Goal: Task Accomplishment & Management: Manage account settings

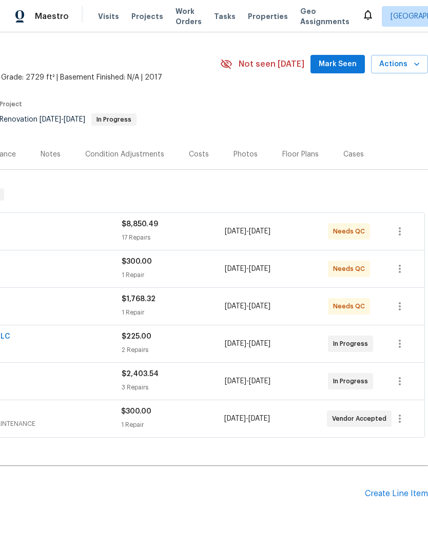
scroll to position [24, 152]
click at [397, 489] on div "Create Line Item" at bounding box center [396, 494] width 63 height 10
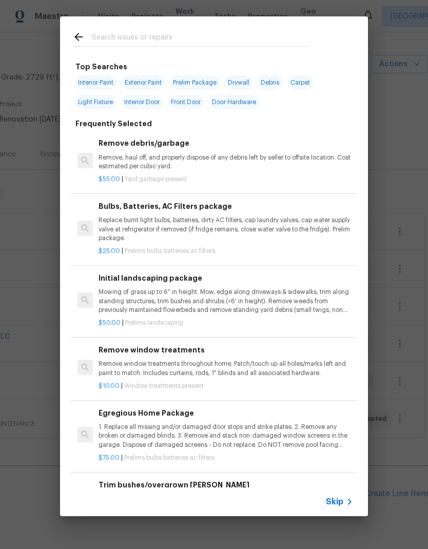
click at [333, 499] on span "Skip" at bounding box center [334, 502] width 17 height 10
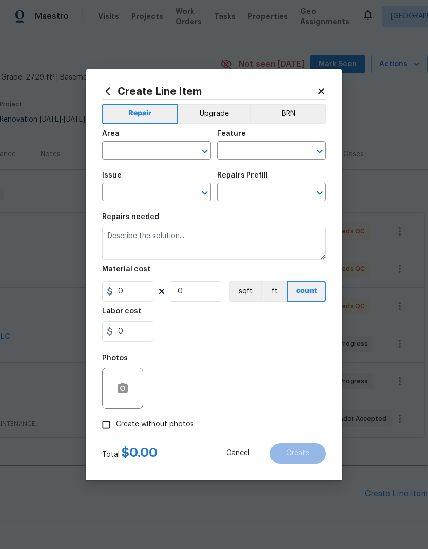
click at [150, 154] on input "text" at bounding box center [142, 152] width 80 height 16
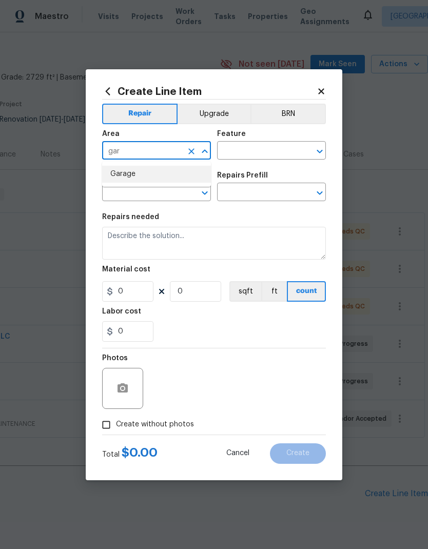
click at [144, 176] on li "Garage" at bounding box center [156, 174] width 109 height 17
type input "Garage"
click at [256, 151] on input "text" at bounding box center [257, 152] width 80 height 16
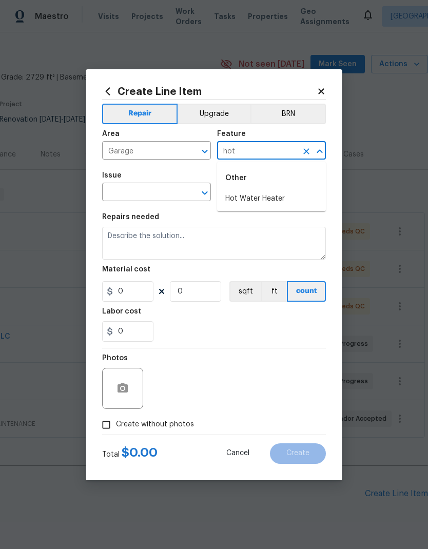
click at [277, 200] on li "Hot Water Heater" at bounding box center [271, 198] width 109 height 17
type input "Hot Water Heater"
click at [201, 199] on icon "Open" at bounding box center [205, 193] width 12 height 12
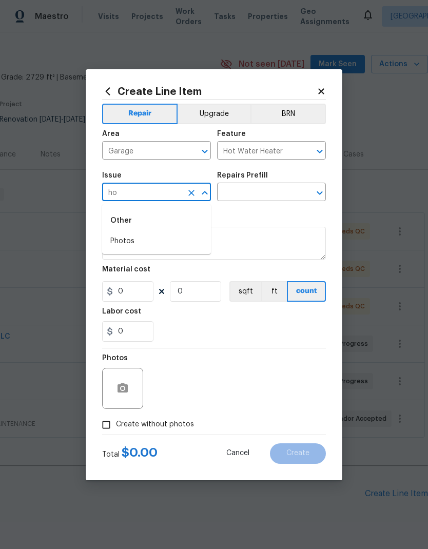
type input "h"
click at [156, 261] on li "General Plumbing" at bounding box center [156, 258] width 109 height 17
type input "General Plumbing"
click at [316, 188] on icon "Open" at bounding box center [320, 193] width 12 height 12
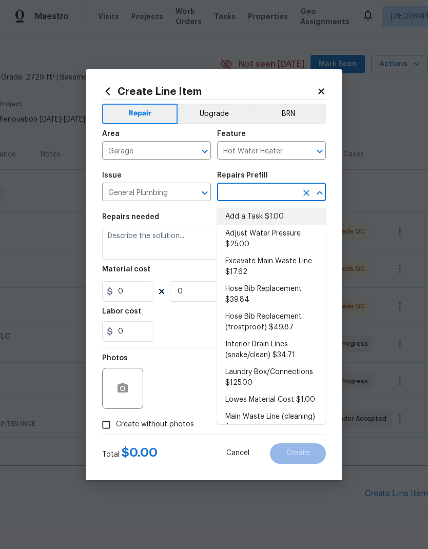
click at [279, 217] on li "Add a Task $1.00" at bounding box center [271, 216] width 109 height 17
type input "Add a Task $1.00"
type input "Plumbing"
type textarea "HPM to detail"
type input "1"
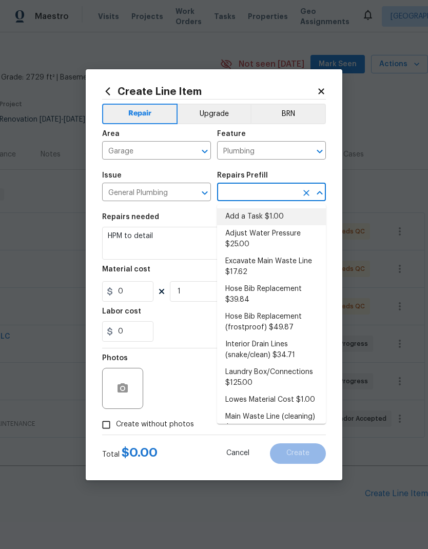
type input "Add a Task $1.00"
type input "1"
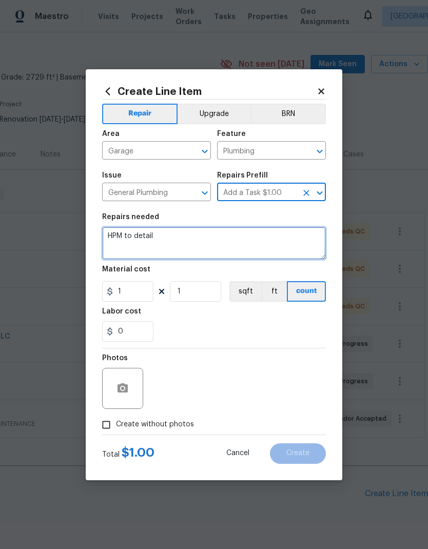
click at [147, 237] on textarea "HPM to detail" at bounding box center [214, 243] width 224 height 33
click at [146, 236] on textarea "HPM to detail" at bounding box center [214, 243] width 224 height 33
click at [131, 235] on textarea "HPM to detail" at bounding box center [214, 243] width 224 height 33
click at [131, 234] on textarea "HPM to detail" at bounding box center [214, 243] width 224 height 33
click at [133, 236] on textarea "HPM to detail" at bounding box center [214, 243] width 224 height 33
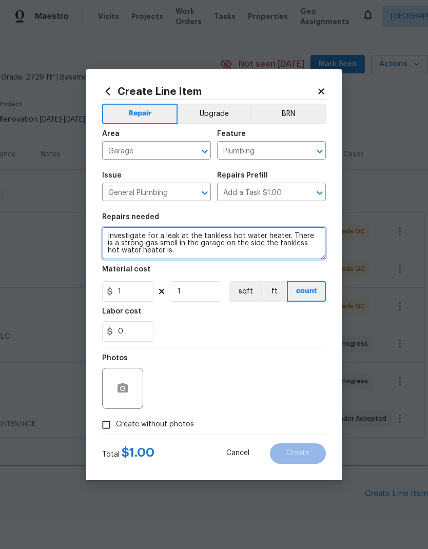
type textarea "Investigate for a leak at the tankless hot water heater. There is a strong gas …"
click at [232, 315] on div "Labor cost" at bounding box center [214, 314] width 224 height 13
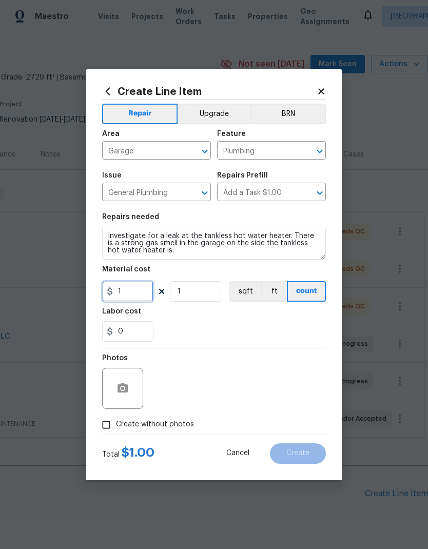
click at [133, 288] on input "1" at bounding box center [127, 291] width 51 height 21
type input "75"
click at [275, 319] on div "Labor cost" at bounding box center [214, 314] width 224 height 13
click at [173, 422] on span "Create without photos" at bounding box center [155, 424] width 78 height 11
click at [116, 422] on input "Create without photos" at bounding box center [106, 425] width 20 height 20
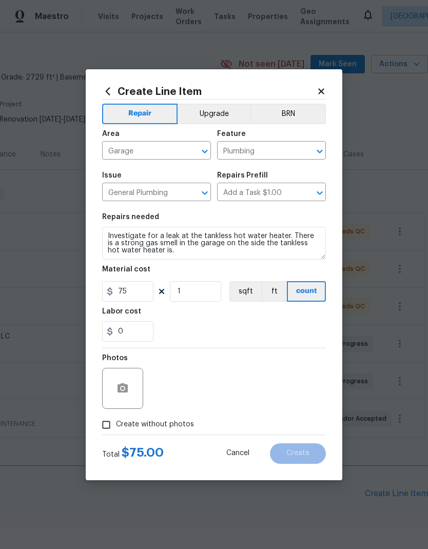
checkbox input "true"
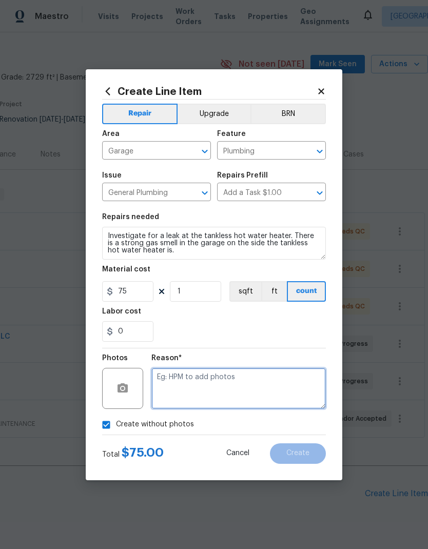
click at [245, 381] on textarea at bounding box center [238, 388] width 174 height 41
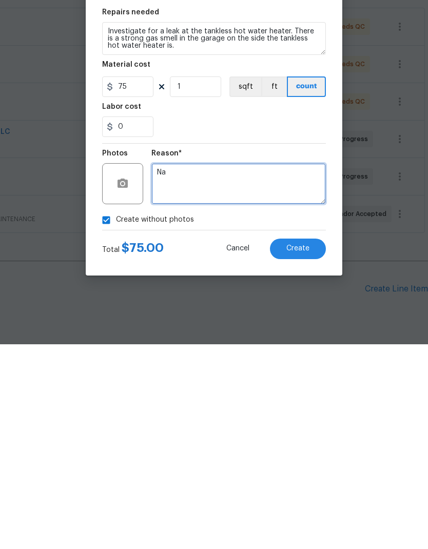
type textarea "Na"
click at [309, 443] on button "Create" at bounding box center [298, 453] width 56 height 21
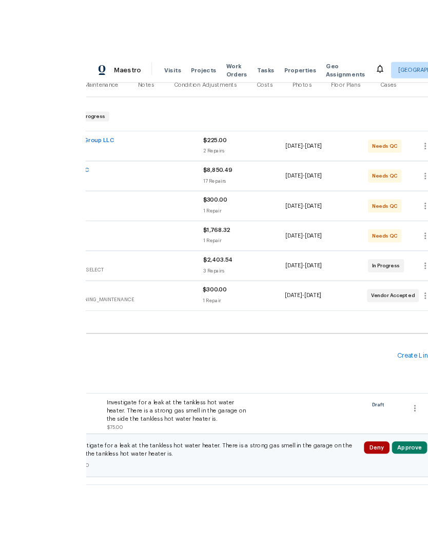
scroll to position [41, 0]
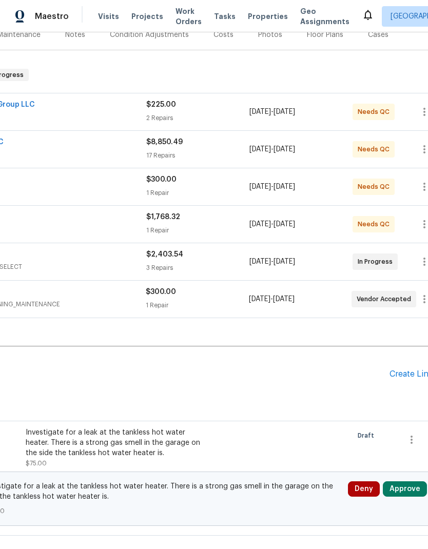
click at [407, 481] on button "Approve" at bounding box center [405, 488] width 44 height 15
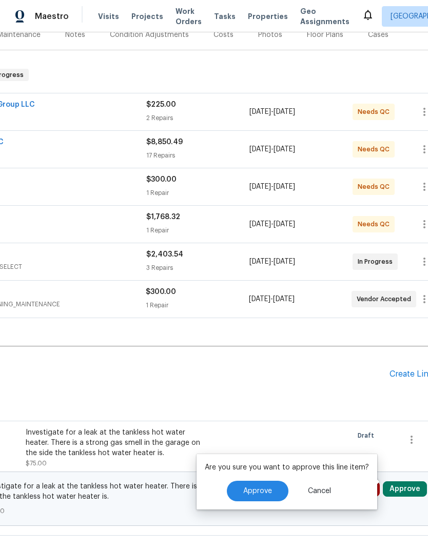
click at [265, 481] on button "Approve" at bounding box center [258, 491] width 62 height 21
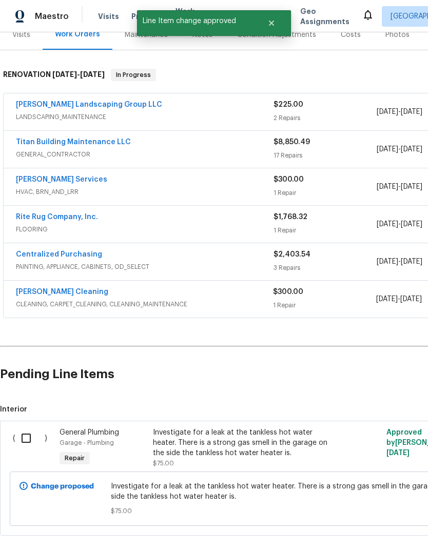
scroll to position [143, 1]
click at [26, 427] on input "checkbox" at bounding box center [29, 438] width 29 height 22
checkbox input "true"
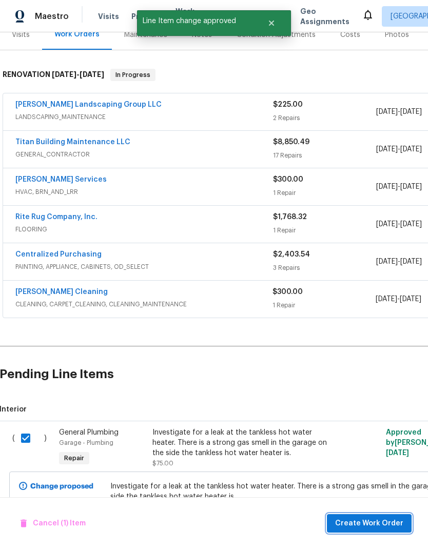
click at [388, 518] on span "Create Work Order" at bounding box center [369, 523] width 68 height 13
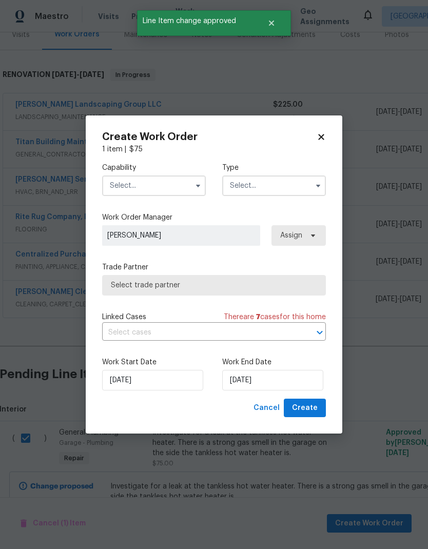
click at [170, 182] on input "text" at bounding box center [154, 186] width 104 height 21
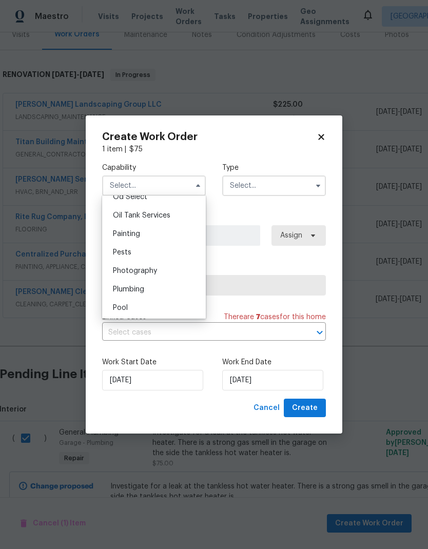
scroll to position [852, 0]
click at [146, 270] on div "Plumbing" at bounding box center [154, 272] width 99 height 18
type input "Plumbing"
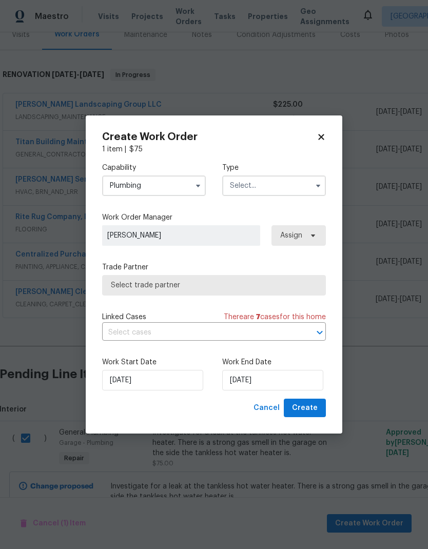
click at [280, 179] on input "text" at bounding box center [274, 186] width 104 height 21
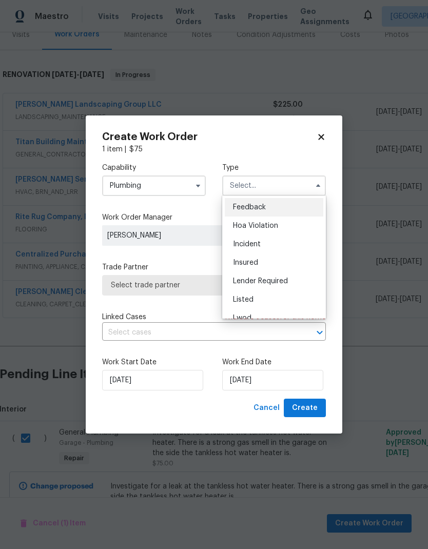
click at [282, 298] on div "Listed" at bounding box center [274, 299] width 99 height 18
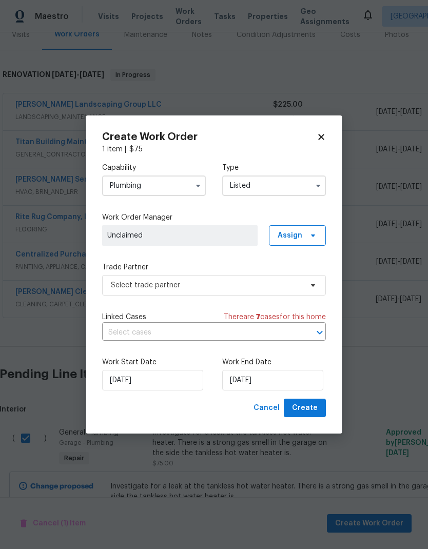
click at [286, 183] on input "Listed" at bounding box center [274, 186] width 104 height 21
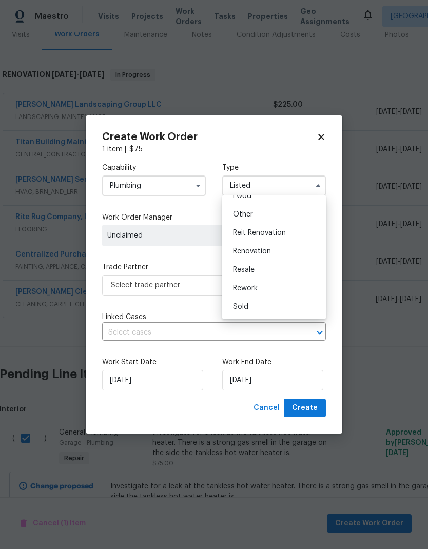
scroll to position [122, 0]
click at [255, 246] on div "Renovation" at bounding box center [274, 251] width 99 height 18
type input "Renovation"
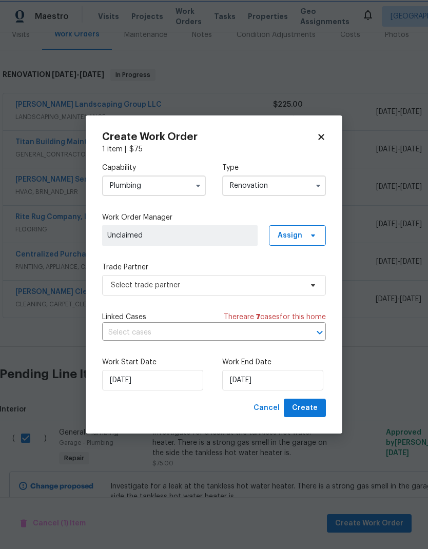
scroll to position [0, 0]
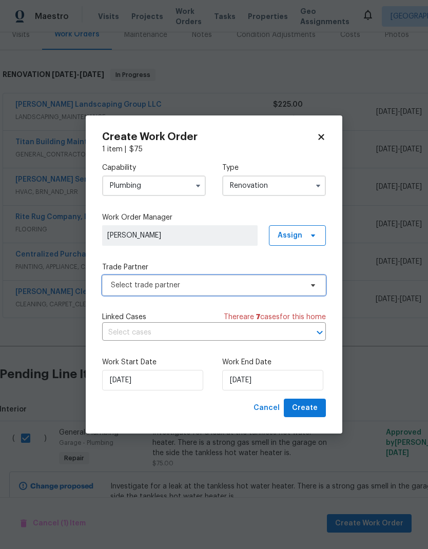
click at [227, 294] on span "Select trade partner" at bounding box center [214, 285] width 224 height 21
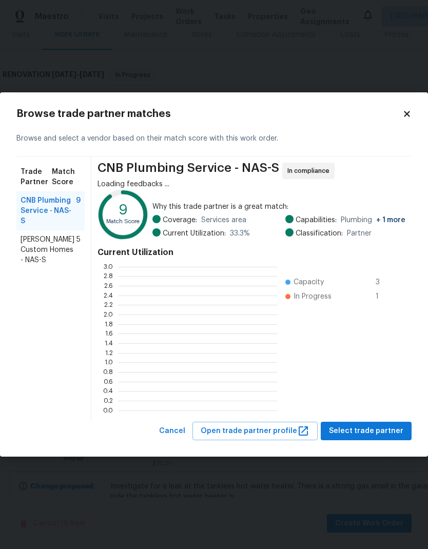
scroll to position [1, 1]
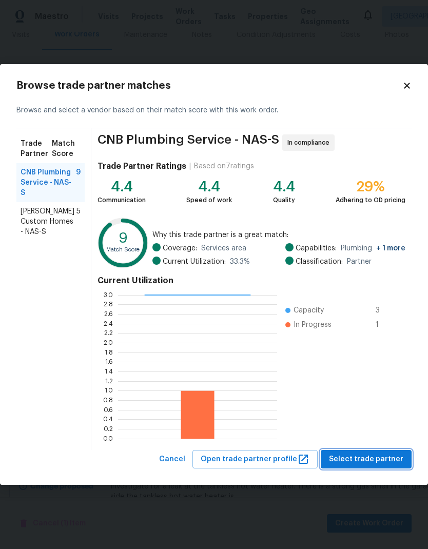
click at [377, 454] on span "Select trade partner" at bounding box center [366, 459] width 74 height 13
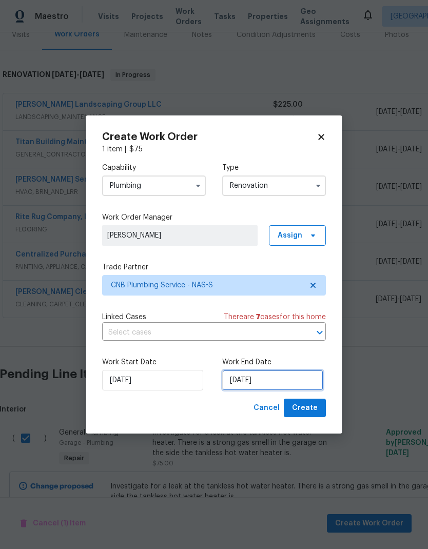
click at [261, 381] on input "[DATE]" at bounding box center [272, 380] width 101 height 21
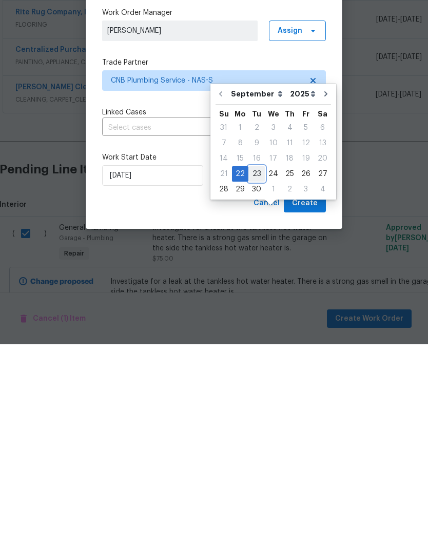
click at [252, 372] on div "23" at bounding box center [256, 379] width 16 height 14
type input "9/23/2025"
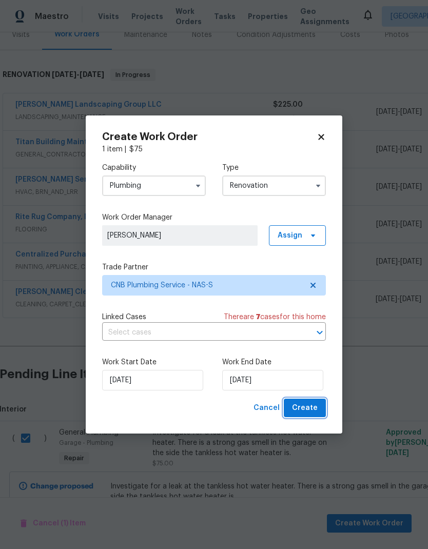
click at [306, 415] on button "Create" at bounding box center [305, 408] width 42 height 19
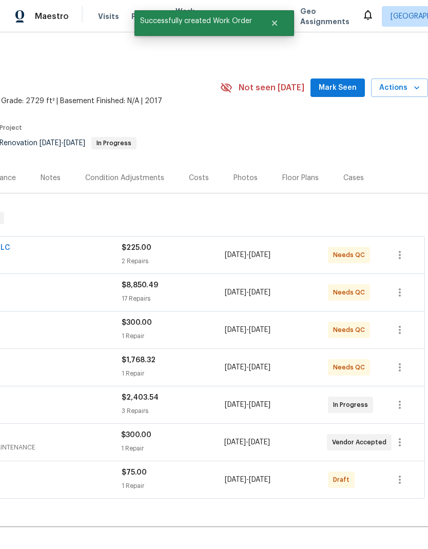
scroll to position [0, 152]
click at [400, 474] on icon "button" at bounding box center [400, 480] width 12 height 12
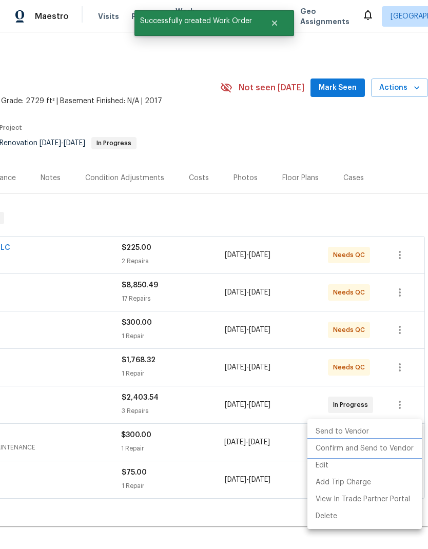
click at [395, 451] on li "Confirm and Send to Vendor" at bounding box center [364, 448] width 114 height 17
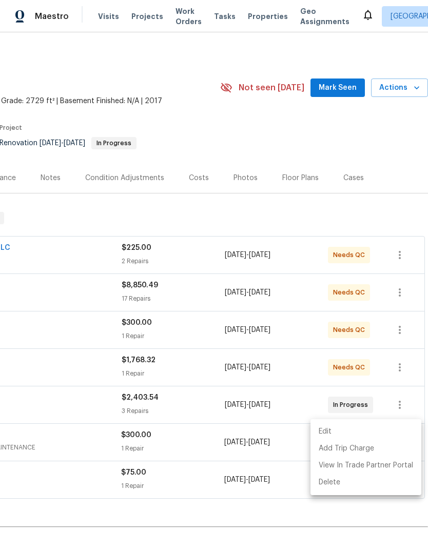
click at [196, 477] on div at bounding box center [214, 274] width 428 height 549
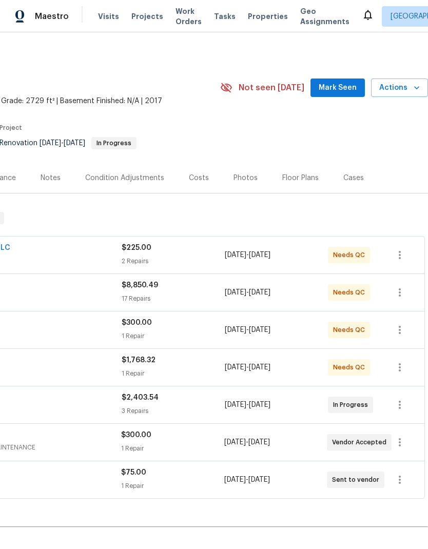
click at [222, 480] on div "Back to all projects 1514 Oak Dr, Murfreesboro, TN 37128 4 Beds | 2 1/2 Baths |…" at bounding box center [138, 321] width 580 height 553
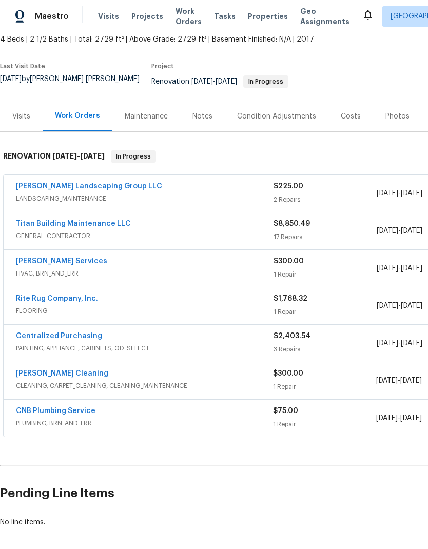
scroll to position [61, 0]
click at [99, 221] on link "Titan Building Maintenance LLC" at bounding box center [73, 224] width 115 height 7
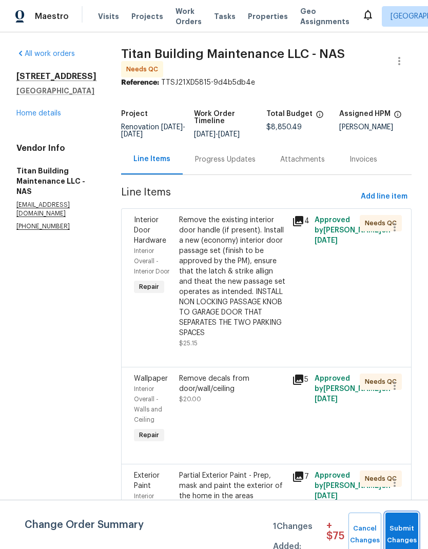
click at [404, 532] on span "Submit Changes" at bounding box center [402, 535] width 23 height 24
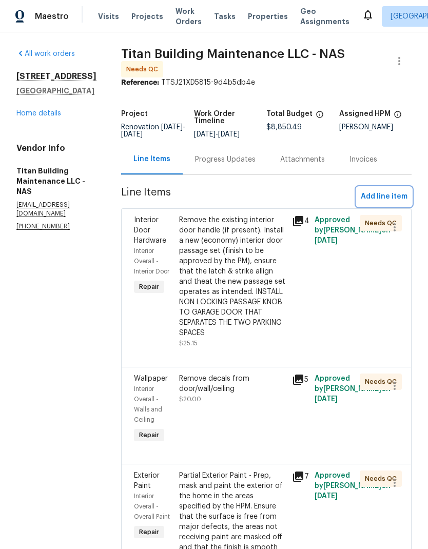
click at [391, 194] on span "Add line item" at bounding box center [384, 196] width 47 height 13
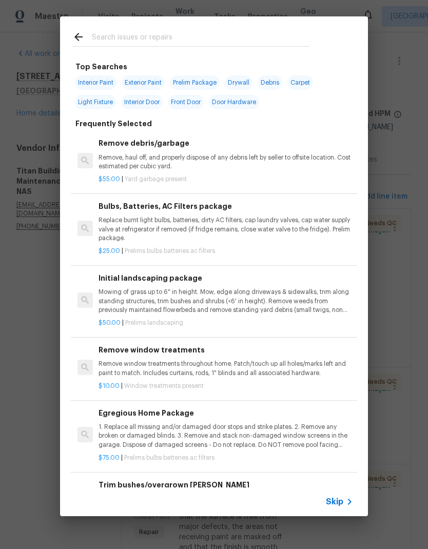
click at [339, 502] on span "Skip" at bounding box center [334, 502] width 17 height 10
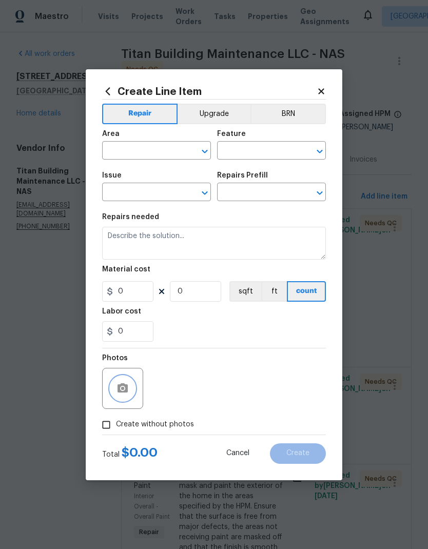
click at [132, 386] on button "button" at bounding box center [122, 388] width 25 height 25
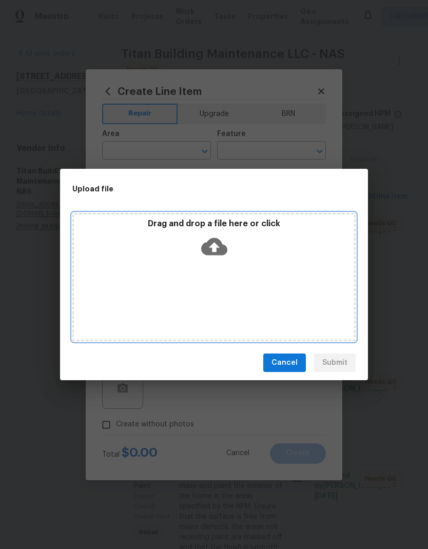
click at [221, 258] on icon at bounding box center [214, 246] width 26 height 26
click at [225, 256] on icon at bounding box center [214, 246] width 26 height 26
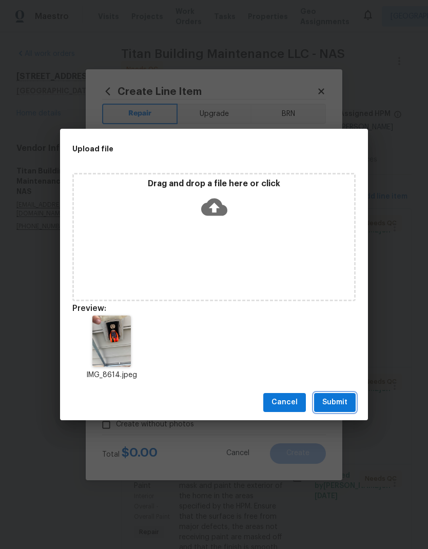
click at [332, 398] on span "Submit" at bounding box center [334, 402] width 25 height 13
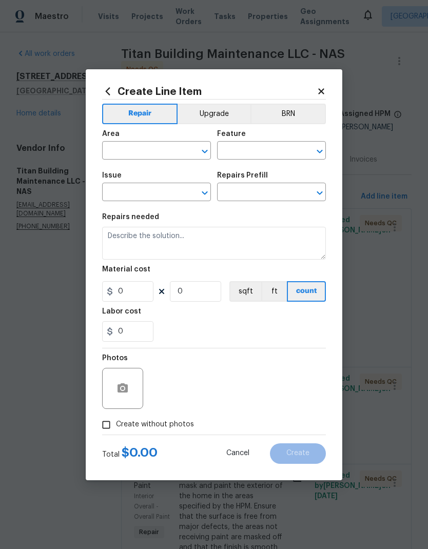
click at [148, 147] on input "text" at bounding box center [142, 152] width 80 height 16
type input "ext"
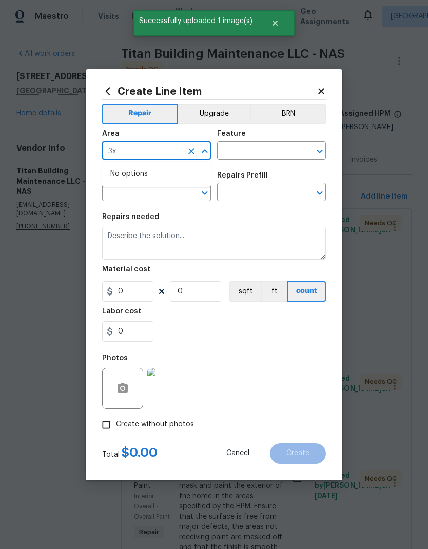
type input "3"
click at [162, 198] on li "Exterior Overall" at bounding box center [156, 191] width 109 height 17
type input "Exterior Overall"
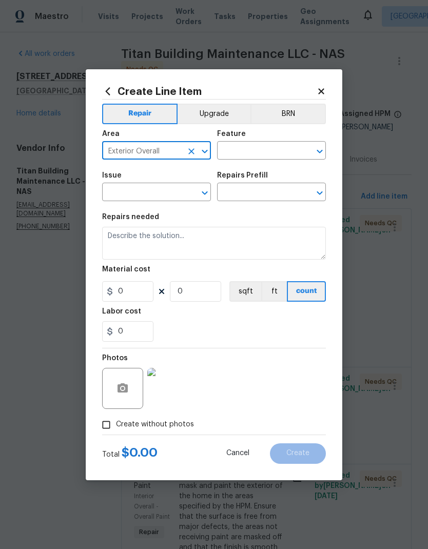
click at [273, 149] on input "text" at bounding box center [257, 152] width 80 height 16
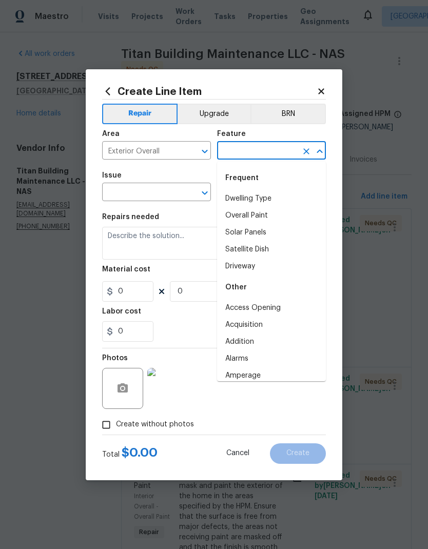
click at [321, 147] on icon "Close" at bounding box center [320, 151] width 12 height 12
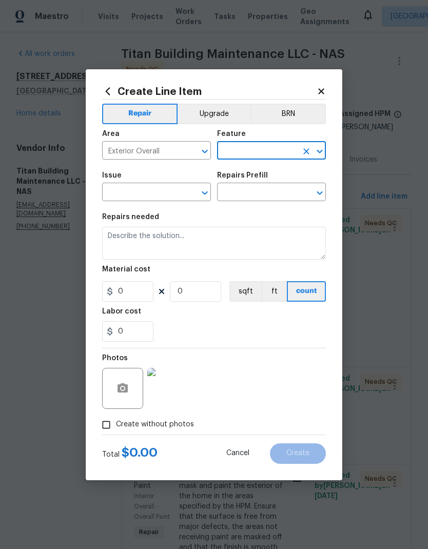
click at [254, 152] on input "text" at bounding box center [257, 152] width 80 height 16
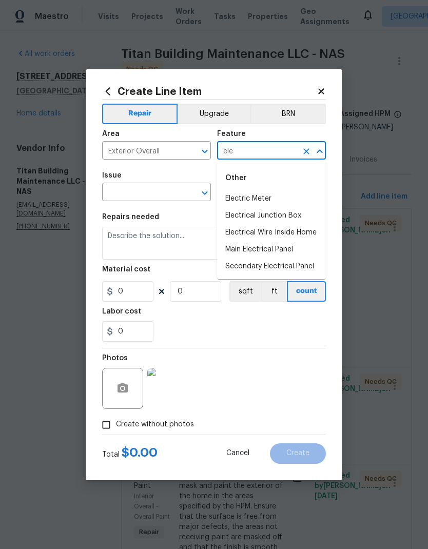
click at [294, 215] on li "Electrical Junction Box" at bounding box center [271, 215] width 109 height 17
type input "Electrical Junction Box"
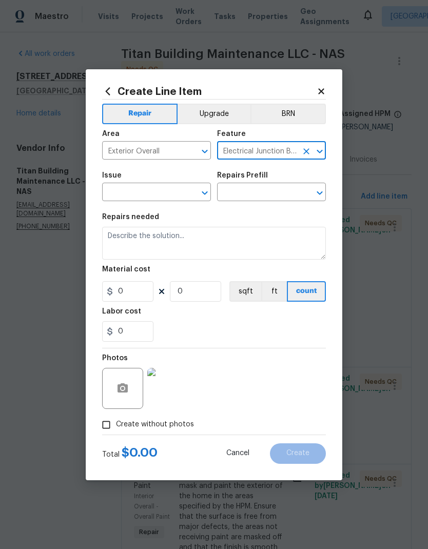
click at [201, 190] on icon "Open" at bounding box center [205, 193] width 12 height 12
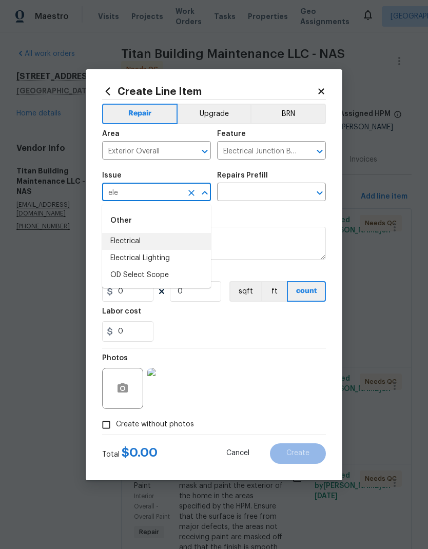
click at [145, 237] on li "Electrical" at bounding box center [156, 241] width 109 height 17
type input "Electrical"
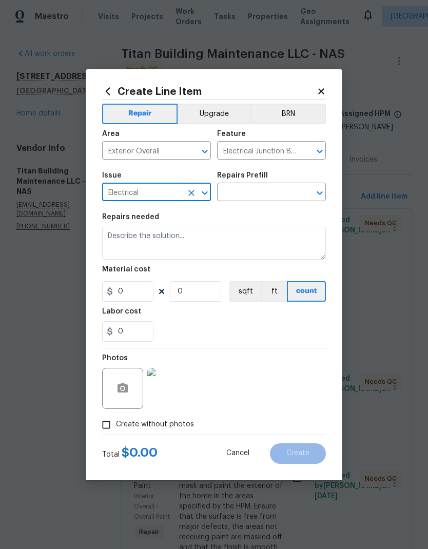
click at [318, 191] on icon "Open" at bounding box center [320, 193] width 12 height 12
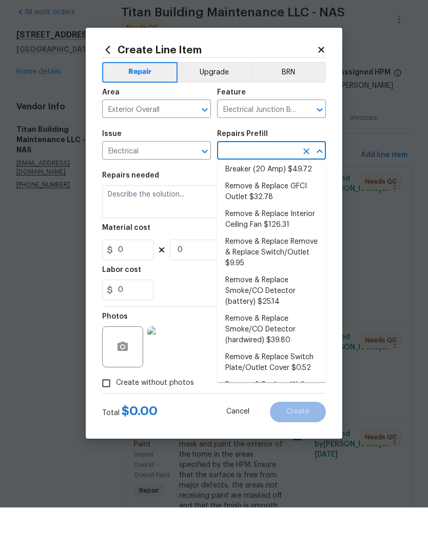
scroll to position [184, 0]
click at [270, 274] on li "Remove & Replace Remove & Replace Switch/Outlet $9.95" at bounding box center [271, 293] width 109 height 38
type input "Remove & Replace Remove & Replace Switch/Outlet $9.95"
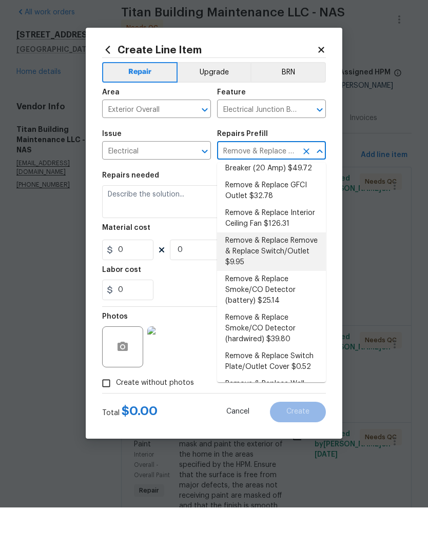
type textarea "Remove and replace switch(es) and/or outlet(s) with new (covers to match the re…"
type input "1"
type input "9.95"
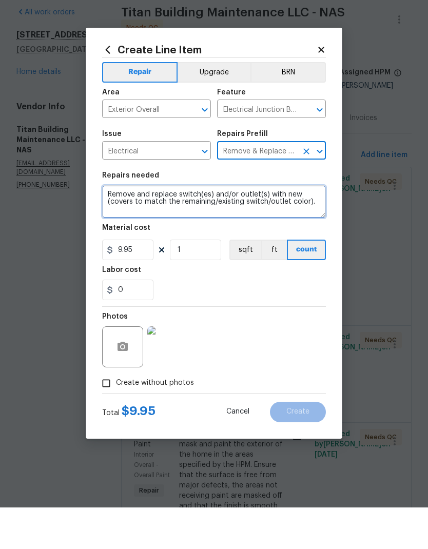
click at [218, 227] on textarea "Remove and replace switch(es) and/or outlet(s) with new (covers to match the re…" at bounding box center [214, 243] width 224 height 33
click at [225, 227] on textarea "Remove and replace switch(es) and/or outlet(s) with new (covers to match the re…" at bounding box center [214, 243] width 224 height 33
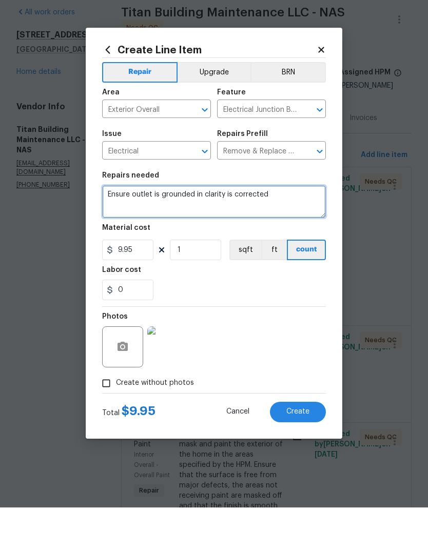
type textarea "Ensure outlet is grounded in clarity is corrected"
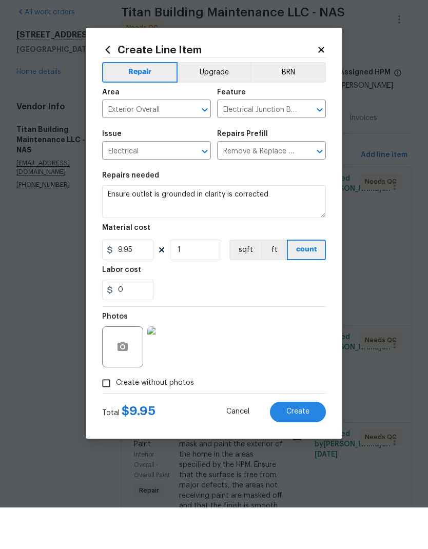
click at [265, 321] on div "0" at bounding box center [214, 331] width 224 height 21
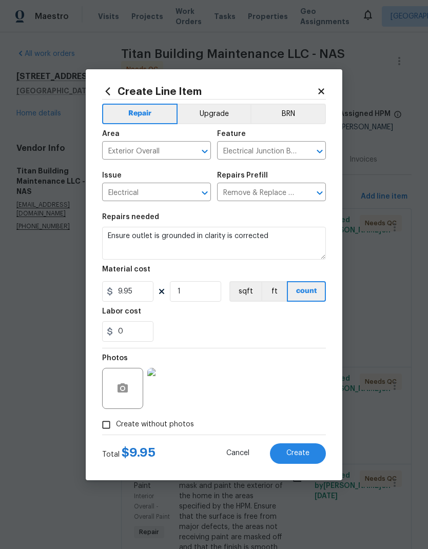
click at [302, 449] on button "Create" at bounding box center [298, 453] width 56 height 21
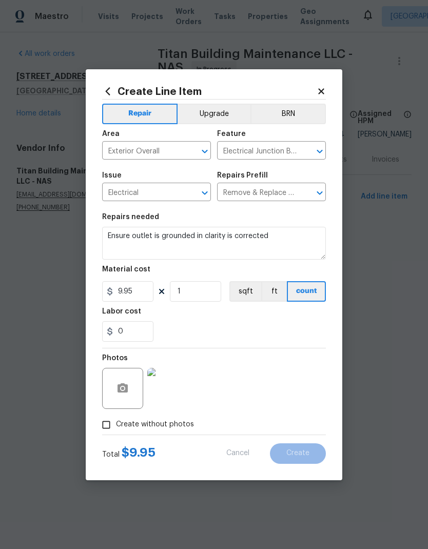
scroll to position [0, 0]
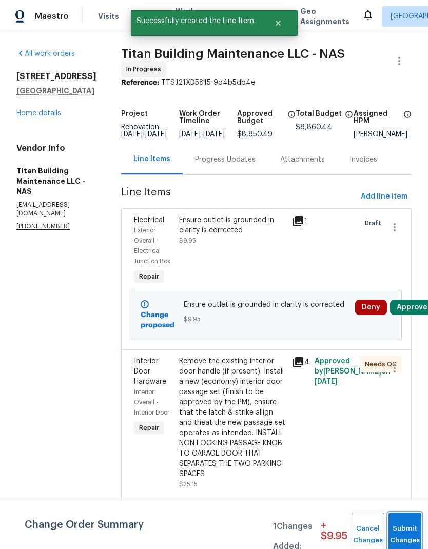
click at [405, 529] on button "Submit Changes" at bounding box center [404, 535] width 33 height 44
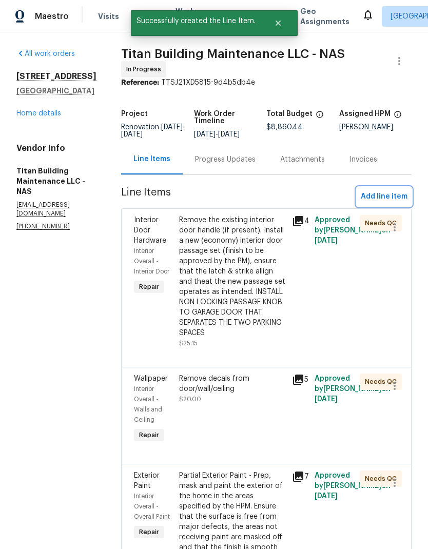
click at [387, 201] on button "Add line item" at bounding box center [384, 196] width 55 height 19
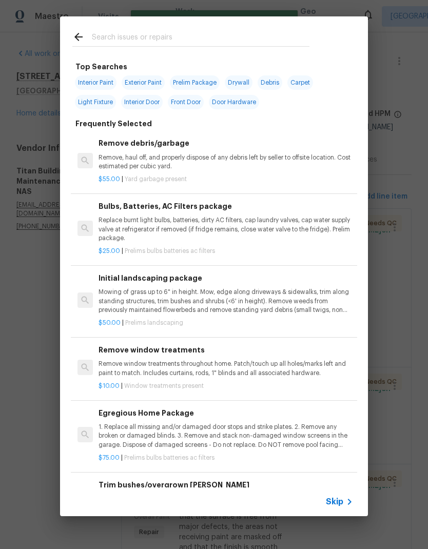
click at [340, 497] on span "Skip" at bounding box center [334, 502] width 17 height 10
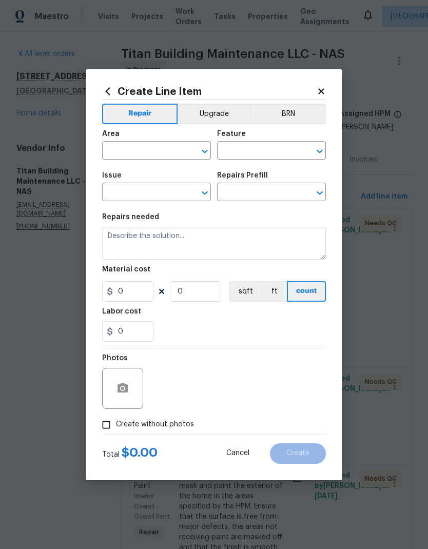
click at [144, 148] on input "text" at bounding box center [142, 152] width 80 height 16
click at [162, 174] on li "Garage" at bounding box center [156, 174] width 109 height 17
type input "Garage"
click at [322, 149] on icon "Open" at bounding box center [320, 151] width 12 height 12
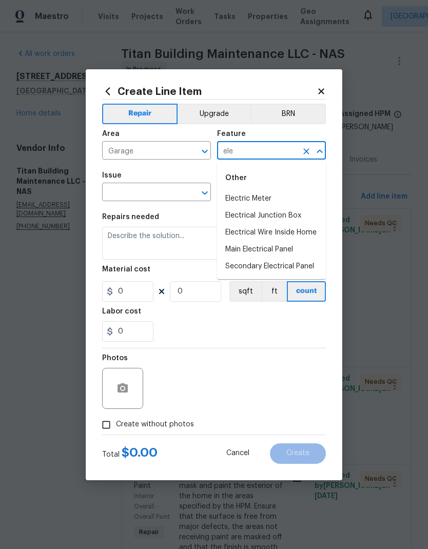
click at [282, 249] on li "Main Electrical Panel" at bounding box center [271, 249] width 109 height 17
type input "Main Electrical Panel"
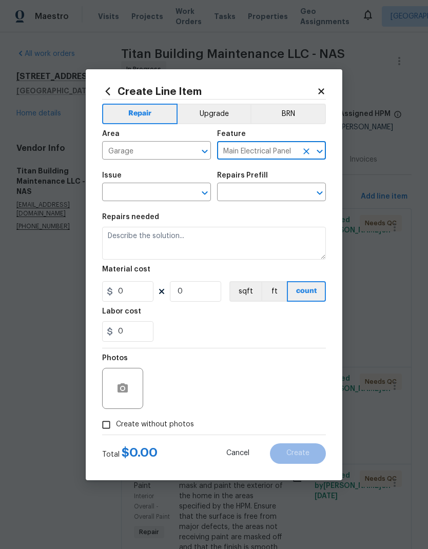
click at [208, 190] on icon "Open" at bounding box center [205, 193] width 12 height 12
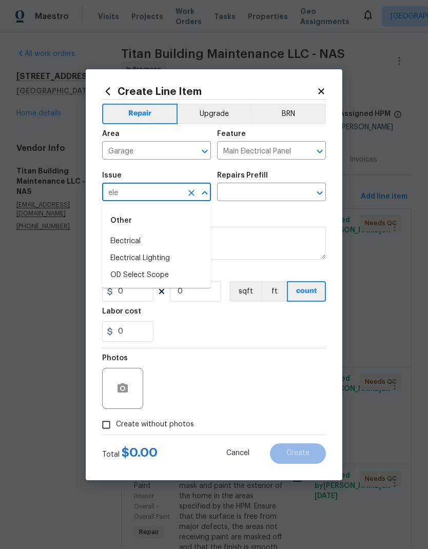
click at [152, 241] on li "Electrical" at bounding box center [156, 241] width 109 height 17
type input "Electrical"
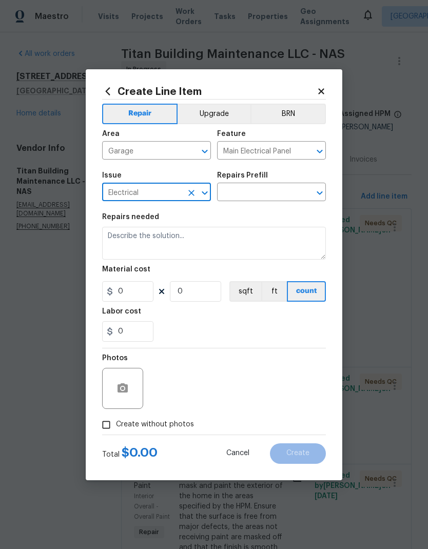
click at [305, 192] on icon "Clear" at bounding box center [306, 193] width 6 height 6
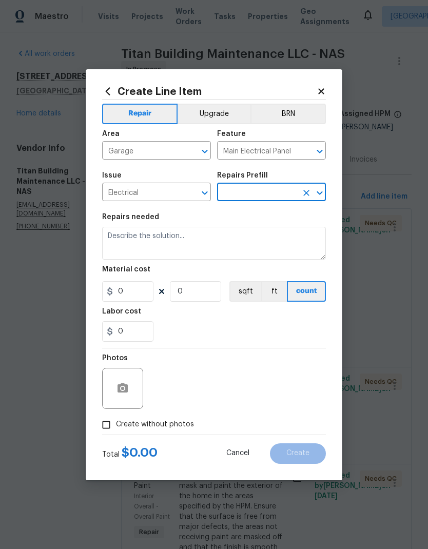
click at [323, 192] on icon "Open" at bounding box center [320, 193] width 12 height 12
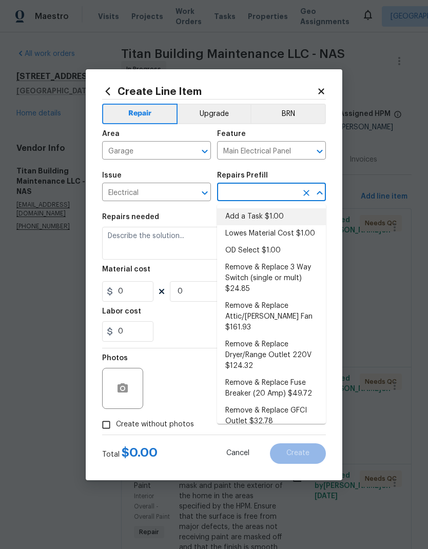
click at [268, 218] on li "Add a Task $1.00" at bounding box center [271, 216] width 109 height 17
type input "Add a Task $1.00"
type textarea "HPM to detail"
type input "1"
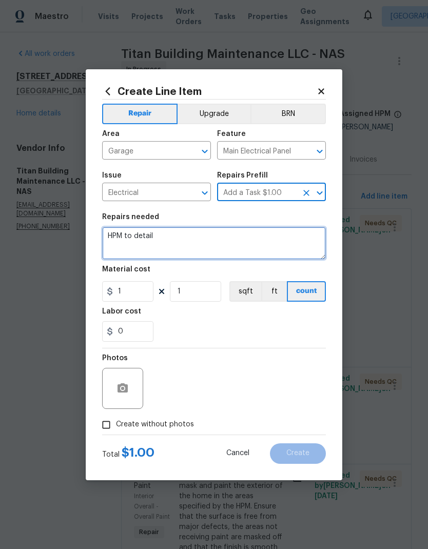
click at [133, 238] on textarea "HPM to detail" at bounding box center [214, 243] width 224 height 33
click at [135, 237] on textarea "HPM to detail" at bounding box center [214, 243] width 224 height 33
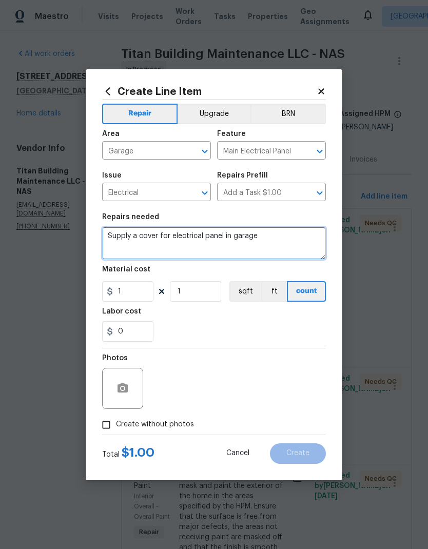
type textarea "Supply a cover for electrical panel in garage"
click at [213, 317] on div "Labor cost" at bounding box center [214, 314] width 224 height 13
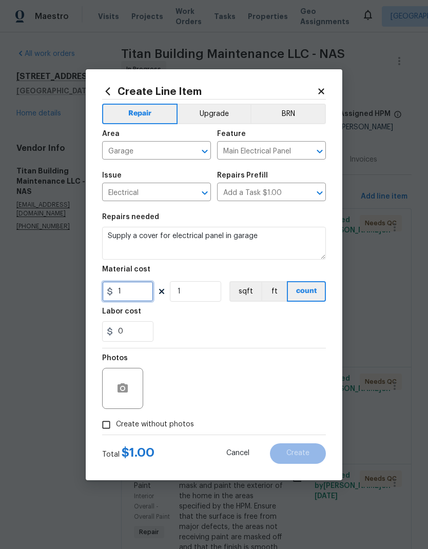
click at [132, 287] on input "1" at bounding box center [127, 291] width 51 height 21
click at [124, 285] on input "1" at bounding box center [127, 291] width 51 height 21
type input "25"
click at [223, 319] on div "Labor cost" at bounding box center [214, 314] width 224 height 13
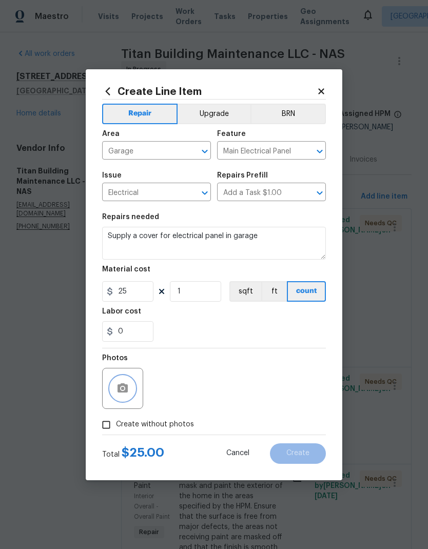
click at [128, 391] on icon "button" at bounding box center [123, 387] width 10 height 9
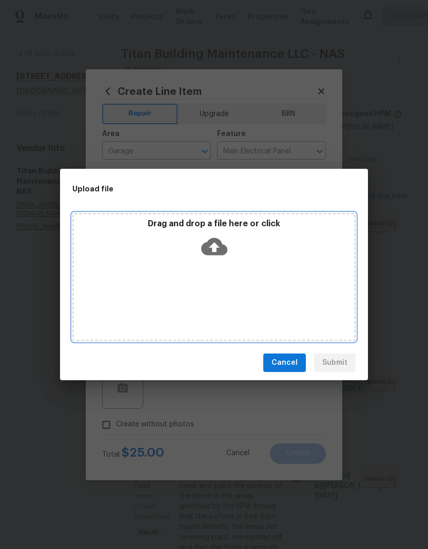
click at [219, 238] on icon at bounding box center [214, 246] width 26 height 26
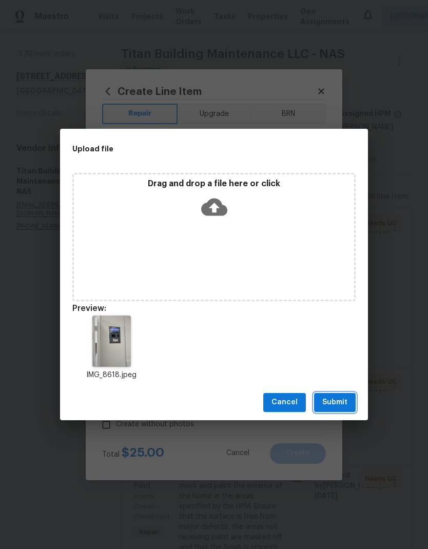
click at [328, 406] on span "Submit" at bounding box center [334, 402] width 25 height 13
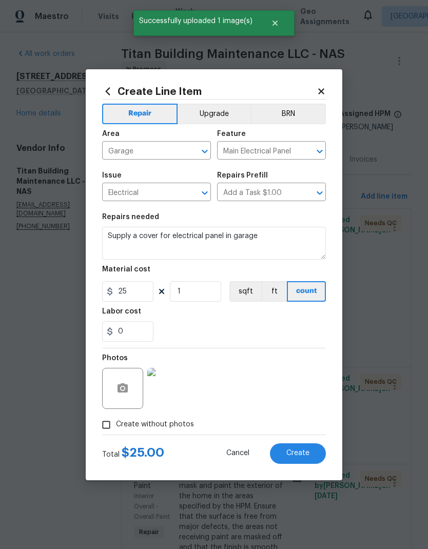
click at [303, 451] on span "Create" at bounding box center [297, 454] width 23 height 8
type input "0"
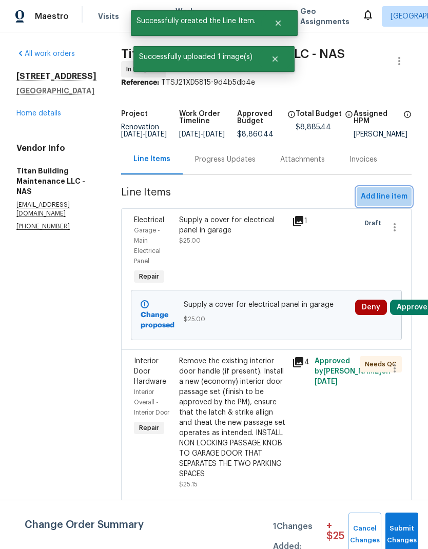
click at [390, 199] on span "Add line item" at bounding box center [384, 196] width 47 height 13
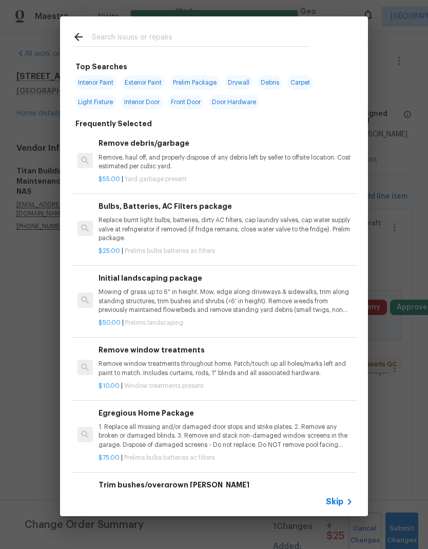
click at [342, 498] on span "Skip" at bounding box center [334, 502] width 17 height 10
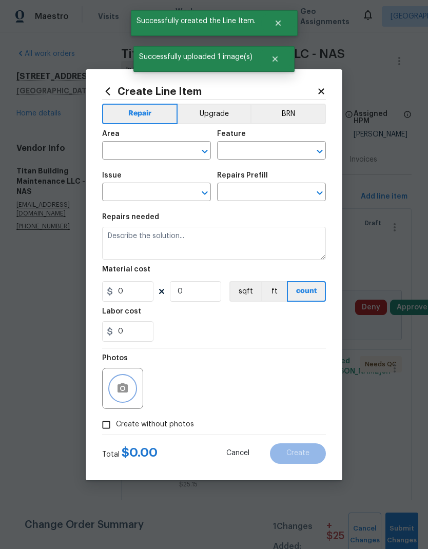
click at [128, 393] on icon "button" at bounding box center [123, 387] width 10 height 9
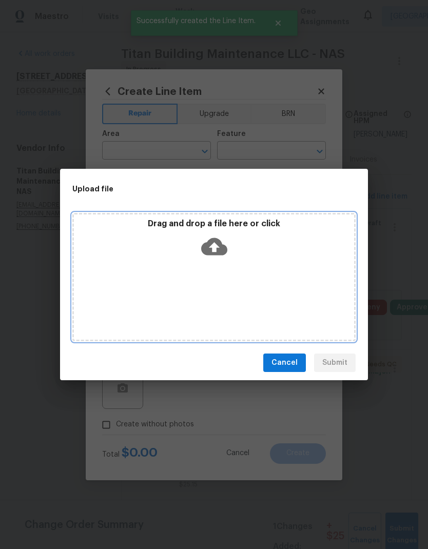
click at [220, 249] on icon at bounding box center [214, 246] width 26 height 17
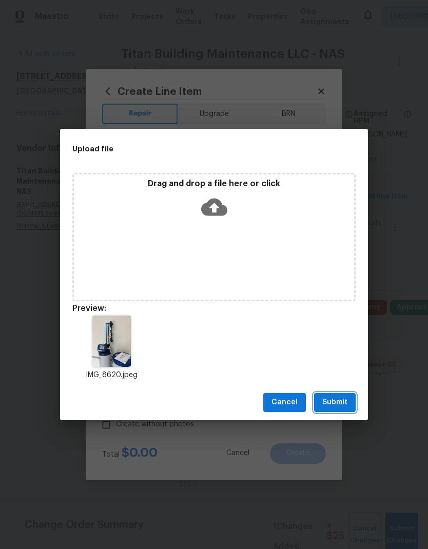
click at [332, 404] on span "Submit" at bounding box center [334, 402] width 25 height 13
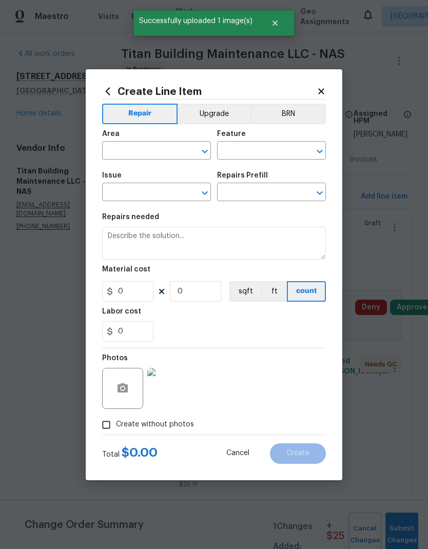
click at [150, 150] on input "text" at bounding box center [142, 152] width 80 height 16
click at [154, 174] on li "Garage" at bounding box center [156, 174] width 109 height 17
type input "Garage"
click at [257, 153] on input "text" at bounding box center [257, 152] width 80 height 16
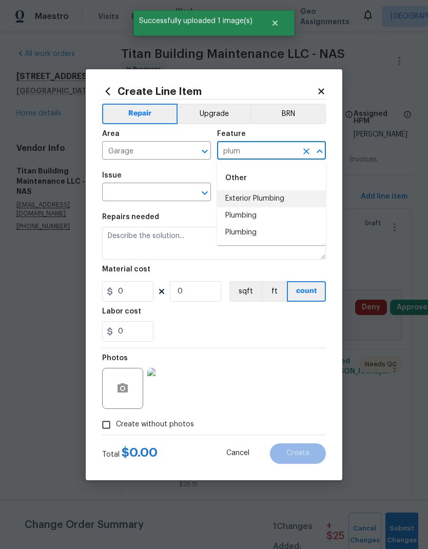
click at [264, 199] on li "Exterior Plumbing" at bounding box center [271, 198] width 109 height 17
type input "Exterior Plumbing"
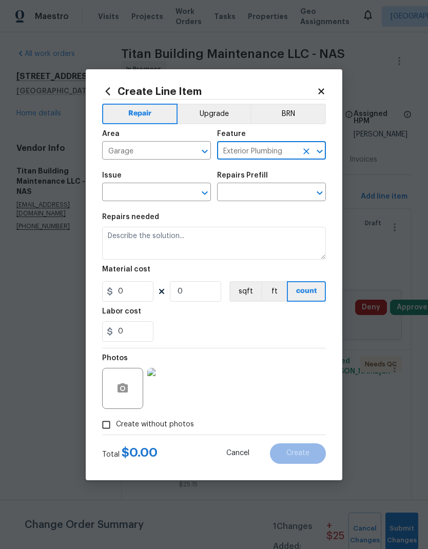
click at [199, 194] on icon "Open" at bounding box center [205, 193] width 12 height 12
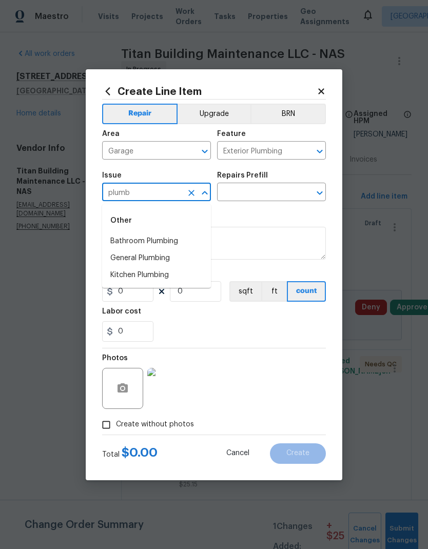
click at [168, 258] on li "General Plumbing" at bounding box center [156, 258] width 109 height 17
type input "General Plumbing"
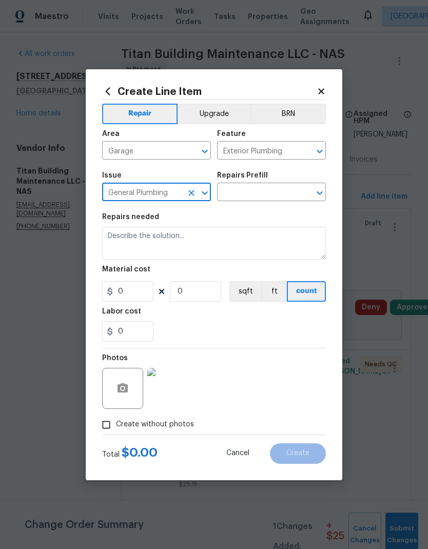
click at [320, 192] on icon "Open" at bounding box center [320, 193] width 12 height 12
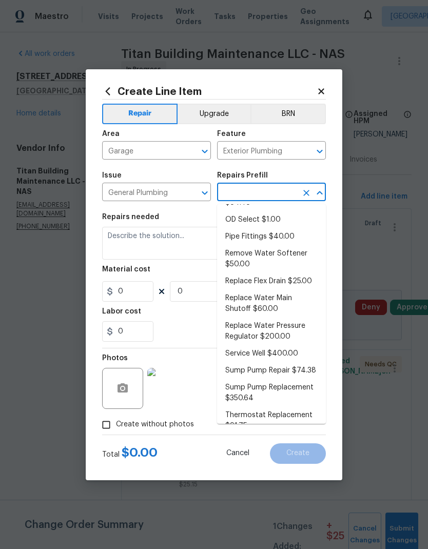
scroll to position [246, 0]
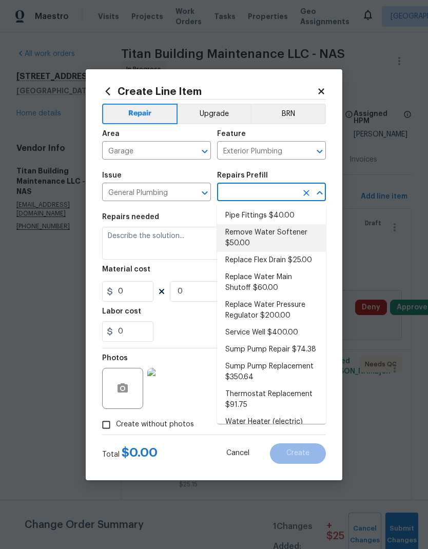
click at [250, 232] on li "Remove Water Softener $50.00" at bounding box center [271, 238] width 109 height 28
type input "Remove Water Softener $50.00"
type input "Plumbing"
type textarea "Remove the existing water softener and any associated components. Ensure that a…"
type input "1"
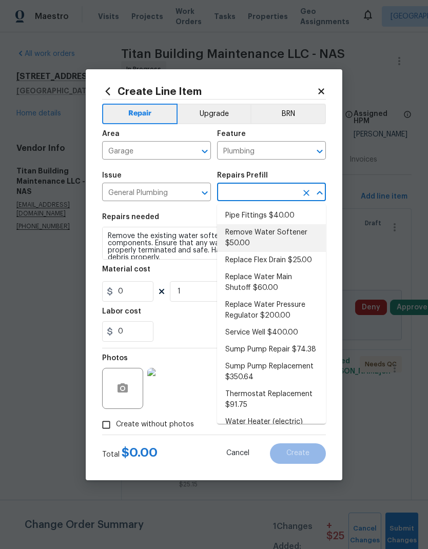
type input "Remove Water Softener $50.00"
type input "50"
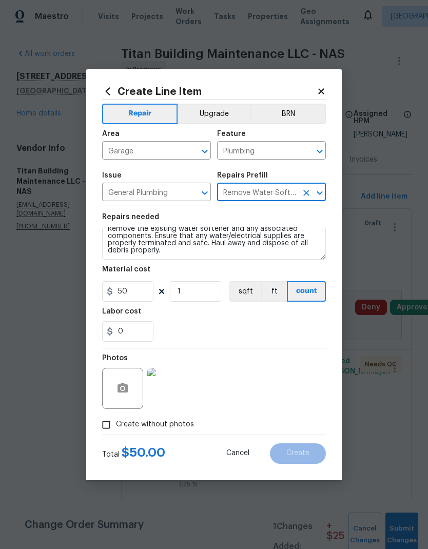
scroll to position [7, 0]
click at [194, 318] on div "Labor cost" at bounding box center [214, 314] width 224 height 13
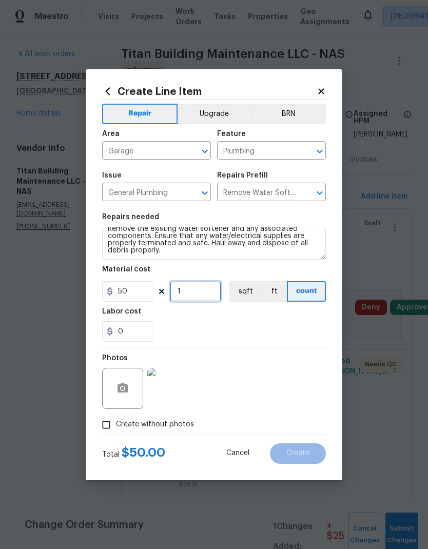
click at [201, 291] on input "1" at bounding box center [195, 291] width 51 height 21
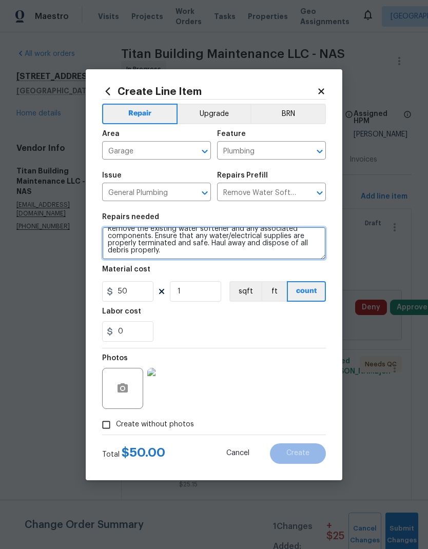
click at [271, 256] on textarea "Remove the existing water softener and any associated components. Ensure that a…" at bounding box center [214, 243] width 224 height 33
click at [275, 328] on div "0" at bounding box center [214, 331] width 224 height 21
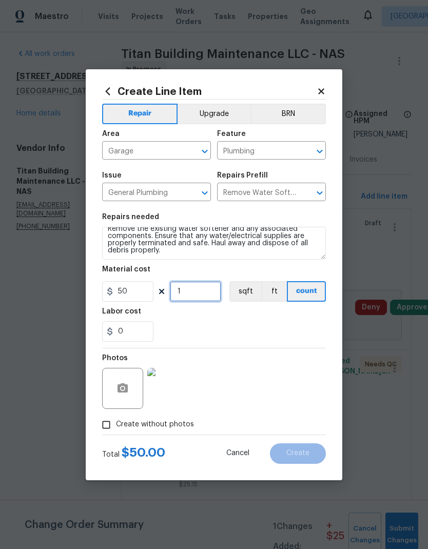
click at [199, 288] on input "1" at bounding box center [195, 291] width 51 height 21
type input "1"
click at [257, 308] on section "Repairs needed Remove the existing water softener and any associated components…" at bounding box center [214, 277] width 224 height 141
click at [301, 451] on span "Create" at bounding box center [297, 454] width 23 height 8
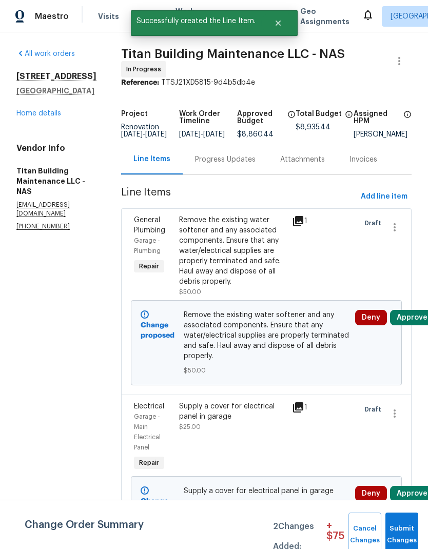
click at [386, 200] on span "Add line item" at bounding box center [384, 196] width 47 height 13
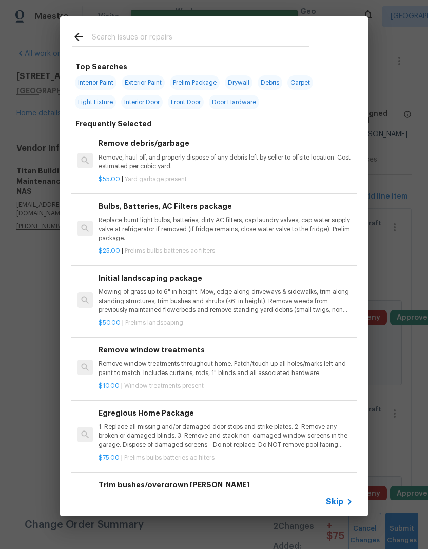
click at [336, 497] on span "Skip" at bounding box center [334, 502] width 17 height 10
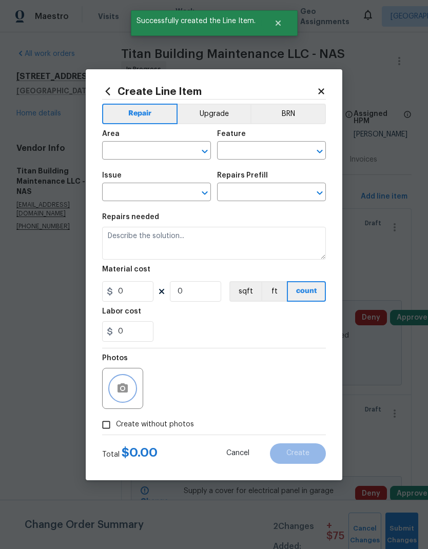
click at [132, 382] on button "button" at bounding box center [122, 388] width 25 height 25
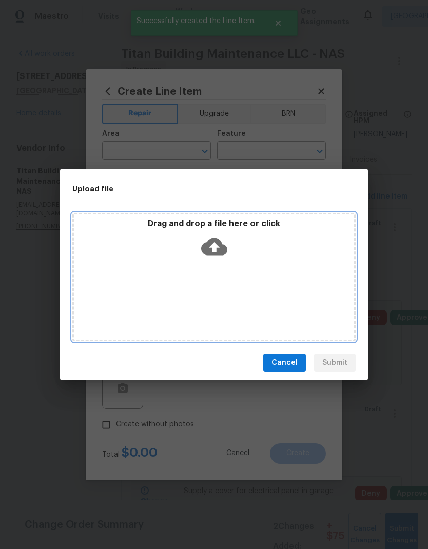
click at [221, 245] on icon at bounding box center [214, 246] width 26 height 17
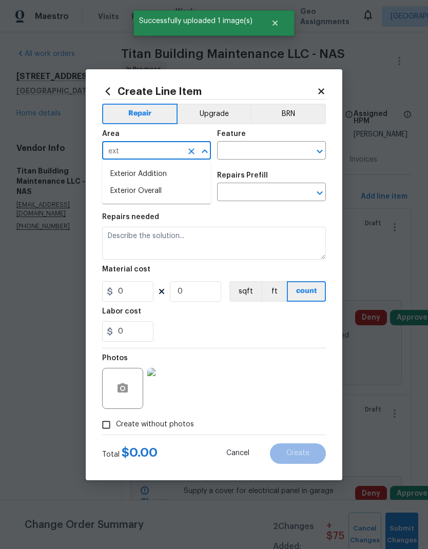
click at [162, 196] on li "Exterior Overall" at bounding box center [156, 191] width 109 height 17
type input "Exterior Overall"
click at [261, 149] on input "text" at bounding box center [257, 152] width 80 height 16
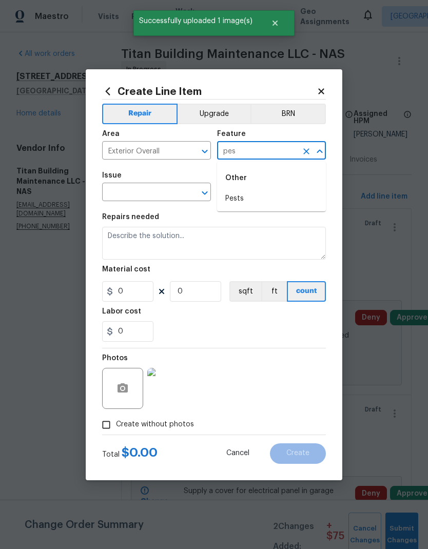
click at [254, 202] on li "Pests" at bounding box center [271, 198] width 109 height 17
type input "Pests"
click at [205, 193] on icon "Open" at bounding box center [205, 193] width 12 height 12
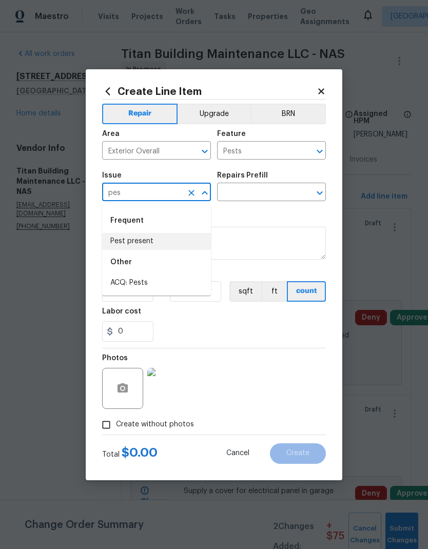
click at [158, 241] on li "Pest present" at bounding box center [156, 241] width 109 height 17
type input "Pest present"
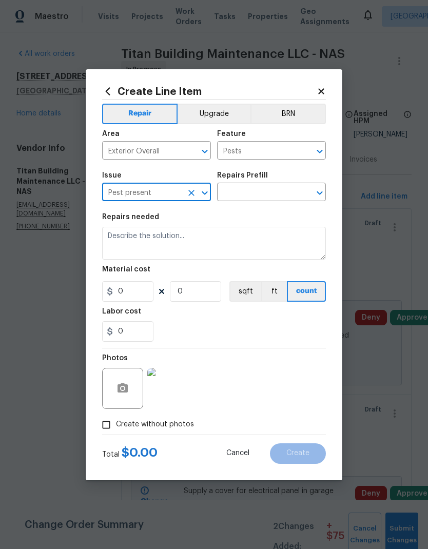
click at [323, 189] on icon "Open" at bounding box center [320, 193] width 12 height 12
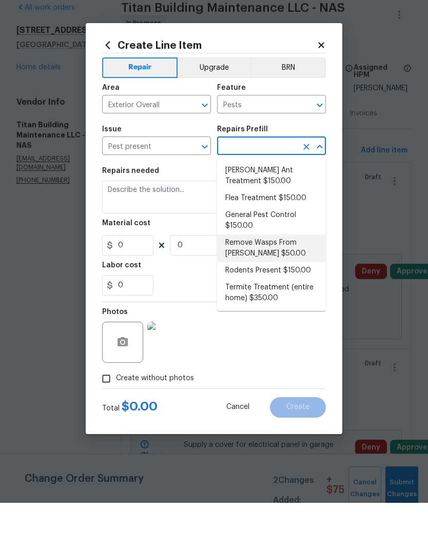
click at [274, 281] on li "Remove Wasps From Eaves $50.00" at bounding box center [271, 295] width 109 height 28
type input "Remove Wasps From Eaves $50.00"
type input "1"
type input "Remove Wasps From Eaves $50.00"
type input "50"
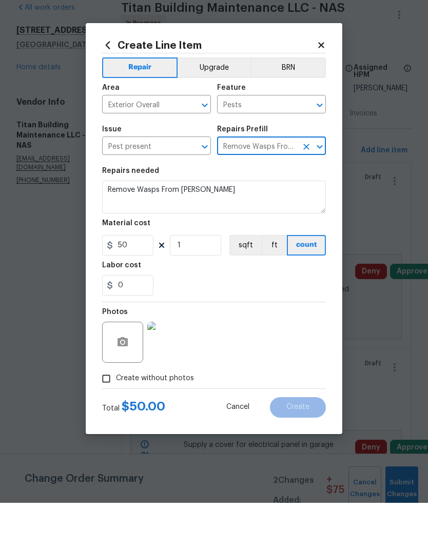
click at [254, 321] on div "0" at bounding box center [214, 331] width 224 height 21
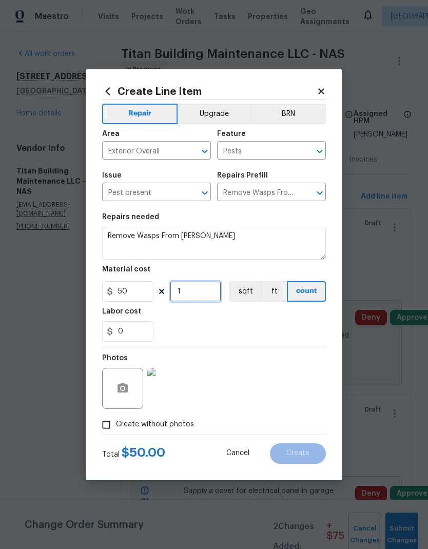
click at [201, 295] on input "1" at bounding box center [195, 291] width 51 height 21
type input "1"
click at [231, 323] on div "0" at bounding box center [214, 331] width 224 height 21
click at [297, 453] on span "Create" at bounding box center [297, 454] width 23 height 8
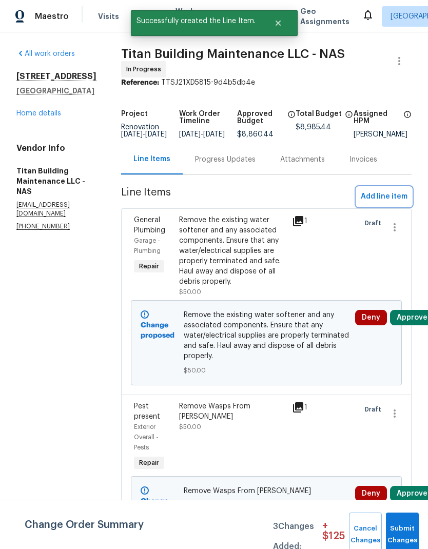
click at [394, 199] on span "Add line item" at bounding box center [384, 196] width 47 height 13
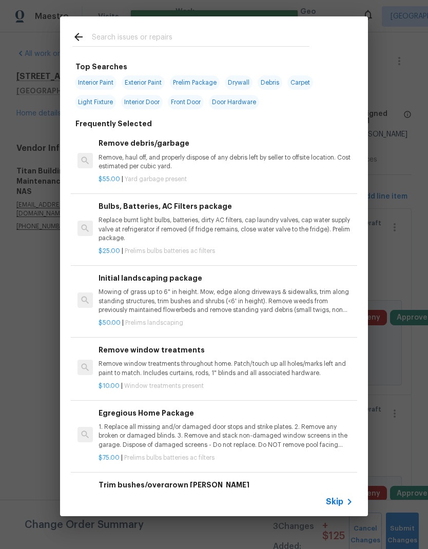
click at [339, 501] on span "Skip" at bounding box center [334, 502] width 17 height 10
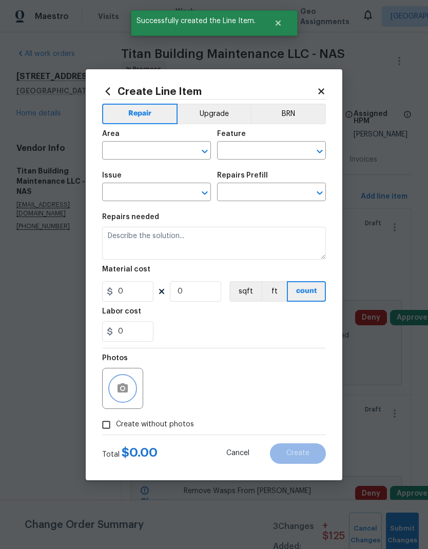
click at [118, 388] on icon "button" at bounding box center [123, 387] width 10 height 9
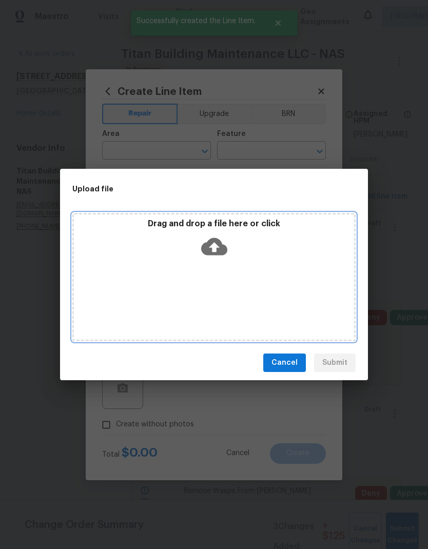
click at [229, 242] on div "Drag and drop a file here or click" at bounding box center [214, 241] width 280 height 44
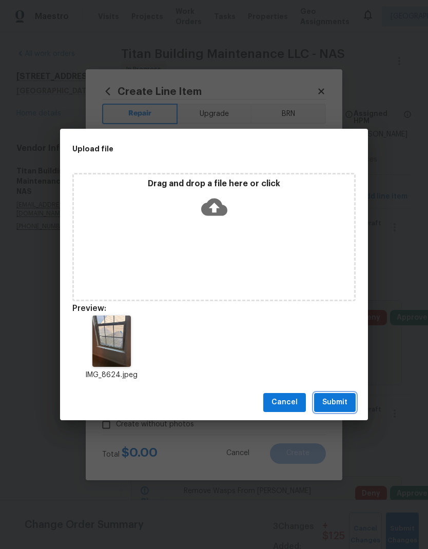
click at [341, 401] on span "Submit" at bounding box center [334, 402] width 25 height 13
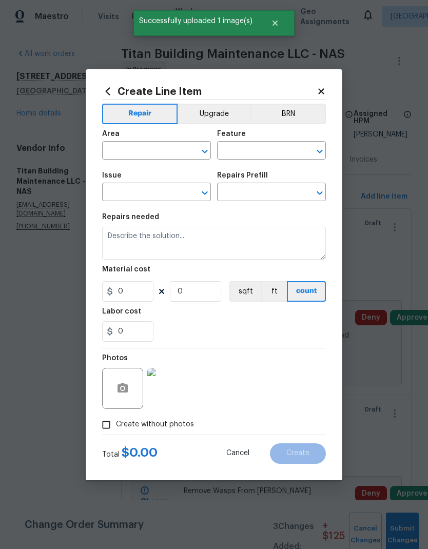
click at [150, 152] on input "text" at bounding box center [142, 152] width 80 height 16
click at [149, 185] on li "Exterior Overall" at bounding box center [156, 191] width 109 height 17
type input "Exterior Overall"
click at [318, 147] on icon "Open" at bounding box center [320, 151] width 12 height 12
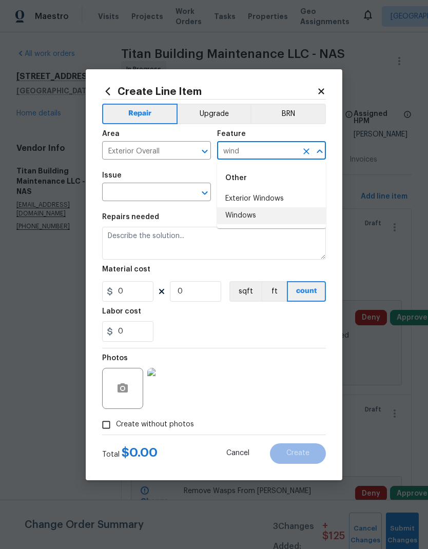
click at [261, 215] on li "Windows" at bounding box center [271, 215] width 109 height 17
type input "Windows"
click at [211, 185] on div "Issue ​ Repairs Prefill ​" at bounding box center [214, 187] width 224 height 42
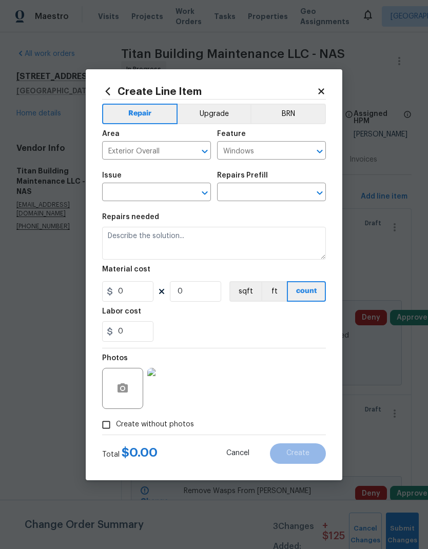
click at [205, 193] on icon "Open" at bounding box center [205, 193] width 6 height 4
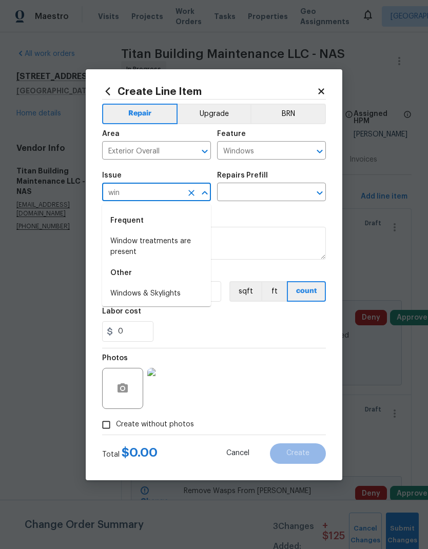
click at [173, 295] on li "Windows & Skylights" at bounding box center [156, 293] width 109 height 17
type input "Windows & Skylights"
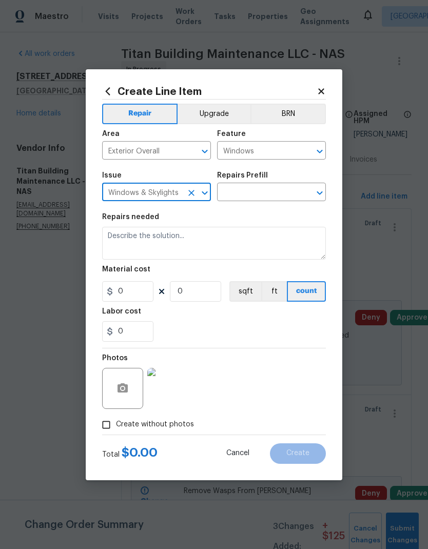
click at [321, 191] on icon "Open" at bounding box center [320, 193] width 12 height 12
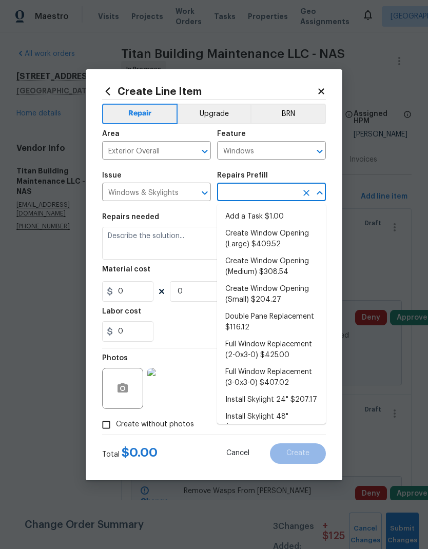
click at [267, 216] on li "Add a Task $1.00" at bounding box center [271, 216] width 109 height 17
type input "Add a Task $1.00"
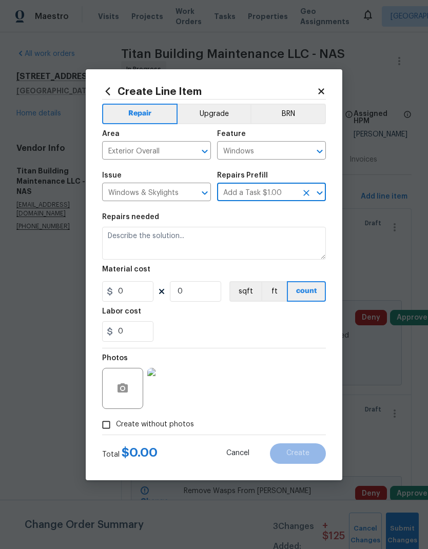
type textarea "HPM to detail"
type input "1"
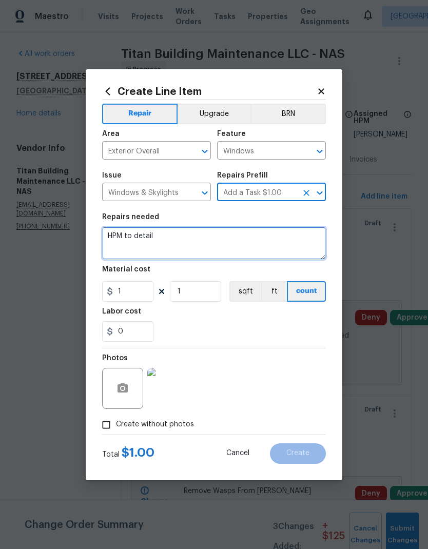
click at [148, 239] on textarea "HPM to detail" at bounding box center [214, 243] width 224 height 33
click at [138, 237] on textarea "HPM to detail" at bounding box center [214, 243] width 224 height 33
click at [137, 236] on textarea "HPM to detail" at bounding box center [214, 243] width 224 height 33
click at [127, 235] on textarea "HPM to detail" at bounding box center [214, 243] width 224 height 33
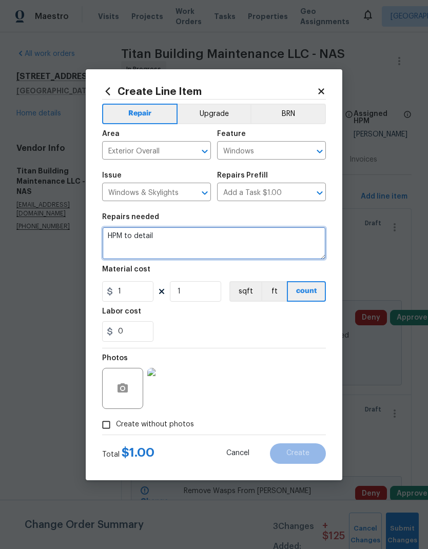
click at [127, 234] on textarea "HPM to detail" at bounding box center [214, 243] width 224 height 33
type textarea "Paint interior window trim Clean exterior window"
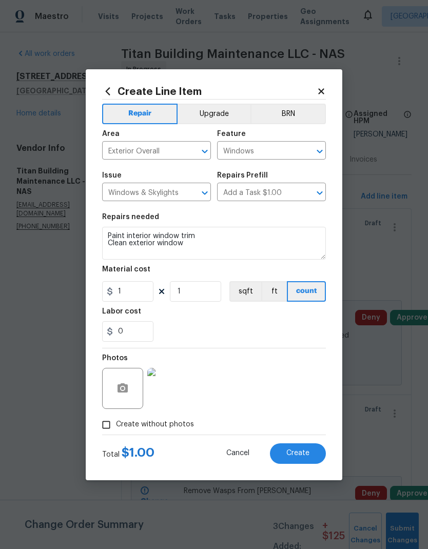
click at [215, 317] on div "Labor cost" at bounding box center [214, 314] width 224 height 13
click at [130, 289] on input "1" at bounding box center [127, 291] width 51 height 21
type input "25"
click at [261, 313] on div "Labor cost" at bounding box center [214, 314] width 224 height 13
click at [125, 392] on icon "button" at bounding box center [123, 387] width 10 height 9
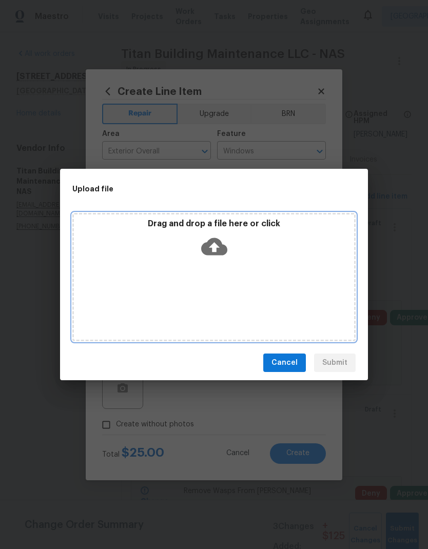
click at [215, 244] on icon at bounding box center [214, 246] width 26 height 26
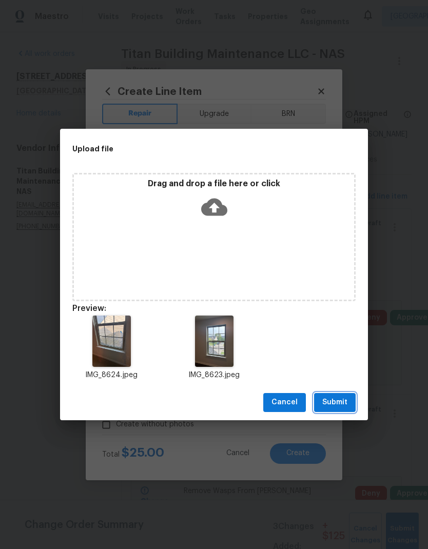
click at [338, 400] on span "Submit" at bounding box center [334, 402] width 25 height 13
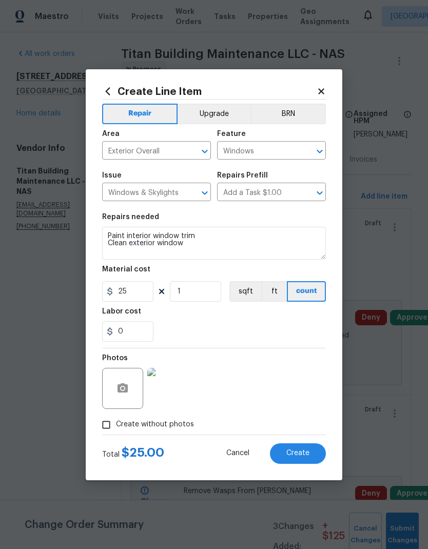
click at [300, 455] on span "Create" at bounding box center [297, 454] width 23 height 8
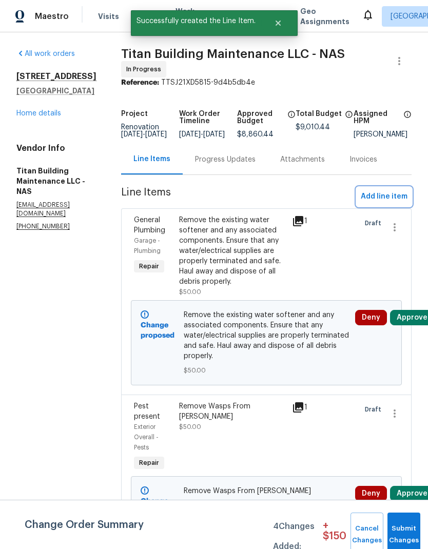
click at [387, 200] on span "Add line item" at bounding box center [384, 196] width 47 height 13
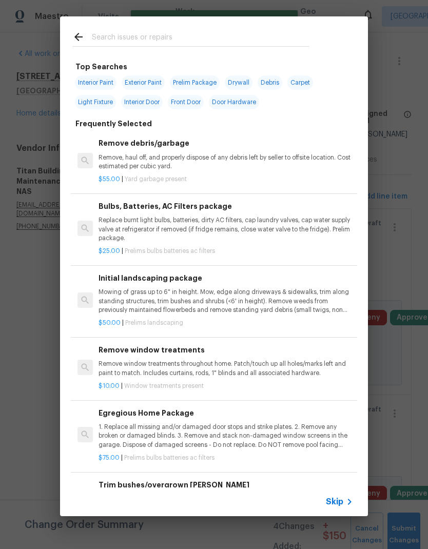
click at [338, 497] on span "Skip" at bounding box center [334, 502] width 17 height 10
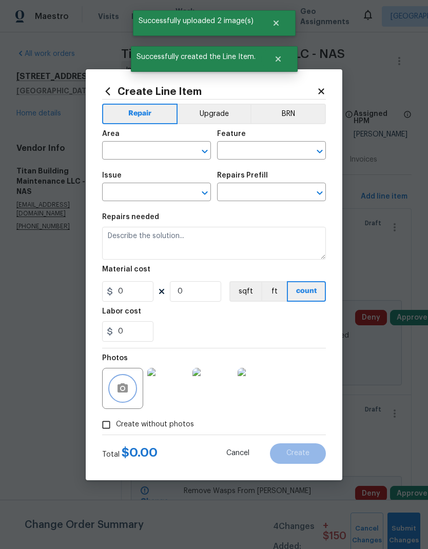
click at [124, 383] on icon "button" at bounding box center [122, 388] width 12 height 12
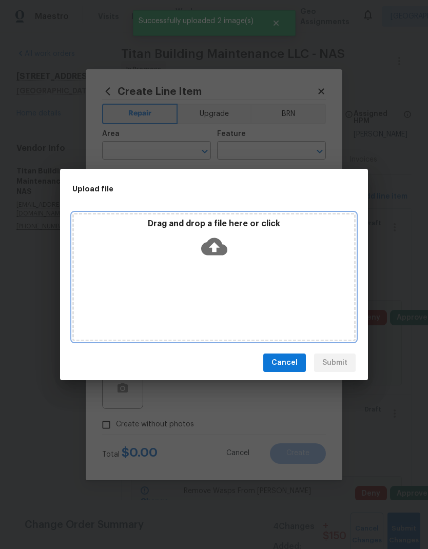
click at [217, 247] on icon at bounding box center [214, 246] width 26 height 26
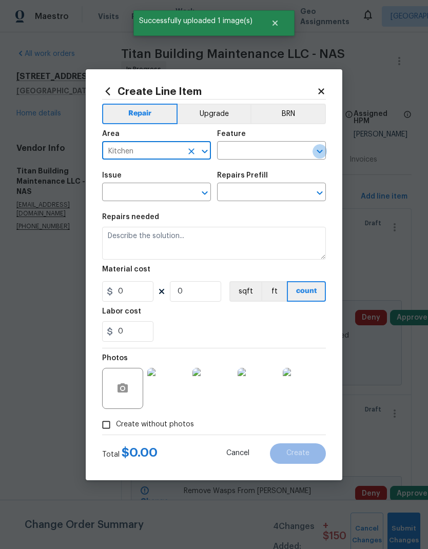
click at [318, 149] on icon "Open" at bounding box center [320, 151] width 12 height 12
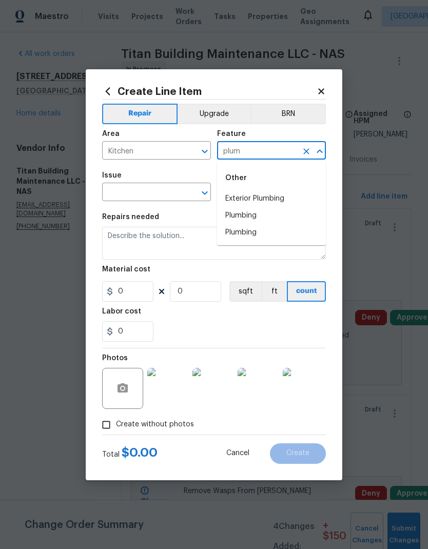
click at [270, 212] on li "Plumbing" at bounding box center [271, 215] width 109 height 17
type input "Plumbing"
click at [206, 200] on button "Open" at bounding box center [205, 193] width 14 height 14
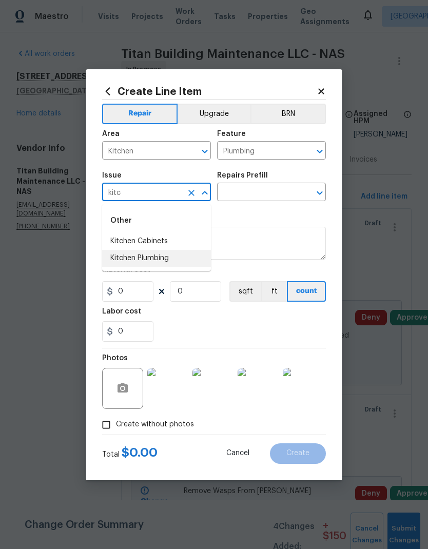
click at [169, 258] on li "Kitchen Plumbing" at bounding box center [156, 258] width 109 height 17
type input "Kitchen Plumbing"
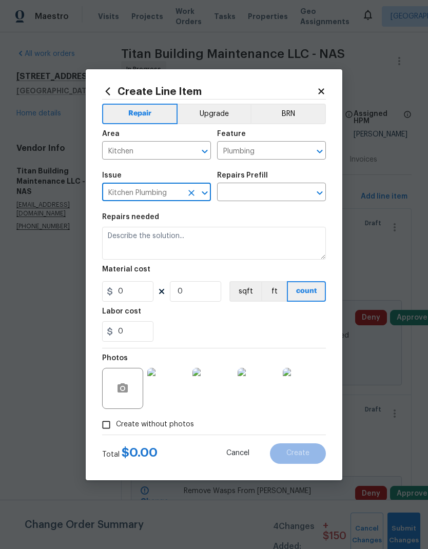
click at [318, 189] on icon "Open" at bounding box center [320, 193] width 12 height 12
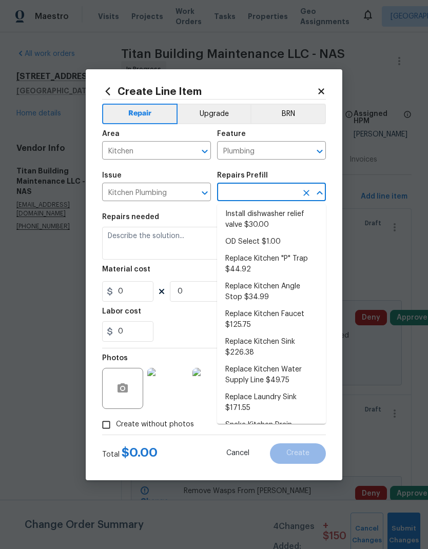
scroll to position [45, 0]
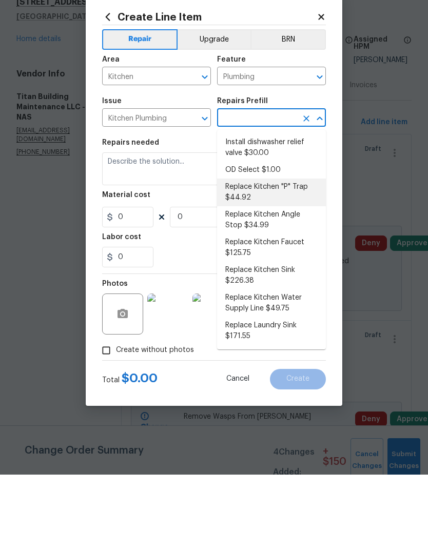
click at [275, 253] on li "Replace Kitchen "P" Trap $44.92" at bounding box center [271, 267] width 109 height 28
type input "Replace Kitchen "P" Trap $44.92"
type input "1"
type input "Replace Kitchen "P" Trap $44.92"
type input "44.92"
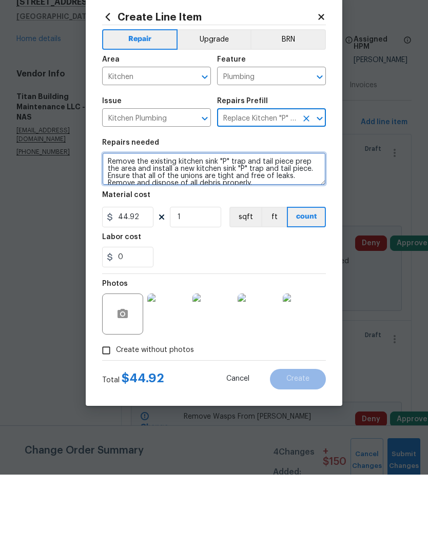
click at [108, 227] on textarea "Remove the existing kitchen sink "P" trap and tail piece prep the area and inst…" at bounding box center [214, 243] width 224 height 33
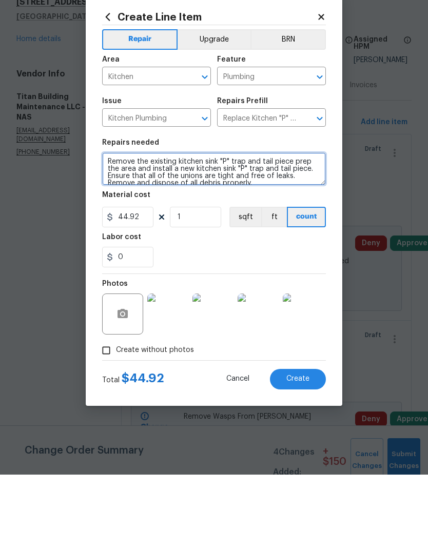
click at [126, 227] on textarea "Remove the existing kitchen sink "P" trap and tail piece prep the area and inst…" at bounding box center [214, 243] width 224 height 33
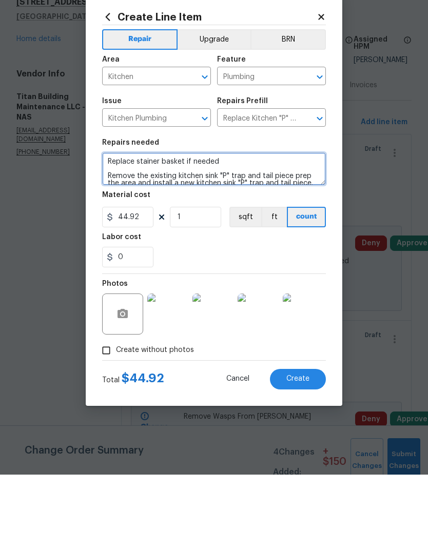
type textarea "Replace stainer basket if needed Remove the existing kitchen sink "P" trap and …"
click at [268, 321] on div "0" at bounding box center [214, 331] width 224 height 21
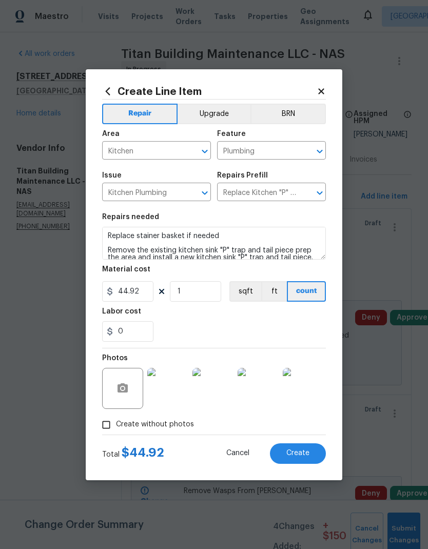
click at [299, 451] on span "Create" at bounding box center [297, 454] width 23 height 8
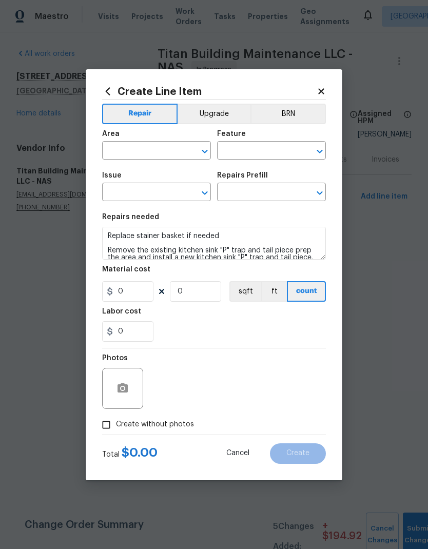
scroll to position [0, 0]
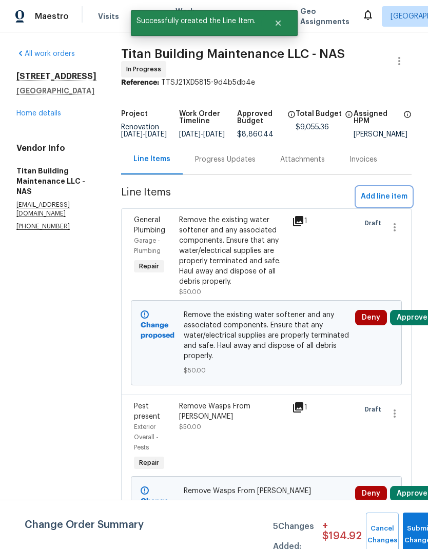
click at [398, 197] on span "Add line item" at bounding box center [384, 196] width 47 height 13
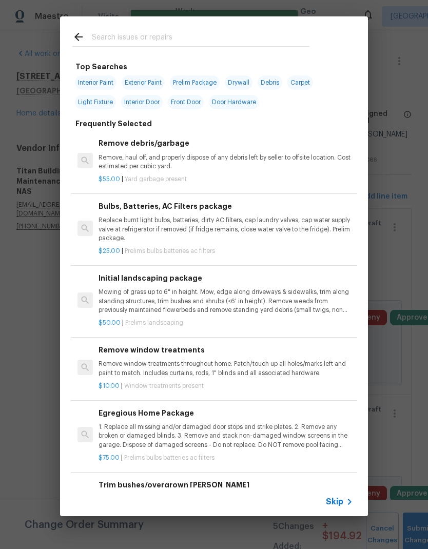
click at [334, 499] on span "Skip" at bounding box center [334, 502] width 17 height 10
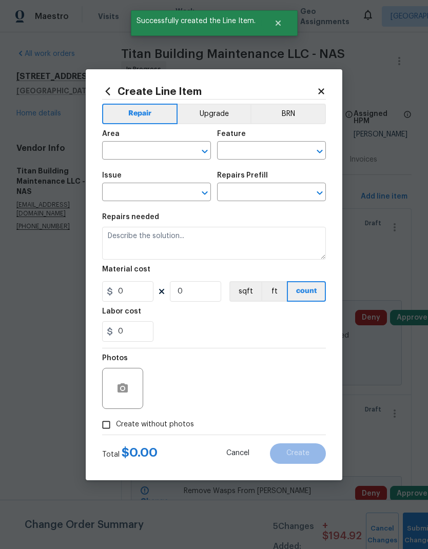
click at [132, 381] on div at bounding box center [122, 388] width 41 height 41
click at [126, 384] on icon "button" at bounding box center [122, 388] width 12 height 12
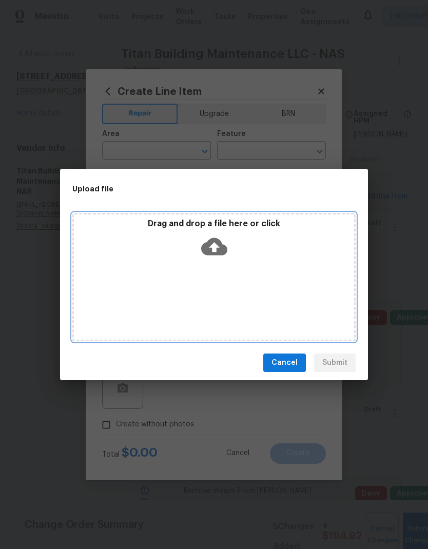
click at [231, 233] on div "Drag and drop a file here or click" at bounding box center [214, 241] width 280 height 44
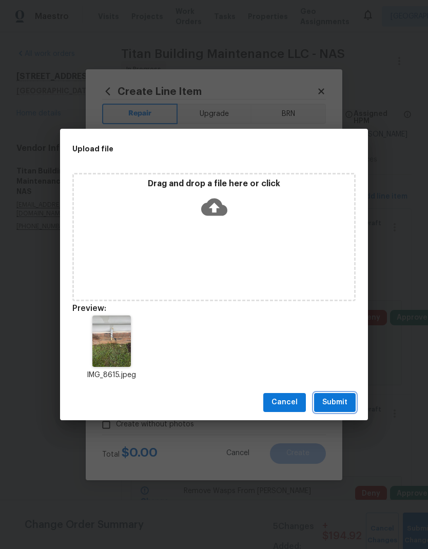
click at [336, 405] on span "Submit" at bounding box center [334, 402] width 25 height 13
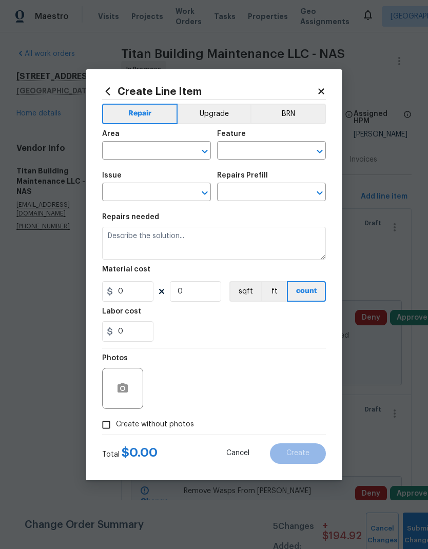
click at [147, 154] on input "text" at bounding box center [142, 152] width 80 height 16
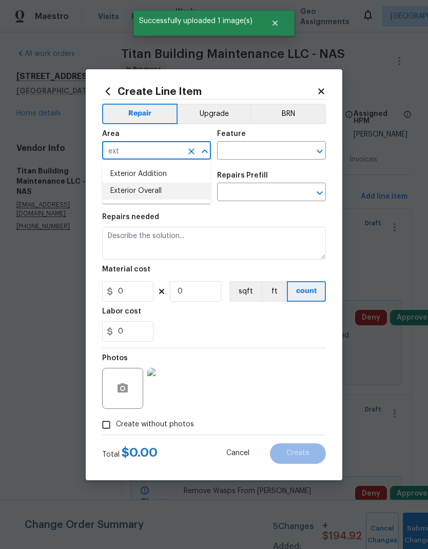
click at [155, 198] on li "Exterior Overall" at bounding box center [156, 191] width 109 height 17
type input "Exterior Overall"
click at [318, 151] on icon "Open" at bounding box center [320, 151] width 12 height 12
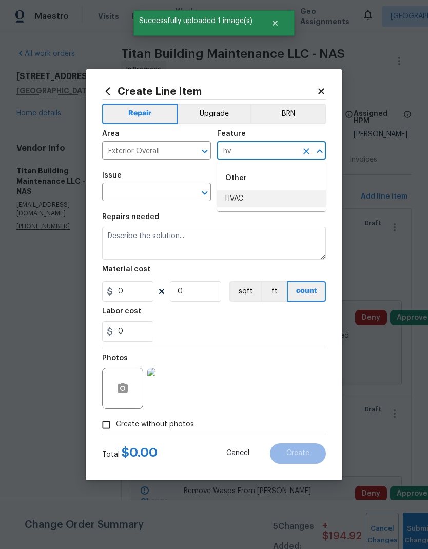
click at [268, 193] on li "HVAC" at bounding box center [271, 198] width 109 height 17
type input "HVAC"
click at [200, 196] on icon "Open" at bounding box center [205, 193] width 12 height 12
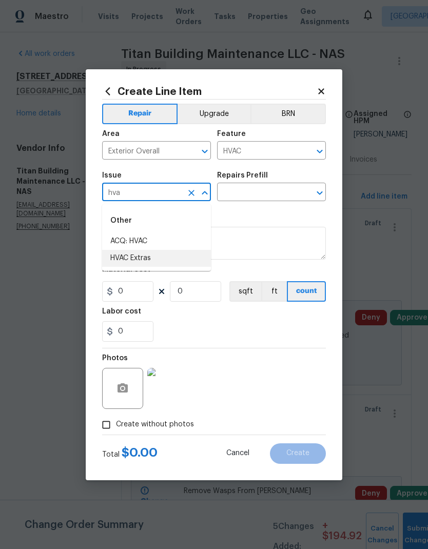
click at [165, 259] on li "HVAC Extras" at bounding box center [156, 258] width 109 height 17
type input "HVAC Extras"
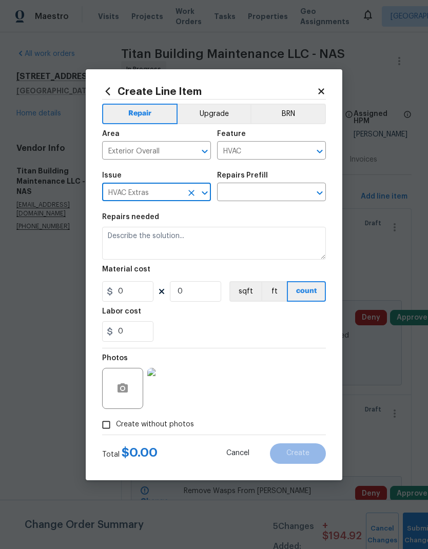
click at [304, 197] on div at bounding box center [312, 193] width 27 height 14
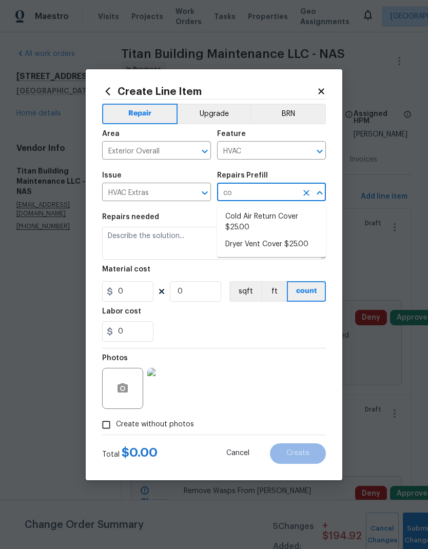
type input "c"
type input "l"
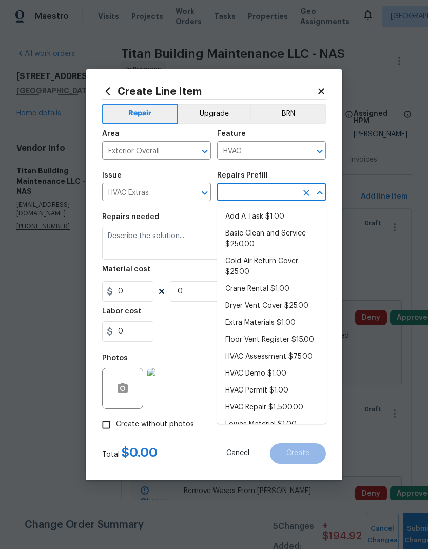
click at [280, 218] on li "Add A Task $1.00" at bounding box center [271, 216] width 109 height 17
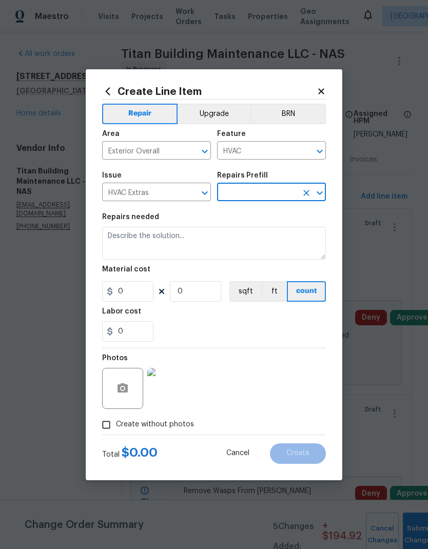
type input "Add A Task $1.00"
type textarea "HPM to detail"
type input "1"
type input "Add A Task $1.00"
type input "1"
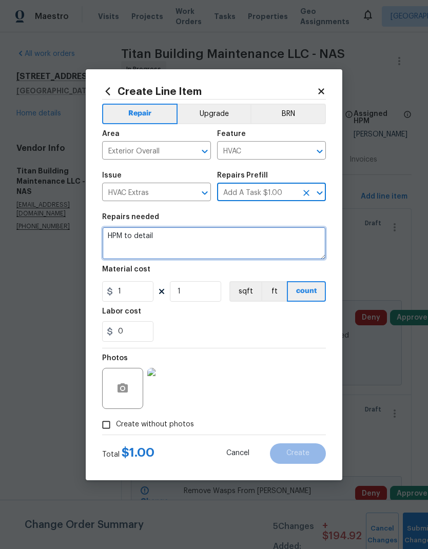
click at [137, 237] on textarea "HPM to detail" at bounding box center [214, 243] width 224 height 33
click at [127, 239] on textarea "HPM to detail" at bounding box center [214, 243] width 224 height 33
click at [127, 238] on textarea "HPM to detail" at bounding box center [214, 243] width 224 height 33
click at [141, 235] on textarea "HPM to detail" at bounding box center [214, 243] width 224 height 33
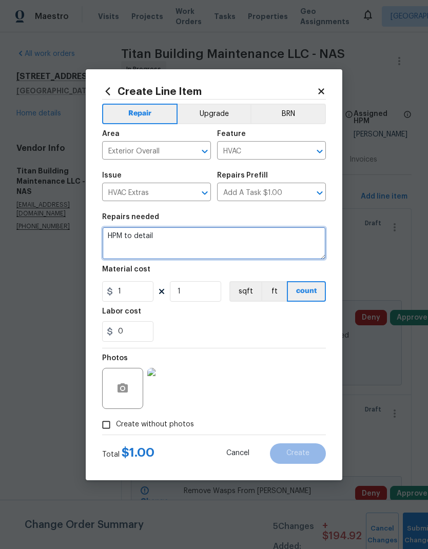
click at [141, 235] on textarea "HPM to detail" at bounding box center [214, 243] width 224 height 33
click at [140, 238] on textarea "HPM to detail" at bounding box center [214, 243] width 224 height 33
type textarea "Install PVC drain line"
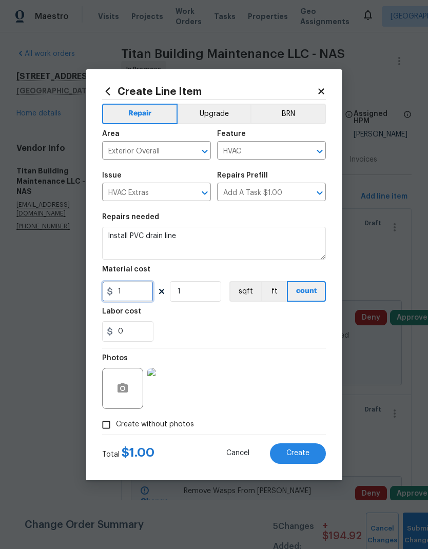
click at [142, 295] on input "1" at bounding box center [127, 291] width 51 height 21
type input "50"
click at [220, 317] on figure "Labor cost 0" at bounding box center [214, 325] width 224 height 34
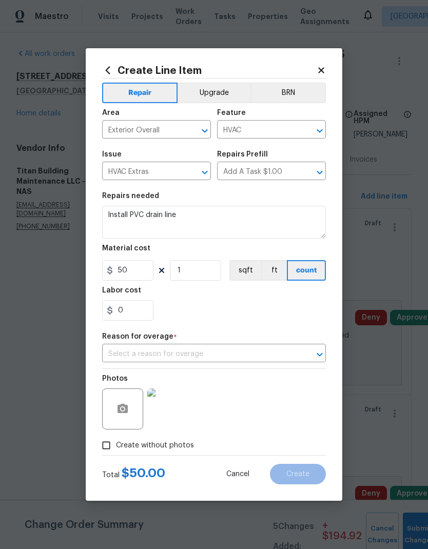
click at [225, 357] on input "text" at bounding box center [199, 354] width 195 height 16
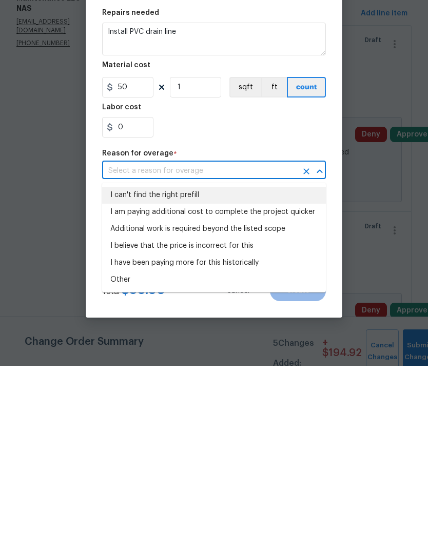
click at [176, 370] on li "I can't find the right prefill" at bounding box center [214, 378] width 224 height 17
type input "I can't find the right prefill"
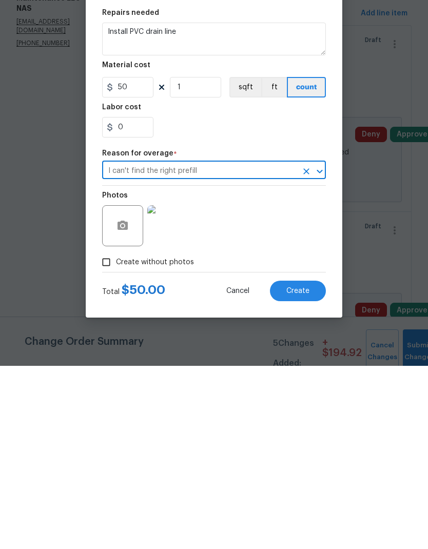
click at [308, 471] on span "Create" at bounding box center [297, 475] width 23 height 8
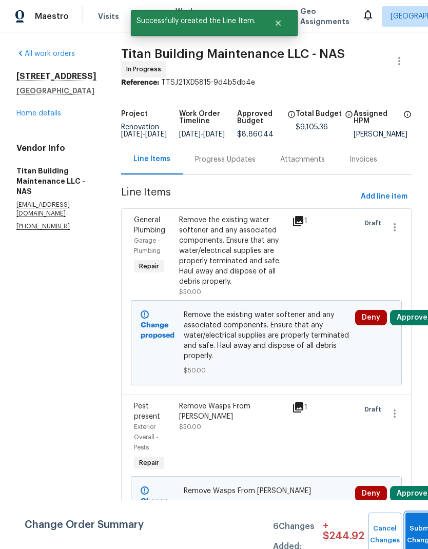
click at [417, 534] on span "Submit Changes" at bounding box center [422, 535] width 23 height 24
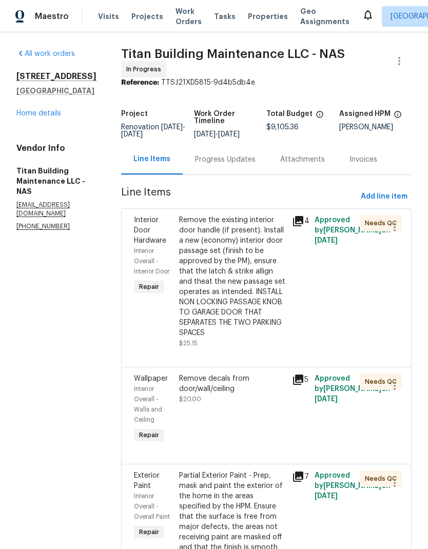
click at [248, 153] on div "Progress Updates" at bounding box center [225, 159] width 85 height 30
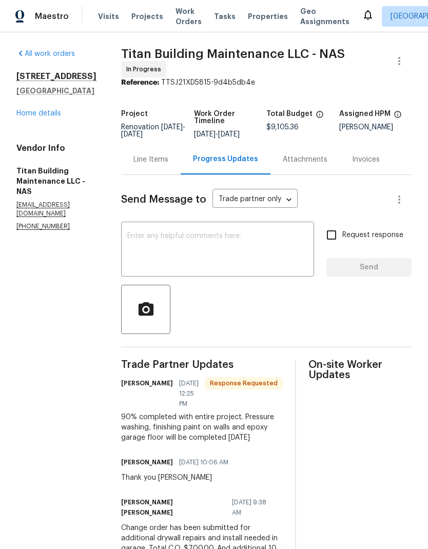
click at [231, 249] on textarea at bounding box center [217, 250] width 181 height 36
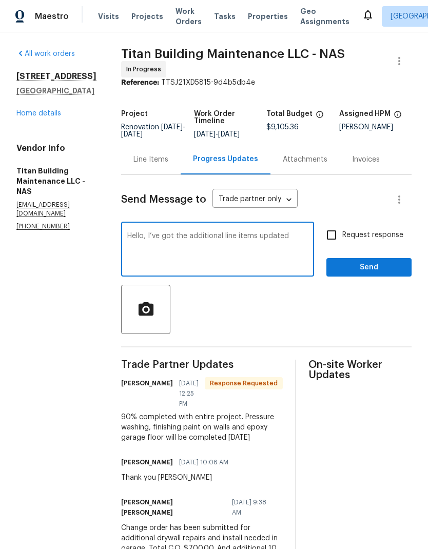
type textarea "Hello, I’ve got the additional line items updated"
click at [330, 232] on input "Request response" at bounding box center [332, 235] width 22 height 22
checkbox input "true"
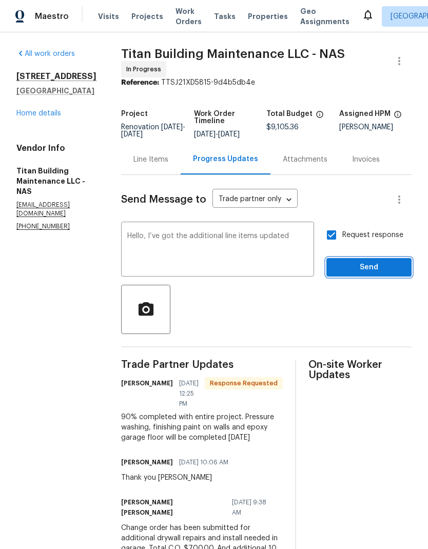
click at [375, 264] on span "Send" at bounding box center [369, 267] width 69 height 13
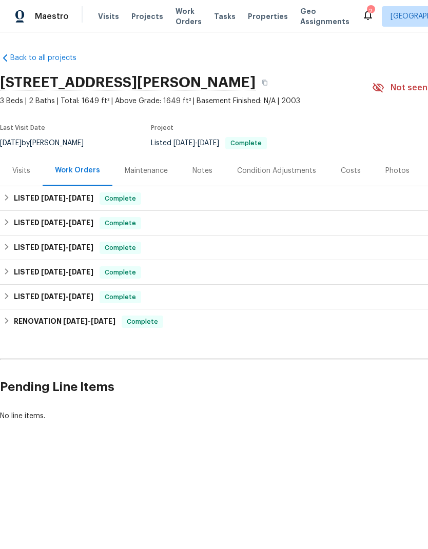
click at [349, 168] on div "Costs" at bounding box center [351, 171] width 20 height 10
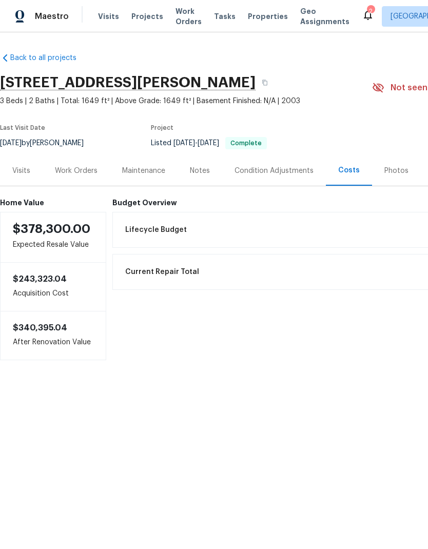
click at [87, 164] on div "Work Orders" at bounding box center [76, 170] width 67 height 30
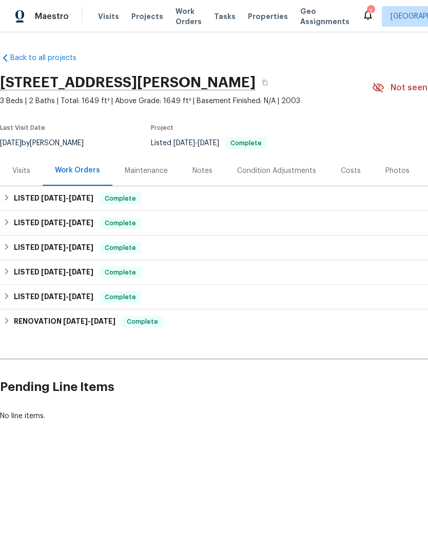
click at [206, 167] on div "Notes" at bounding box center [202, 171] width 20 height 10
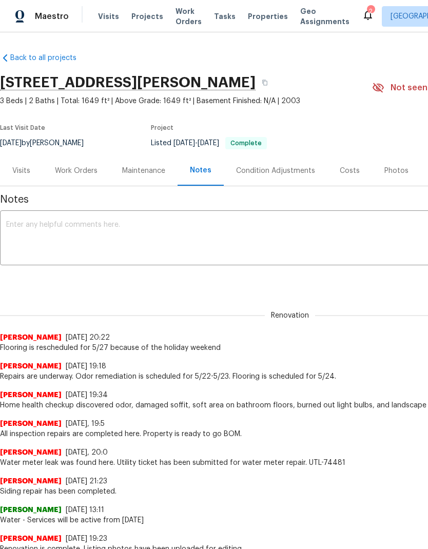
click at [176, 239] on textarea at bounding box center [290, 239] width 568 height 36
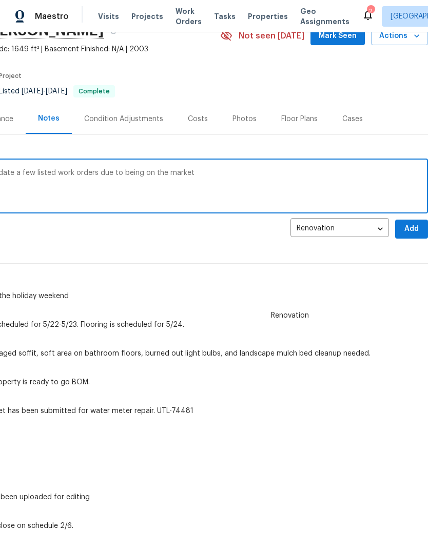
scroll to position [52, 152]
type textarea "Home health check completed need to update a few listed work orders due to main…"
click at [412, 229] on span "Add" at bounding box center [411, 229] width 16 height 13
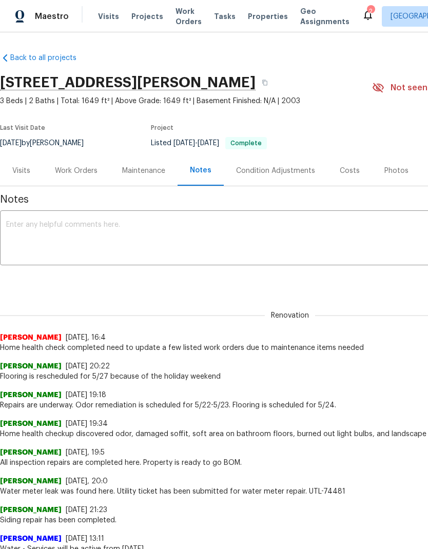
scroll to position [0, 0]
click at [90, 167] on div "Work Orders" at bounding box center [76, 171] width 43 height 10
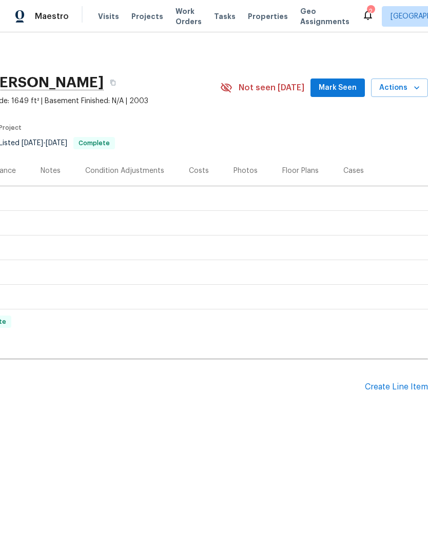
scroll to position [0, 152]
click at [401, 382] on div "Create Line Item" at bounding box center [396, 387] width 63 height 10
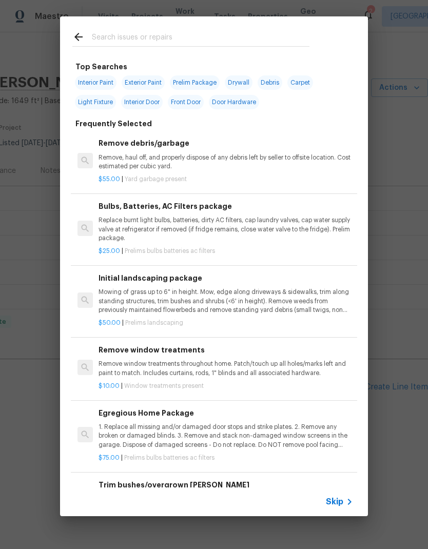
click at [344, 497] on icon at bounding box center [349, 502] width 12 height 12
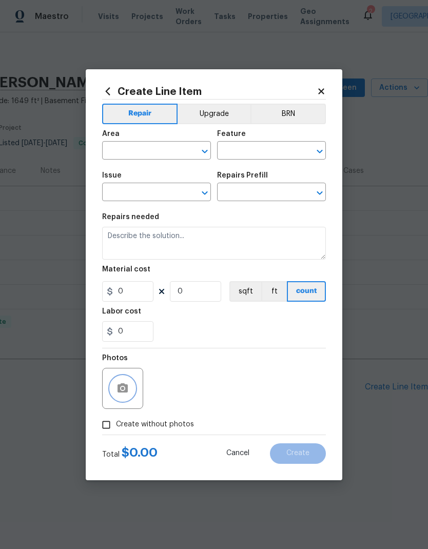
click at [130, 384] on button "button" at bounding box center [122, 388] width 25 height 25
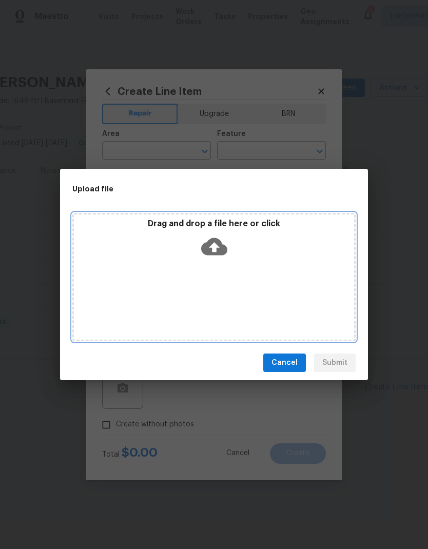
click at [227, 237] on div "Drag and drop a file here or click" at bounding box center [214, 241] width 280 height 44
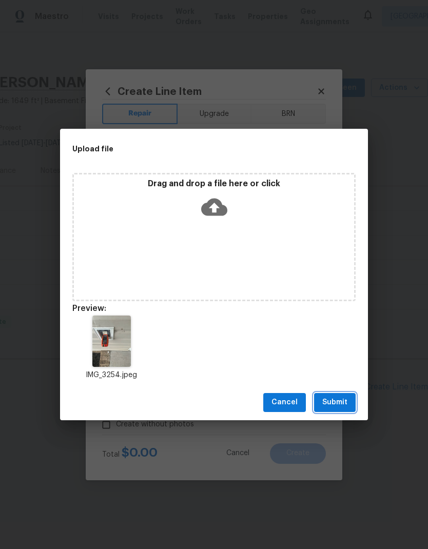
click at [334, 398] on span "Submit" at bounding box center [334, 402] width 25 height 13
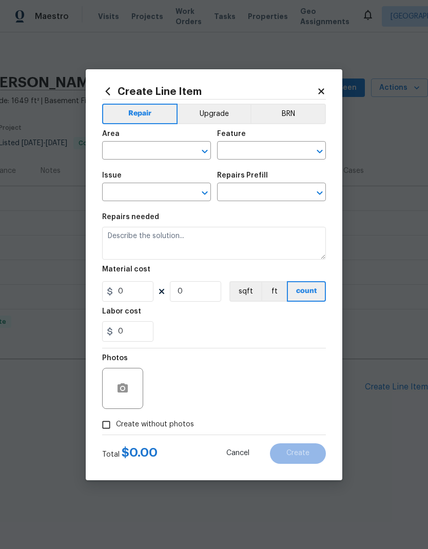
click at [150, 152] on input "text" at bounding box center [142, 152] width 80 height 16
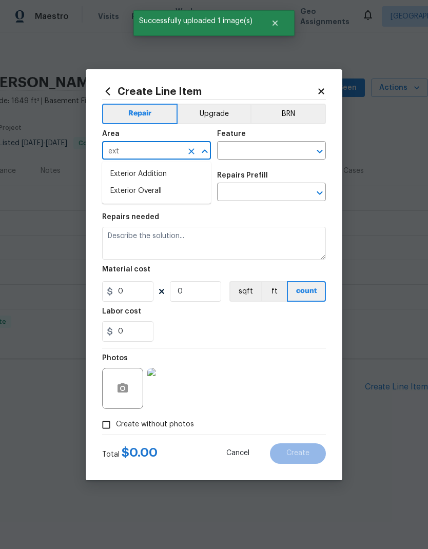
click at [156, 191] on li "Exterior Overall" at bounding box center [156, 191] width 109 height 17
type input "Exterior Overall"
click at [276, 165] on div "Area Exterior Overall ​ Feature ​" at bounding box center [214, 145] width 224 height 42
click at [272, 152] on input "text" at bounding box center [257, 152] width 80 height 16
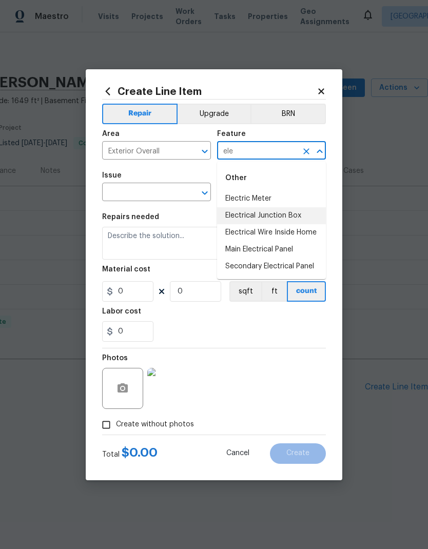
click at [291, 212] on li "Electrical Junction Box" at bounding box center [271, 215] width 109 height 17
type input "Electrical Junction Box"
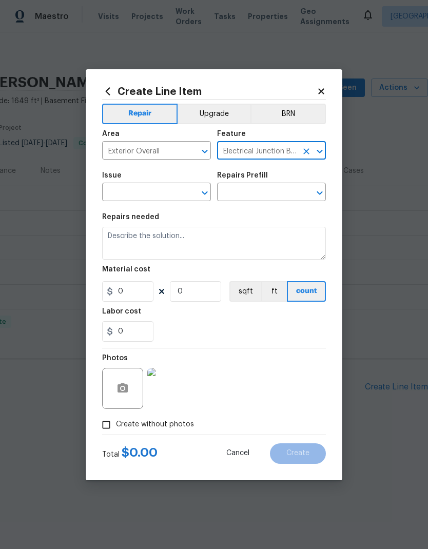
click at [204, 194] on icon "Open" at bounding box center [205, 193] width 6 height 4
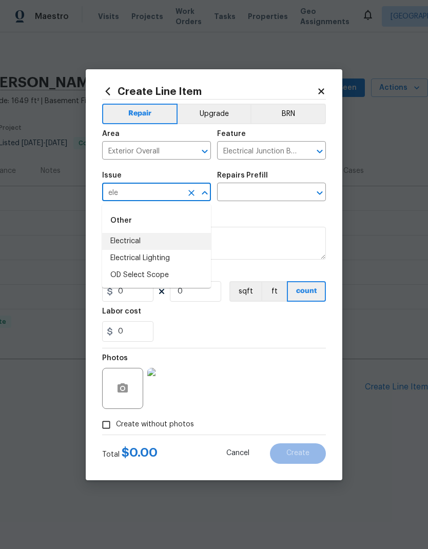
click at [145, 240] on li "Electrical" at bounding box center [156, 241] width 109 height 17
type input "Electrical"
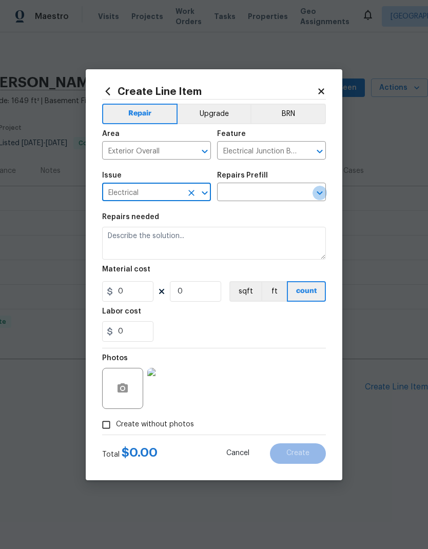
click at [321, 190] on icon "Open" at bounding box center [320, 193] width 12 height 12
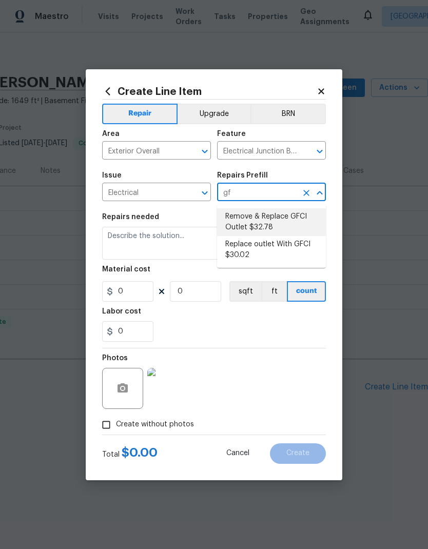
click at [260, 224] on li "Remove & Replace GFCI Outlet $32.78" at bounding box center [271, 222] width 109 height 28
type input "Remove & Replace GFCI Outlet $32.78"
type textarea "Remove and replace the existing GFCI with new. Ensure that the new GFCI outlet …"
type input "1"
type input "32.78"
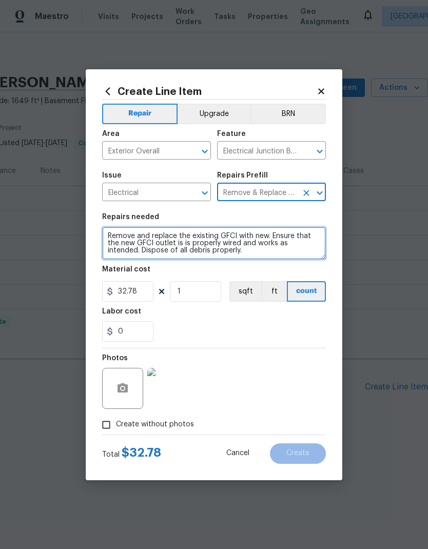
click at [229, 255] on textarea "Remove and replace the existing GFCI with new. Ensure that the new GFCI outlet …" at bounding box center [214, 243] width 224 height 33
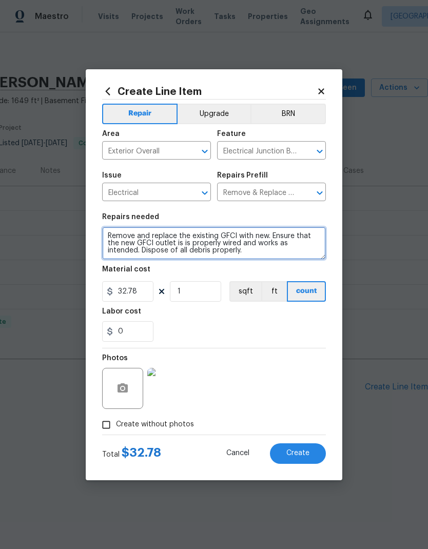
scroll to position [0, 0]
type textarea "Remove and replace the existing GFCI with new. Ensure that the new GFCI outlet …"
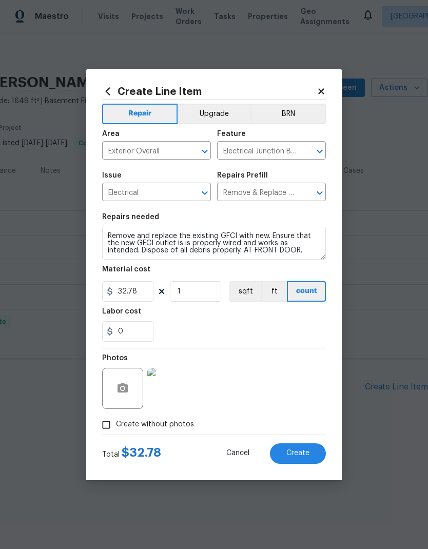
click at [281, 322] on div "0" at bounding box center [214, 331] width 224 height 21
click at [301, 453] on span "Create" at bounding box center [297, 454] width 23 height 8
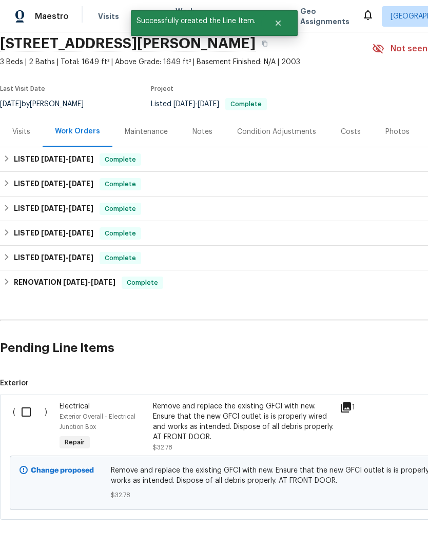
scroll to position [39, 0]
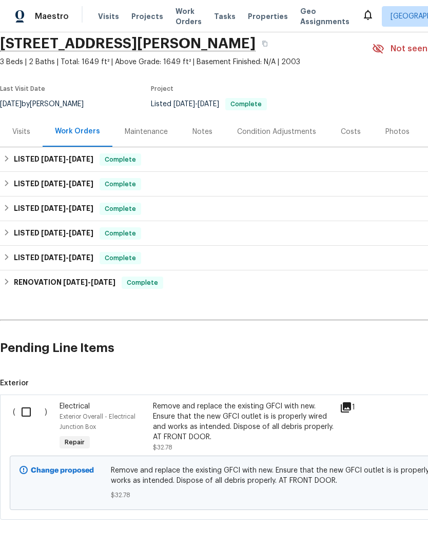
click at [28, 411] on input "checkbox" at bounding box center [29, 412] width 29 height 22
checkbox input "true"
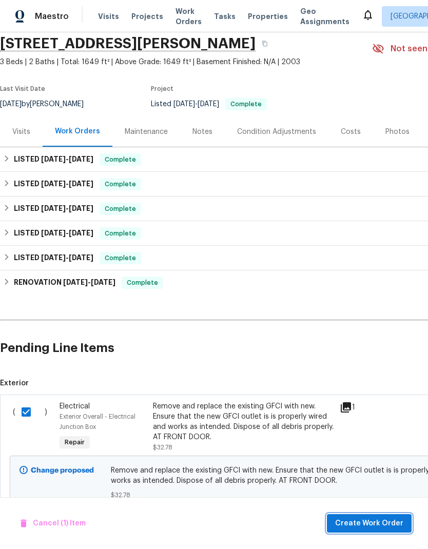
click at [392, 523] on span "Create Work Order" at bounding box center [369, 523] width 68 height 13
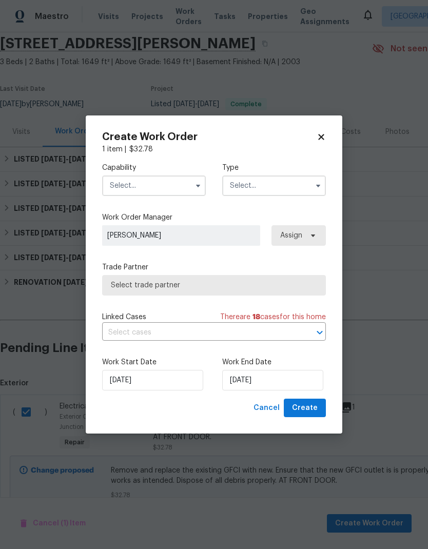
click at [177, 188] on input "text" at bounding box center [154, 186] width 104 height 21
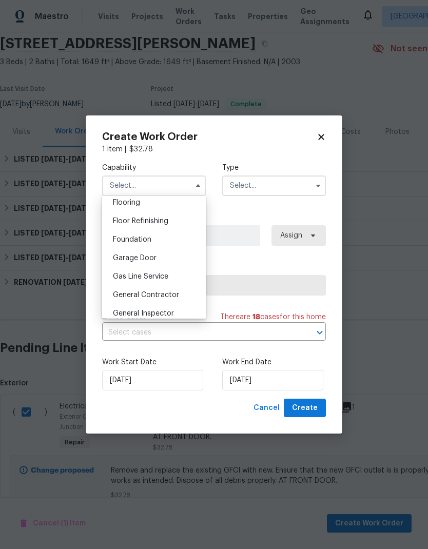
scroll to position [409, 0]
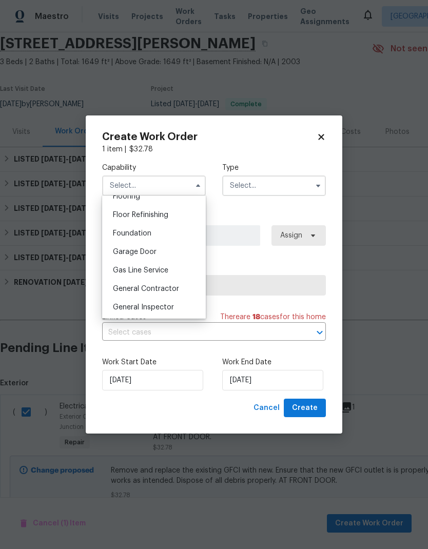
click at [153, 288] on span "General Contractor" at bounding box center [146, 288] width 66 height 7
type input "General Contractor"
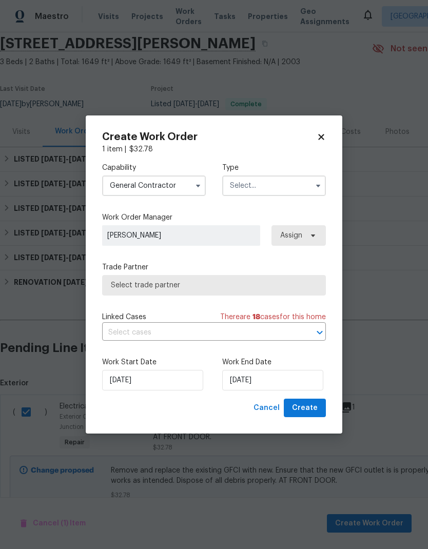
click at [281, 184] on input "text" at bounding box center [274, 186] width 104 height 21
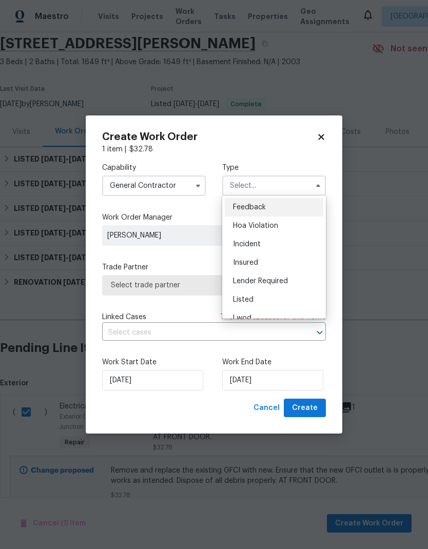
click at [272, 294] on div "Listed" at bounding box center [274, 299] width 99 height 18
type input "Listed"
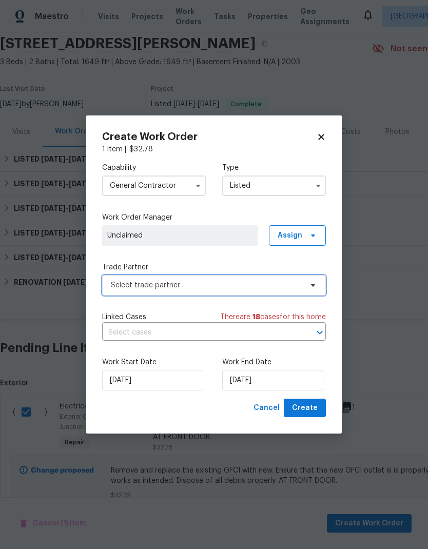
click at [277, 283] on span "Select trade partner" at bounding box center [206, 285] width 191 height 10
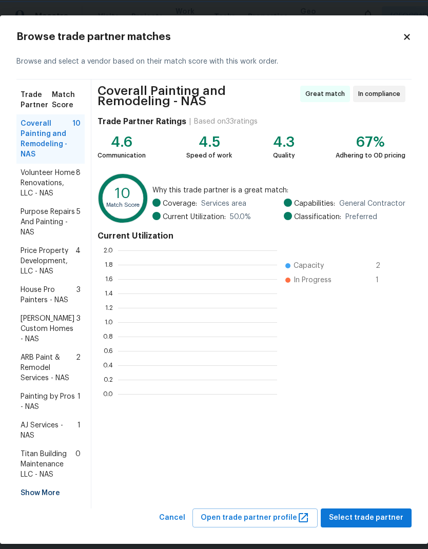
scroll to position [144, 159]
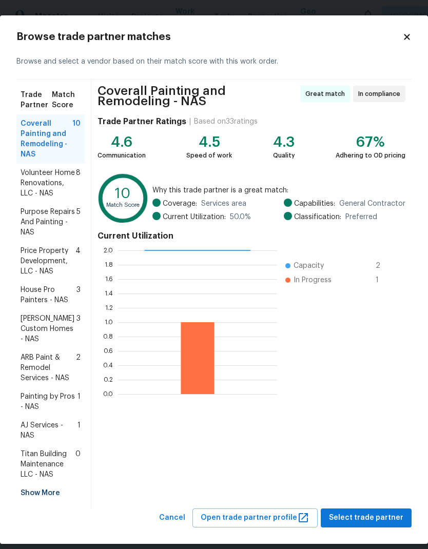
click at [49, 179] on span "Volunteer Home Renovations, LLC - NAS" at bounding box center [48, 183] width 55 height 31
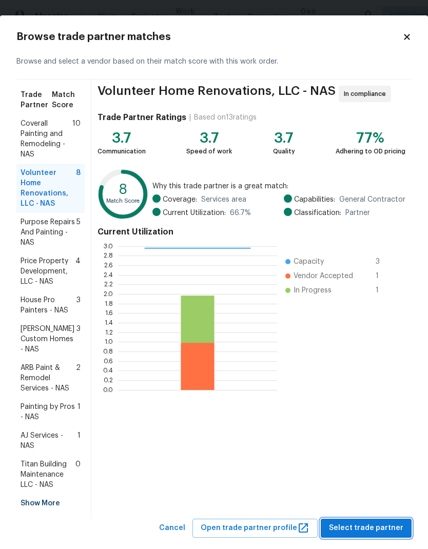
click at [371, 522] on span "Select trade partner" at bounding box center [366, 528] width 74 height 13
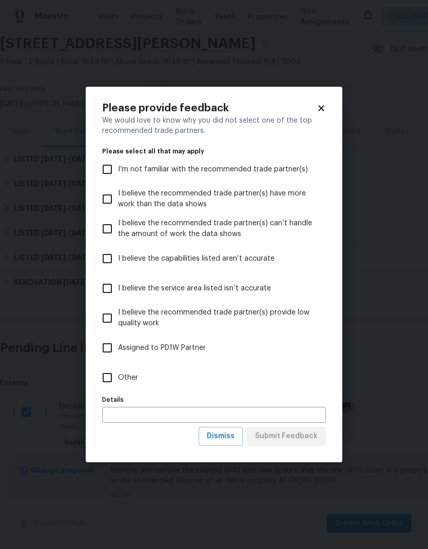
click at [125, 374] on span "Other" at bounding box center [128, 378] width 20 height 11
click at [118, 374] on input "Other" at bounding box center [107, 378] width 22 height 22
checkbox input "true"
click at [288, 435] on span "Submit Feedback" at bounding box center [286, 436] width 63 height 13
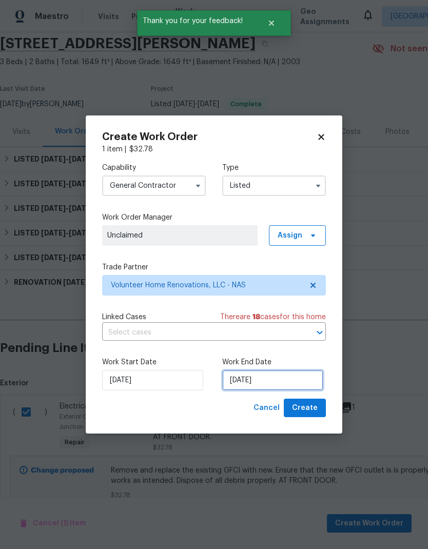
click at [278, 382] on input "[DATE]" at bounding box center [272, 380] width 101 height 21
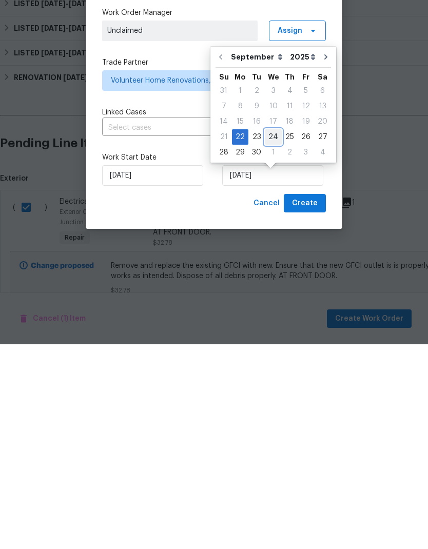
click at [272, 335] on div "24" at bounding box center [273, 342] width 17 height 14
type input "[DATE]"
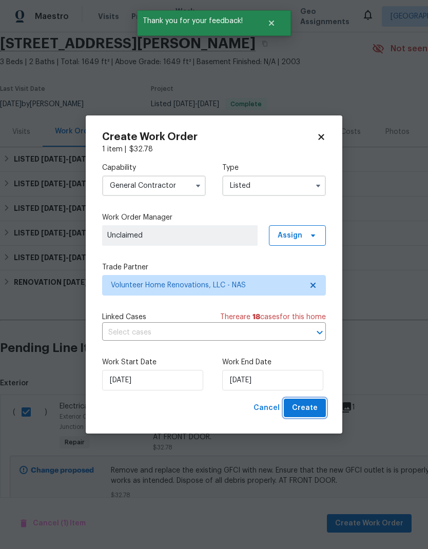
click at [306, 409] on span "Create" at bounding box center [305, 408] width 26 height 13
checkbox input "false"
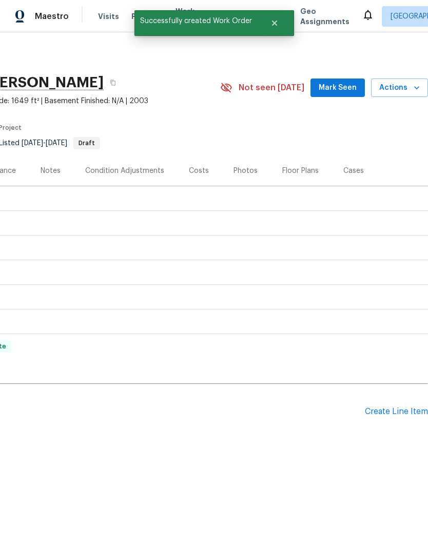
scroll to position [0, 152]
click at [408, 412] on div "Create Line Item" at bounding box center [396, 412] width 63 height 10
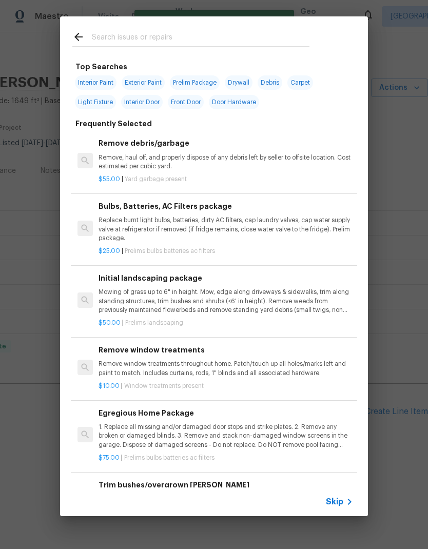
click at [340, 501] on span "Skip" at bounding box center [334, 502] width 17 height 10
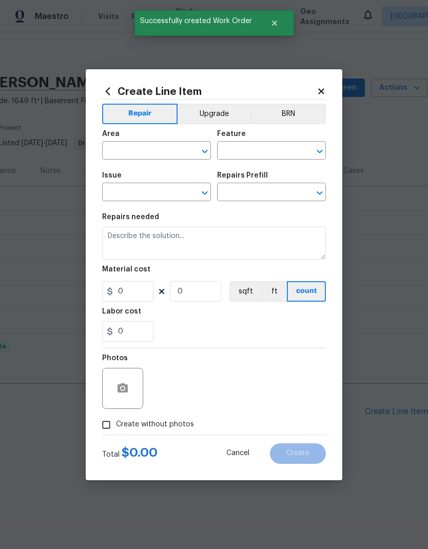
click at [141, 151] on input "text" at bounding box center [142, 152] width 80 height 16
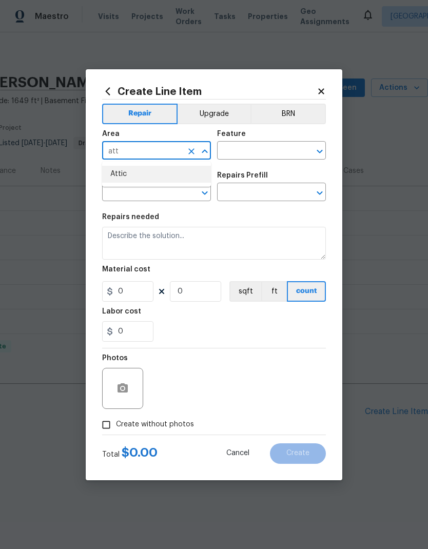
click at [140, 172] on li "Attic" at bounding box center [156, 174] width 109 height 17
type input "Attic"
click at [267, 148] on input "text" at bounding box center [257, 152] width 80 height 16
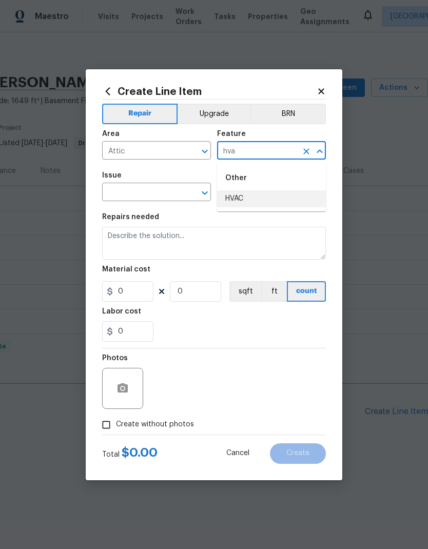
click at [261, 197] on li "HVAC" at bounding box center [271, 198] width 109 height 17
type input "HVAC"
click at [203, 192] on icon "Open" at bounding box center [205, 193] width 6 height 4
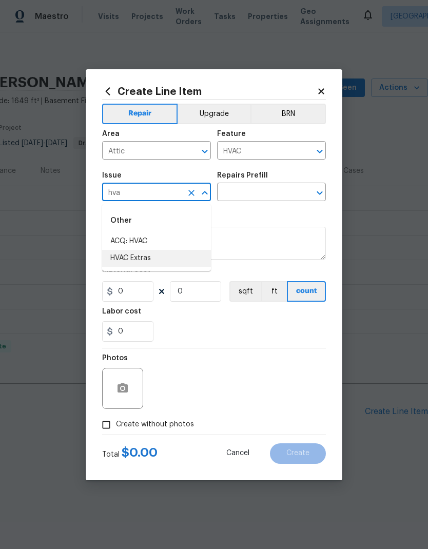
click at [154, 259] on li "HVAC Extras" at bounding box center [156, 258] width 109 height 17
type input "HVAC Extras"
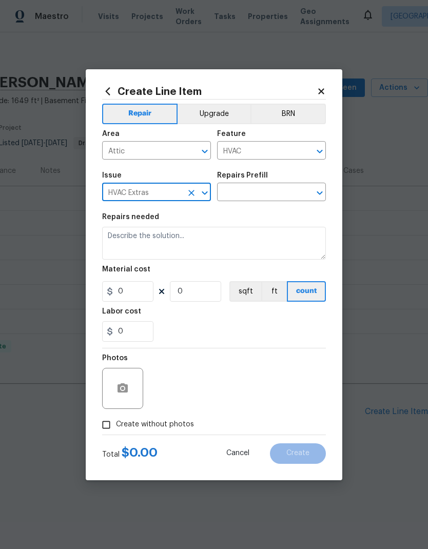
click at [323, 191] on icon "Open" at bounding box center [320, 193] width 12 height 12
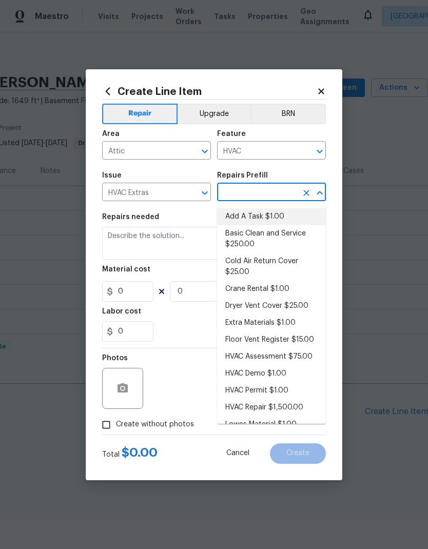
click at [268, 215] on li "Add A Task $1.00" at bounding box center [271, 216] width 109 height 17
type input "Add A Task $1.00"
type textarea "HPM to detail"
type input "1"
type input "Add A Task $1.00"
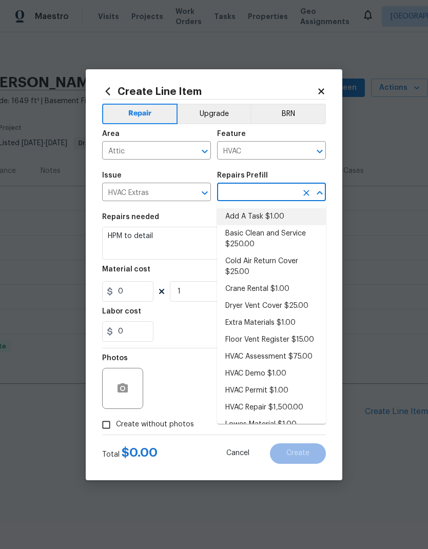
type input "1"
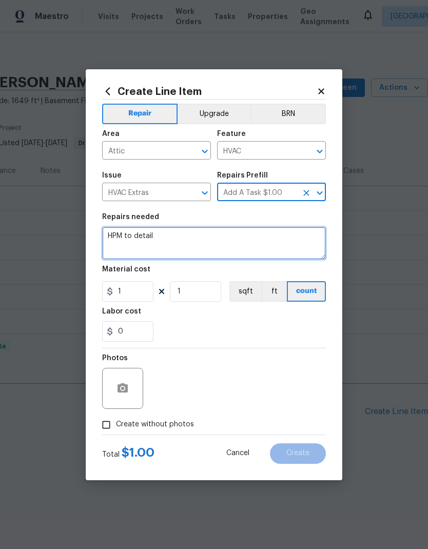
click at [142, 237] on textarea "HPM to detail" at bounding box center [214, 243] width 224 height 33
click at [133, 235] on textarea "HPM to detail" at bounding box center [214, 243] width 224 height 33
click at [128, 239] on textarea "HPM to detail" at bounding box center [214, 243] width 224 height 33
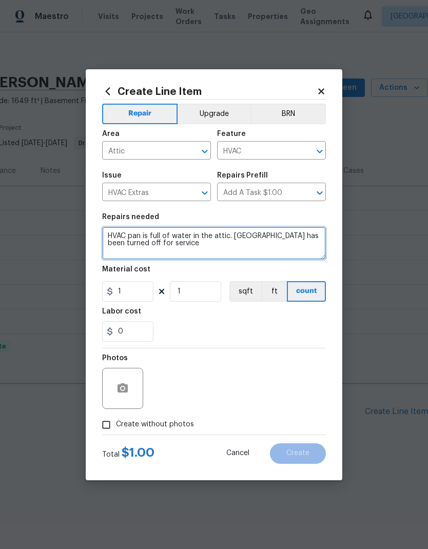
type textarea "HVAC pan is full of water in the attic. HVAC has been turned off for service"
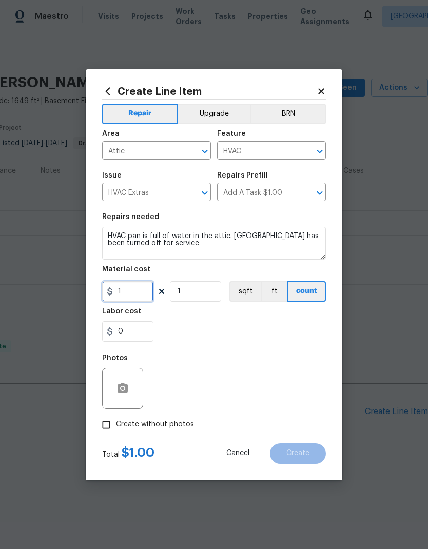
click at [140, 289] on input "1" at bounding box center [127, 291] width 51 height 21
type input "75"
click at [224, 315] on figure "Labor cost 0" at bounding box center [214, 325] width 224 height 34
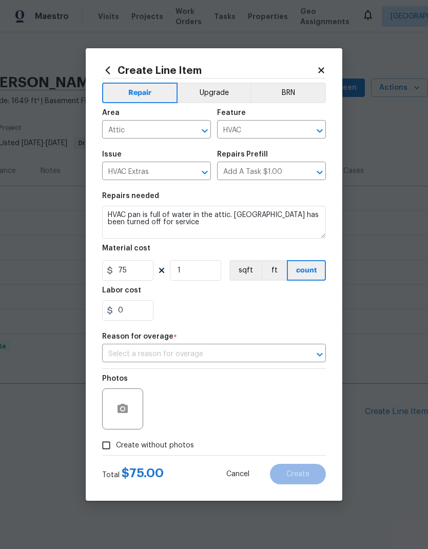
click at [211, 356] on input "text" at bounding box center [199, 354] width 195 height 16
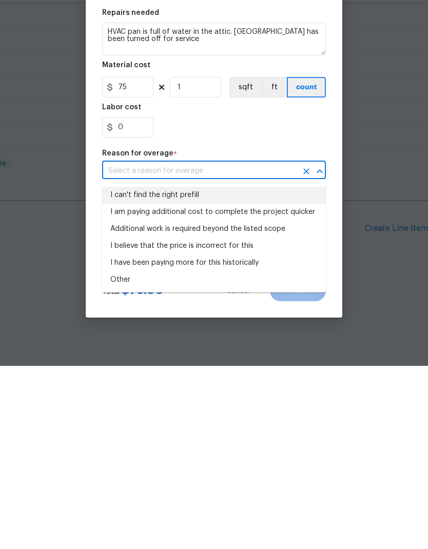
click at [172, 370] on li "I can't find the right prefill" at bounding box center [214, 378] width 224 height 17
type input "I can't find the right prefill"
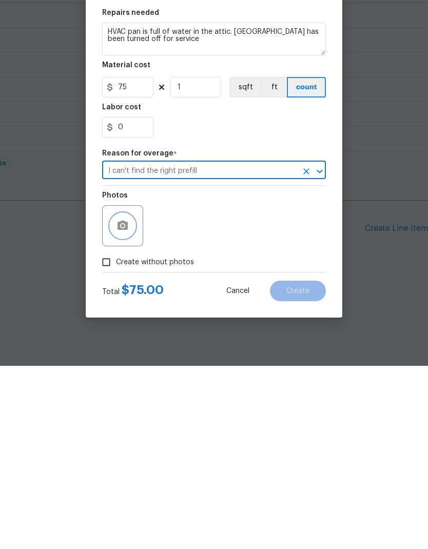
click at [120, 404] on icon "button" at bounding box center [123, 408] width 10 height 9
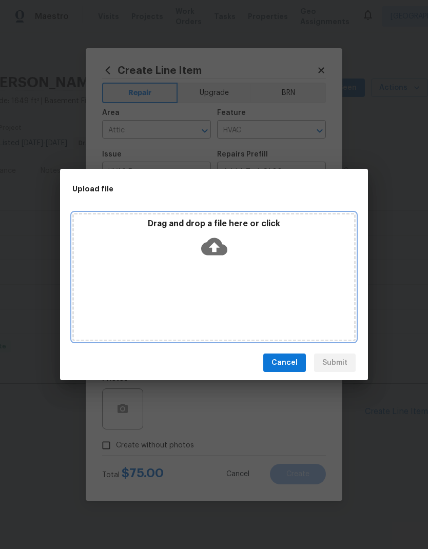
click at [213, 243] on icon at bounding box center [214, 246] width 26 height 17
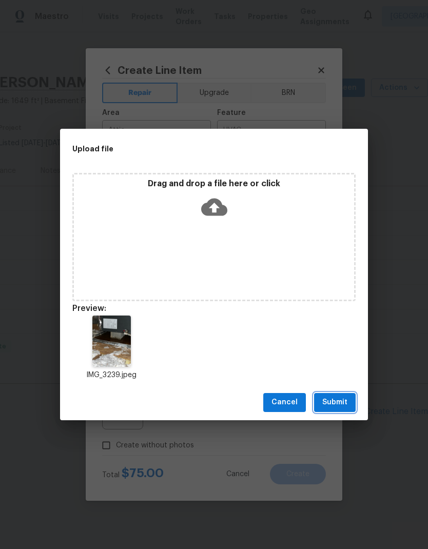
click at [339, 403] on span "Submit" at bounding box center [334, 402] width 25 height 13
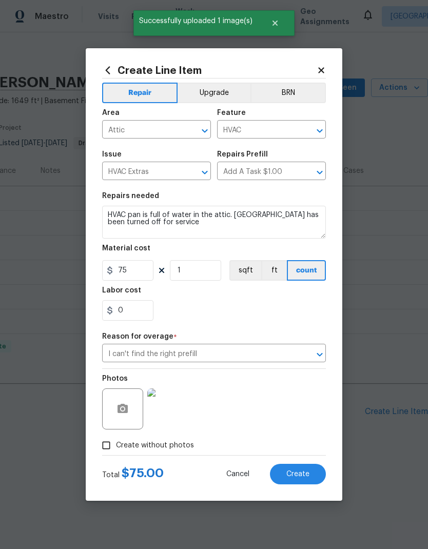
click at [293, 474] on span "Create" at bounding box center [297, 475] width 23 height 8
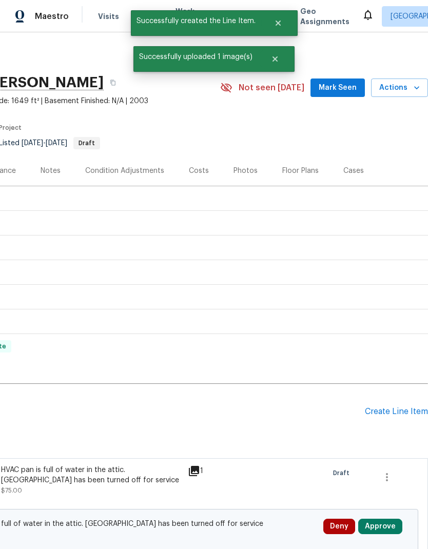
click at [386, 522] on button "Approve" at bounding box center [380, 526] width 44 height 15
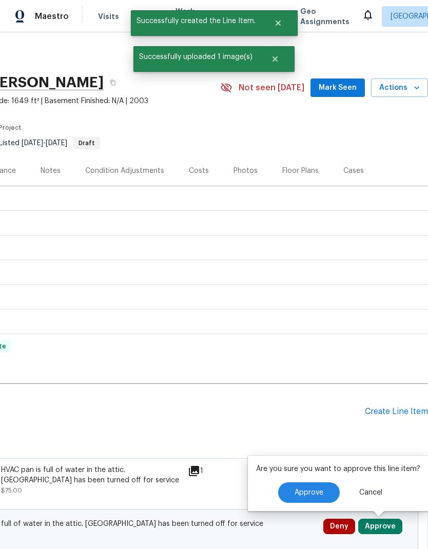
click at [316, 491] on span "Approve" at bounding box center [309, 493] width 29 height 8
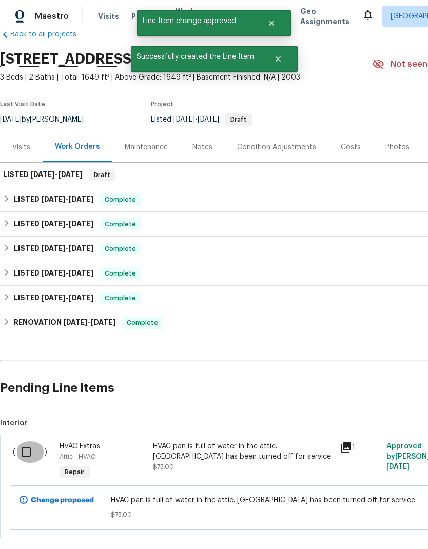
scroll to position [24, 0]
click at [32, 449] on input "checkbox" at bounding box center [29, 452] width 29 height 22
checkbox input "true"
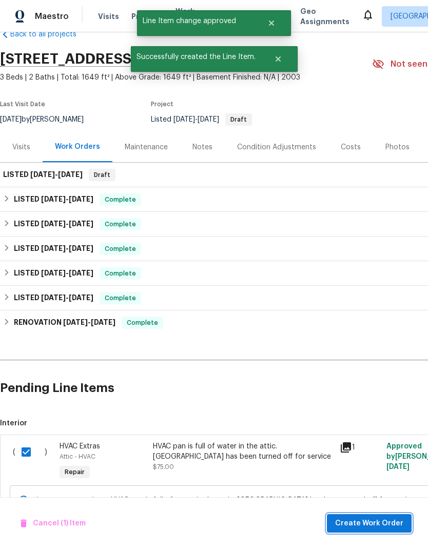
click at [380, 522] on span "Create Work Order" at bounding box center [369, 523] width 68 height 13
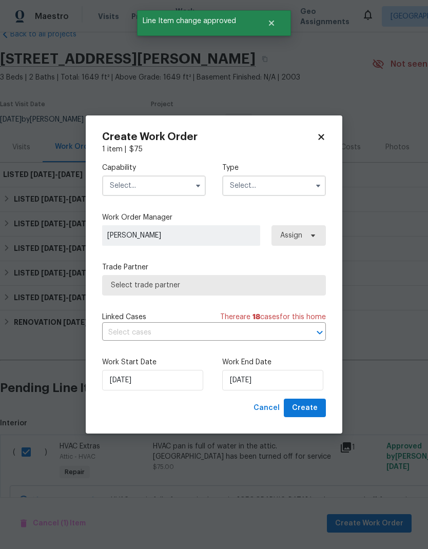
click at [166, 188] on input "text" at bounding box center [154, 186] width 104 height 21
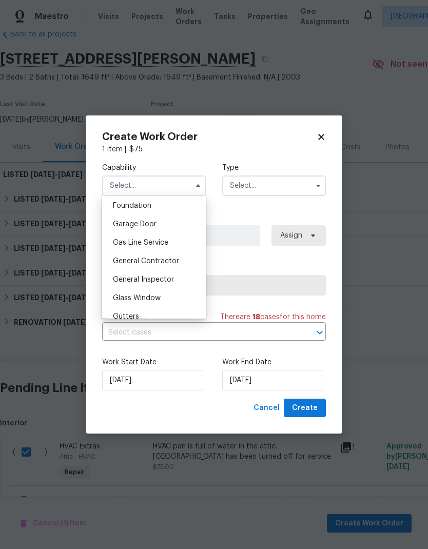
scroll to position [440, 0]
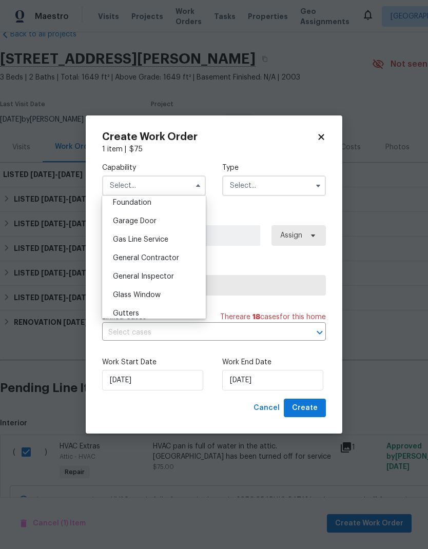
click at [167, 259] on span "General Contractor" at bounding box center [146, 258] width 66 height 7
type input "General Contractor"
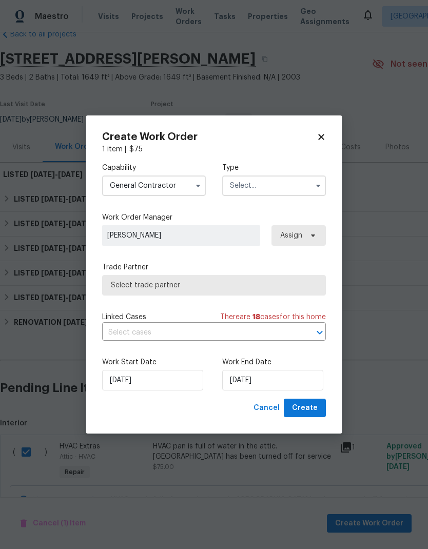
click at [267, 187] on input "text" at bounding box center [274, 186] width 104 height 21
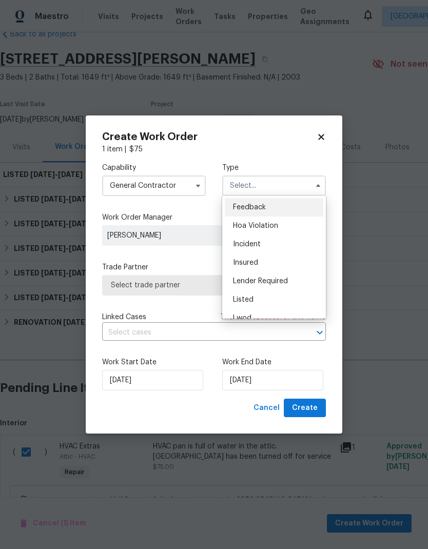
click at [260, 297] on div "Listed" at bounding box center [274, 299] width 99 height 18
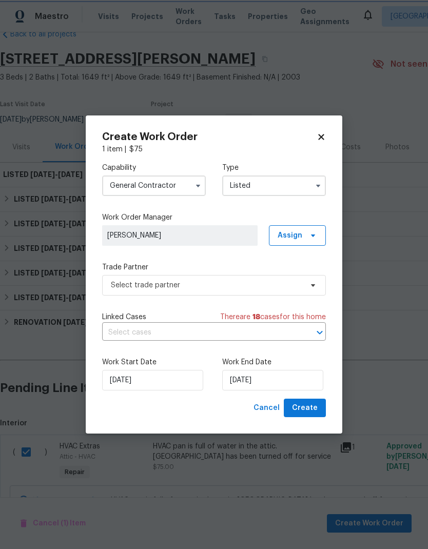
type input "Listed"
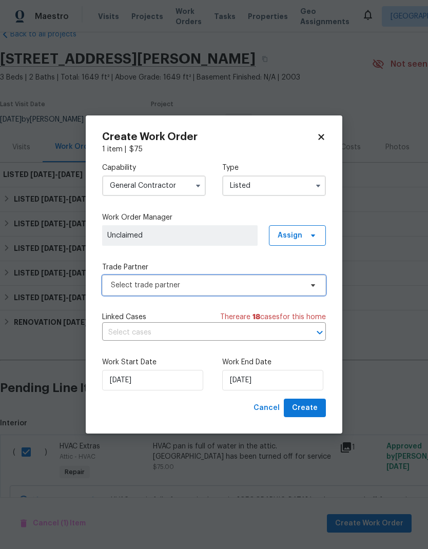
click at [250, 284] on span "Select trade partner" at bounding box center [206, 285] width 191 height 10
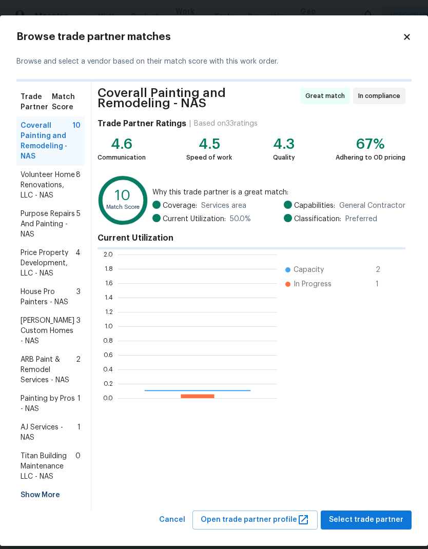
scroll to position [144, 159]
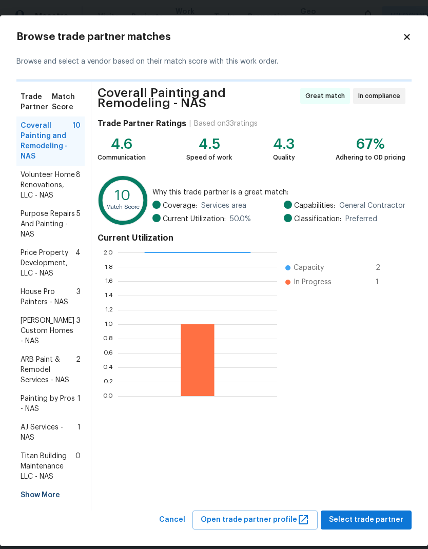
click at [57, 451] on span "Titan Building Maintenance LLC - NAS" at bounding box center [48, 466] width 55 height 31
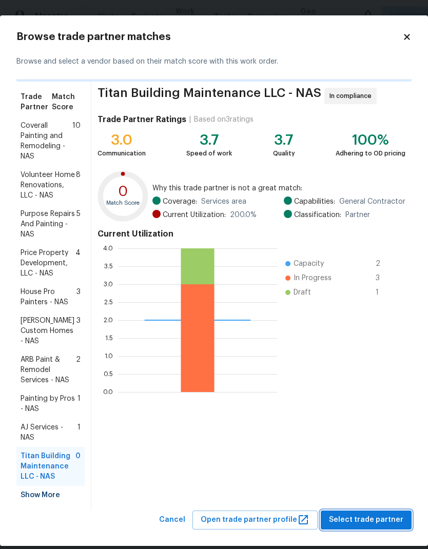
click at [375, 514] on span "Select trade partner" at bounding box center [366, 520] width 74 height 13
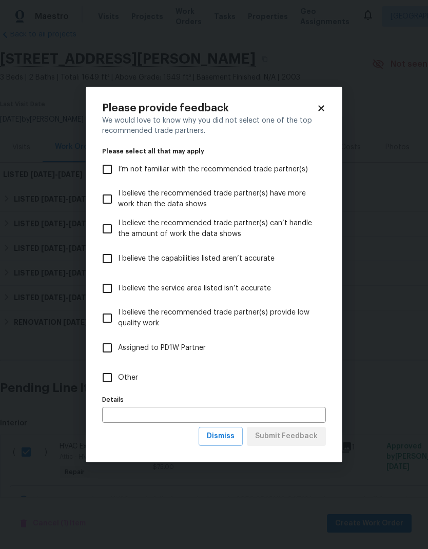
click at [140, 384] on label "Other" at bounding box center [206, 378] width 221 height 30
click at [118, 384] on input "Other" at bounding box center [107, 378] width 22 height 22
checkbox input "true"
click at [289, 439] on span "Submit Feedback" at bounding box center [286, 436] width 63 height 13
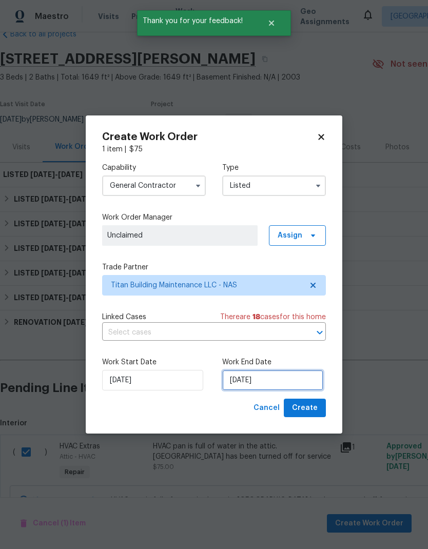
click at [270, 379] on input "9/22/2025" at bounding box center [272, 380] width 101 height 21
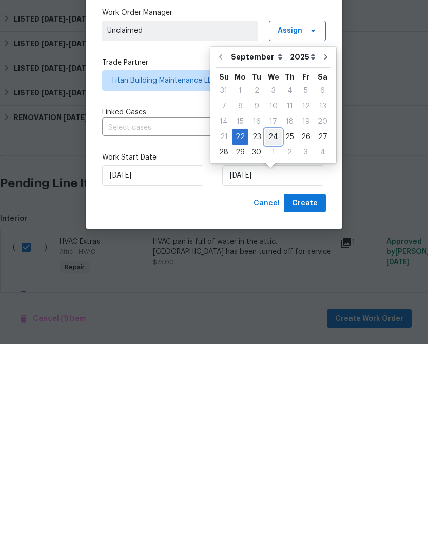
click at [277, 335] on div "24" at bounding box center [273, 342] width 17 height 14
type input "9/24/2025"
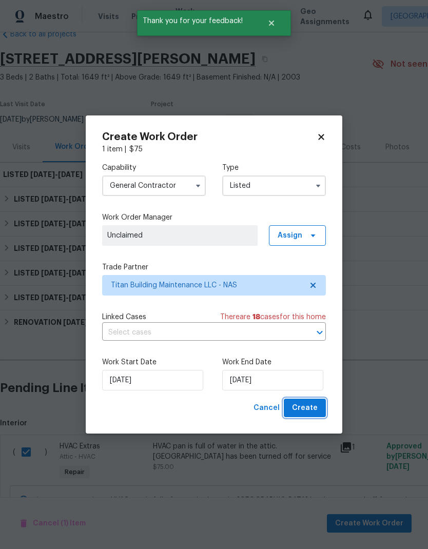
click at [309, 406] on span "Create" at bounding box center [305, 408] width 26 height 13
checkbox input "false"
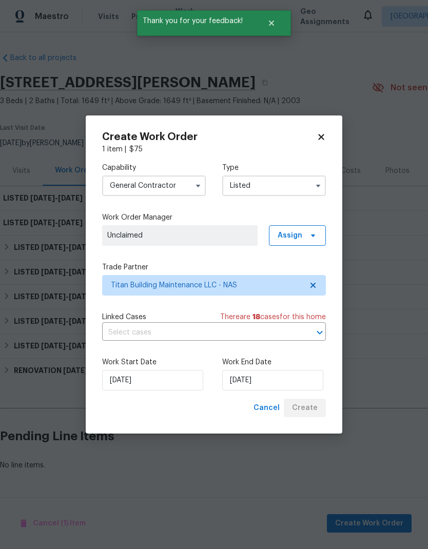
scroll to position [0, 0]
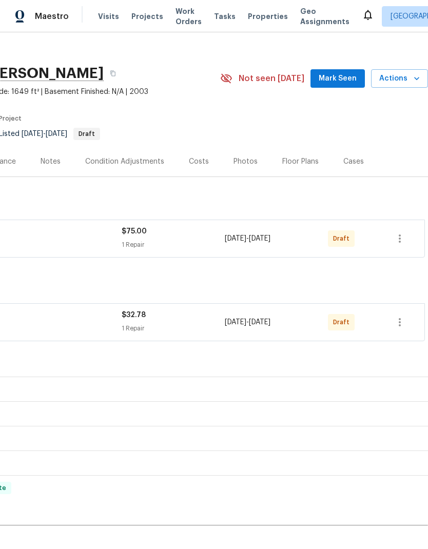
scroll to position [10, 152]
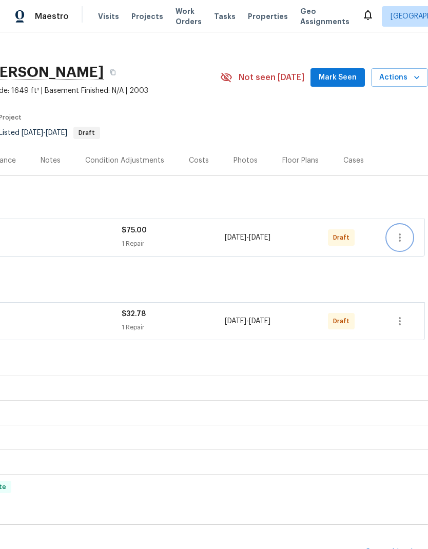
click at [402, 237] on icon "button" at bounding box center [400, 237] width 12 height 12
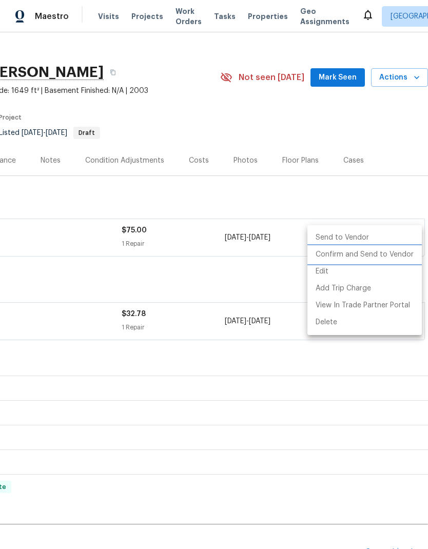
click at [390, 256] on li "Confirm and Send to Vendor" at bounding box center [364, 254] width 114 height 17
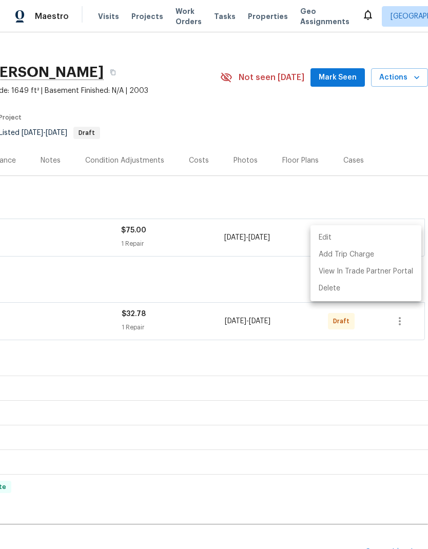
click at [149, 315] on div at bounding box center [214, 274] width 428 height 549
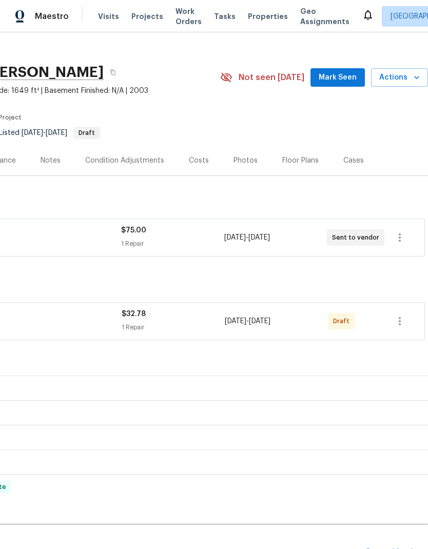
click at [140, 314] on span "$32.78" at bounding box center [134, 313] width 24 height 7
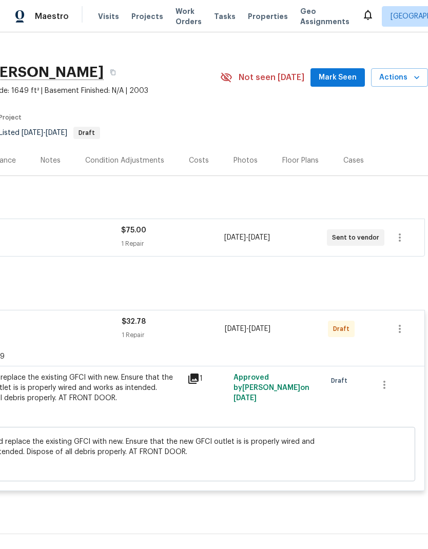
click at [145, 327] on div "$32.78 1 Repair" at bounding box center [173, 329] width 103 height 25
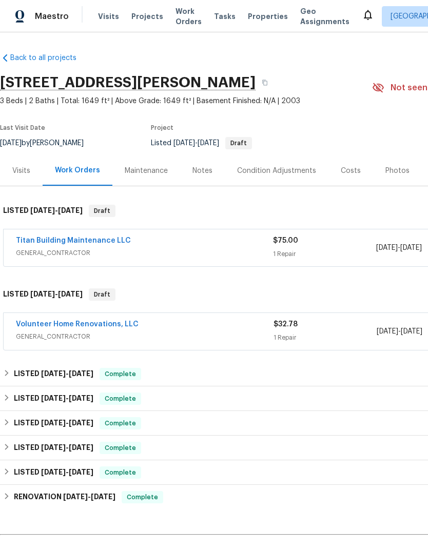
scroll to position [0, 0]
click at [109, 323] on link "Volunteer Home Renovations, LLC" at bounding box center [77, 324] width 123 height 7
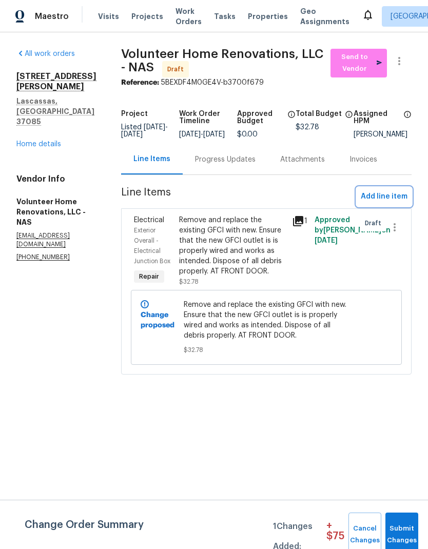
click at [381, 201] on span "Add line item" at bounding box center [384, 196] width 47 height 13
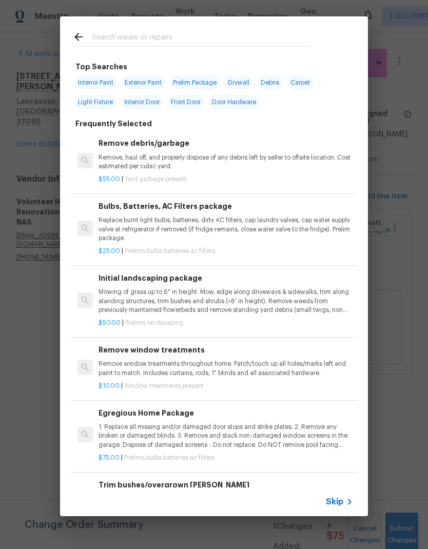
click at [337, 506] on span "Skip" at bounding box center [334, 502] width 17 height 10
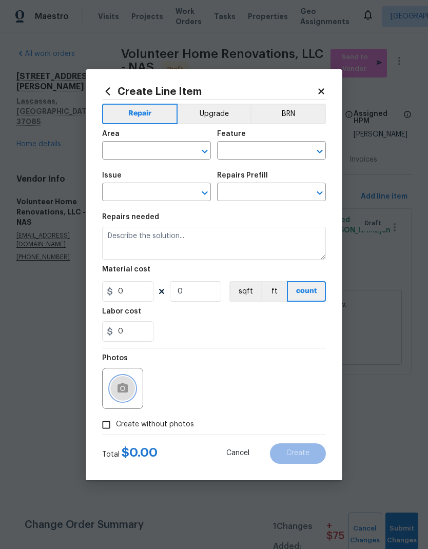
click at [125, 399] on button "button" at bounding box center [122, 388] width 25 height 25
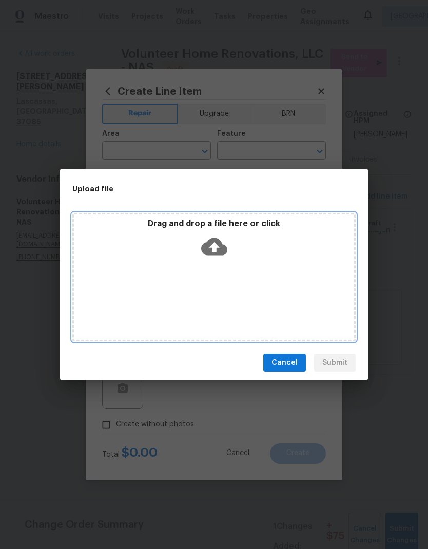
click at [221, 242] on icon at bounding box center [214, 246] width 26 height 17
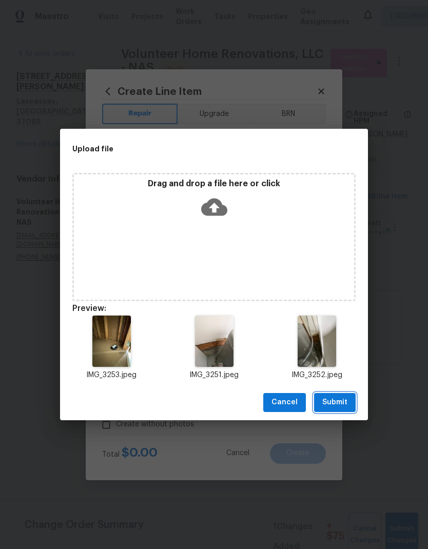
click at [336, 399] on span "Submit" at bounding box center [334, 402] width 25 height 13
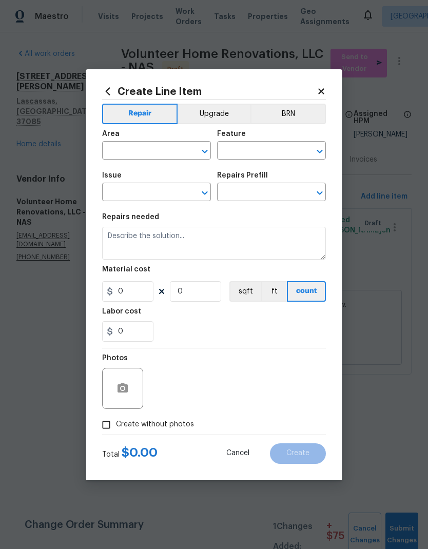
click at [153, 150] on input "text" at bounding box center [142, 152] width 80 height 16
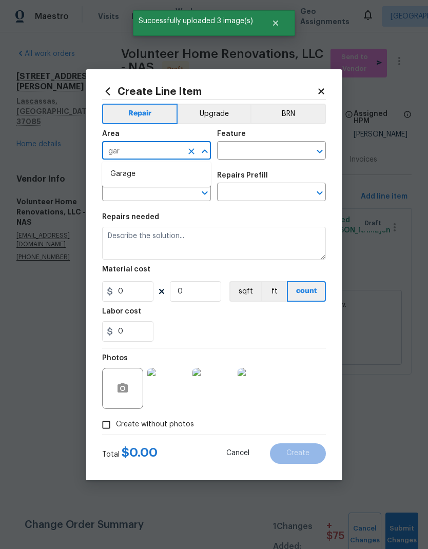
click at [150, 172] on li "Garage" at bounding box center [156, 174] width 109 height 17
type input "Garage"
click at [255, 150] on input "text" at bounding box center [257, 152] width 80 height 16
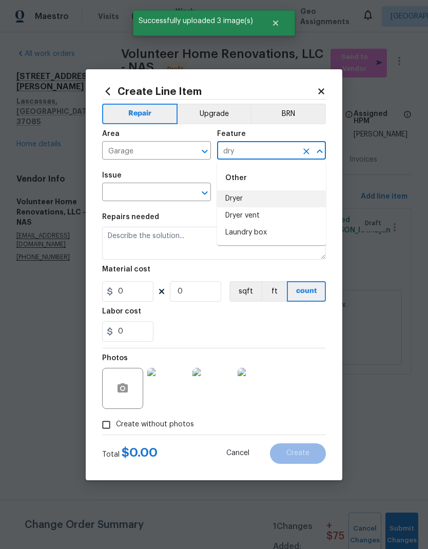
click at [253, 202] on li "Dryer" at bounding box center [271, 198] width 109 height 17
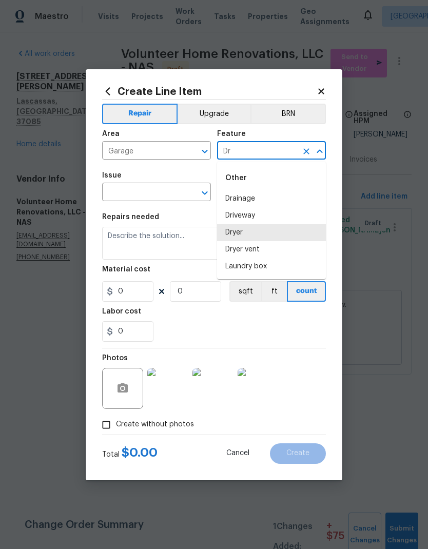
type input "D"
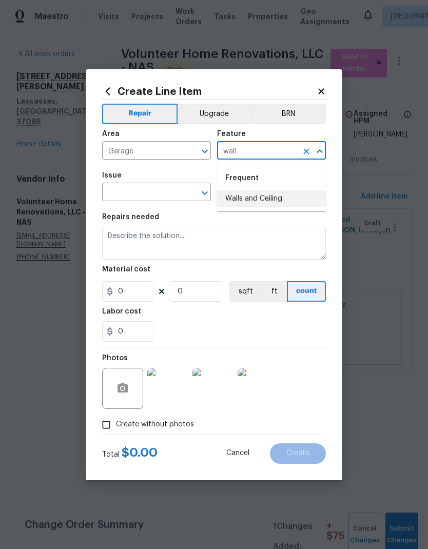
click at [271, 205] on li "Walls and Ceiling" at bounding box center [271, 198] width 109 height 17
type input "Walls and Ceiling"
click at [205, 186] on button "Open" at bounding box center [205, 193] width 14 height 14
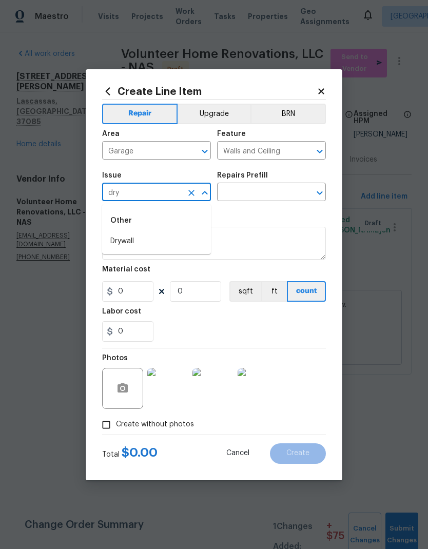
click at [167, 248] on li "Drywall" at bounding box center [156, 241] width 109 height 17
type input "Drywall"
click at [317, 196] on icon "Open" at bounding box center [320, 193] width 12 height 12
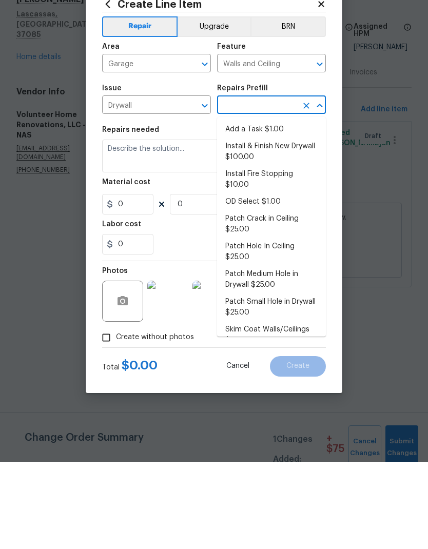
click at [267, 208] on li "Add a Task $1.00" at bounding box center [271, 216] width 109 height 17
type input "Add a Task $1.00"
type textarea "HPM to detail"
type input "1"
type input "Add a Task $1.00"
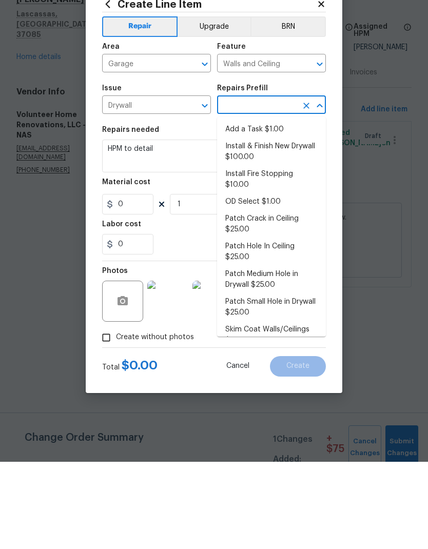
type input "1"
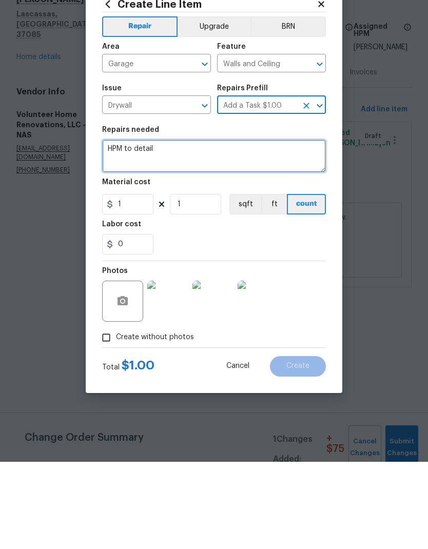
click at [133, 227] on textarea "HPM to detail" at bounding box center [214, 243] width 224 height 33
click at [135, 227] on textarea "HPM to detail" at bounding box center [214, 243] width 224 height 33
click at [133, 227] on textarea "HPM to detail" at bounding box center [214, 243] width 224 height 33
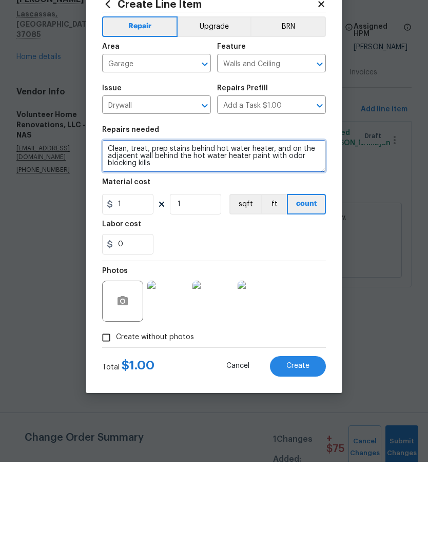
click at [289, 227] on textarea "Clean, treat, prep stains behind hot water heater, and on the adjacent wall beh…" at bounding box center [214, 243] width 224 height 33
click at [155, 227] on textarea "Clean, treat, prep stains behind hot water heater, and on the adjacent wall beh…" at bounding box center [214, 243] width 224 height 33
type textarea "Clean, treat, prep stains behind hot water heater, and on the adjacent wall beh…"
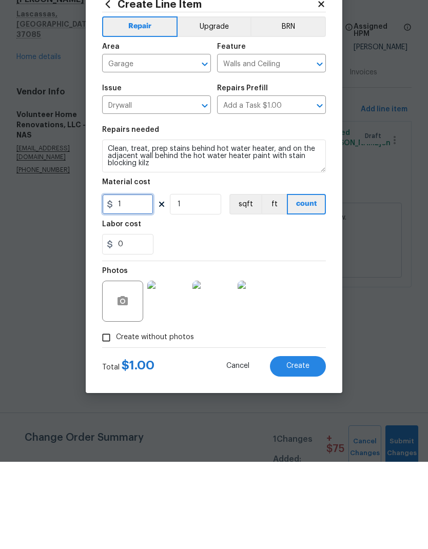
click at [134, 281] on input "1" at bounding box center [127, 291] width 51 height 21
type input "50"
click at [290, 321] on div "0" at bounding box center [214, 331] width 224 height 21
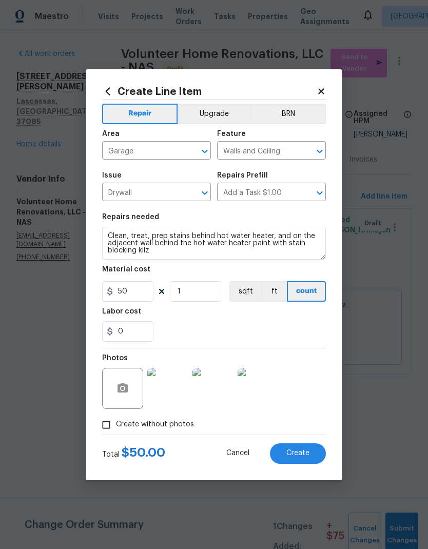
click at [304, 455] on span "Create" at bounding box center [297, 454] width 23 height 8
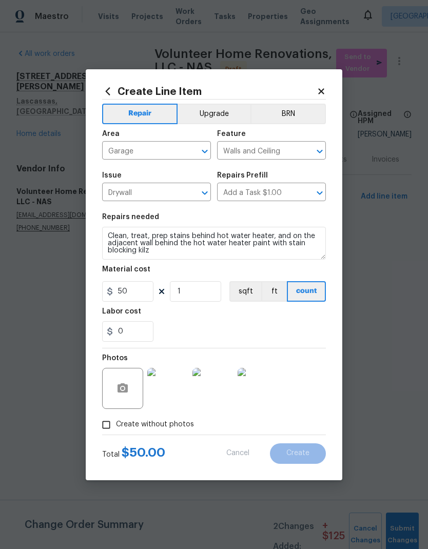
type input "0"
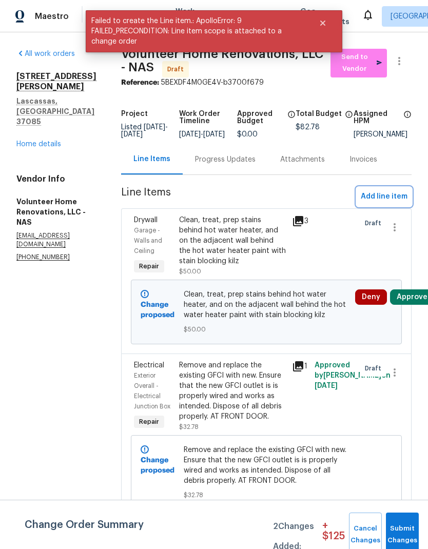
click at [387, 203] on span "Add line item" at bounding box center [384, 196] width 47 height 13
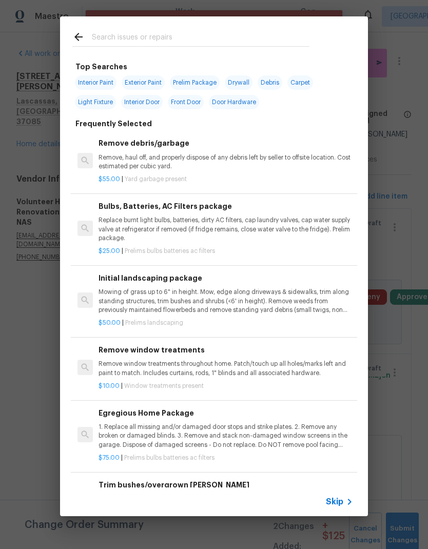
click at [338, 497] on span "Skip" at bounding box center [334, 502] width 17 height 10
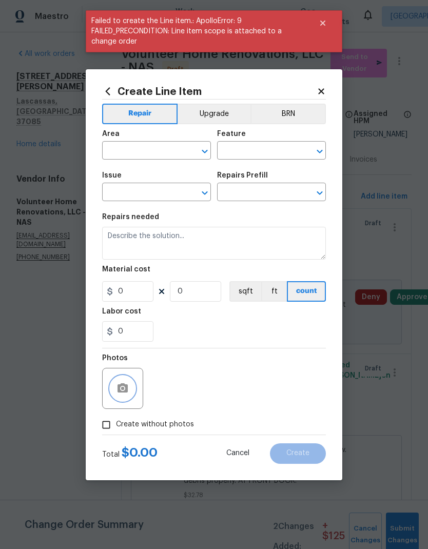
click at [130, 381] on button "button" at bounding box center [122, 388] width 25 height 25
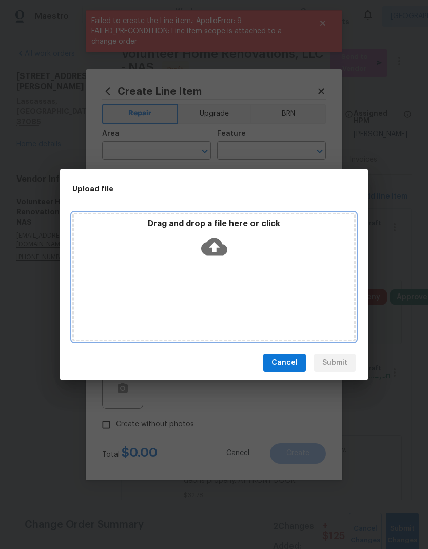
click at [221, 244] on icon at bounding box center [214, 246] width 26 height 17
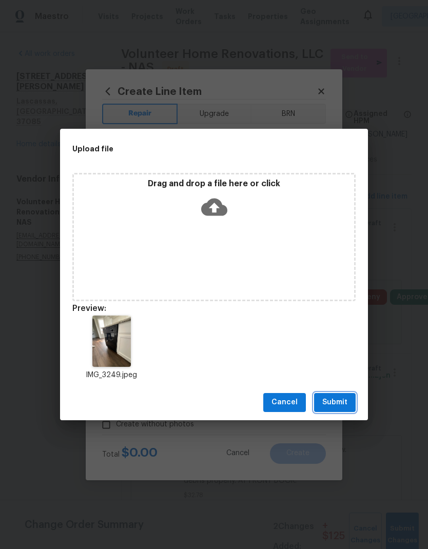
click at [336, 400] on span "Submit" at bounding box center [334, 402] width 25 height 13
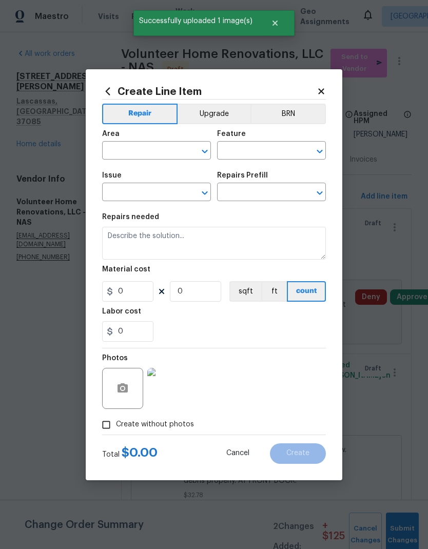
click at [150, 152] on input "text" at bounding box center [142, 152] width 80 height 16
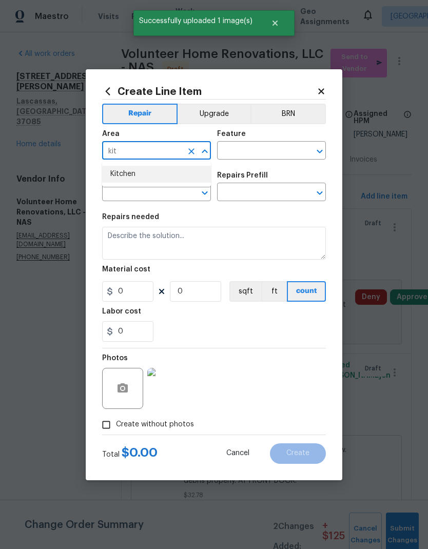
click at [158, 171] on li "Kitchen" at bounding box center [156, 174] width 109 height 17
type input "Kitchen"
click at [254, 151] on input "text" at bounding box center [257, 152] width 80 height 16
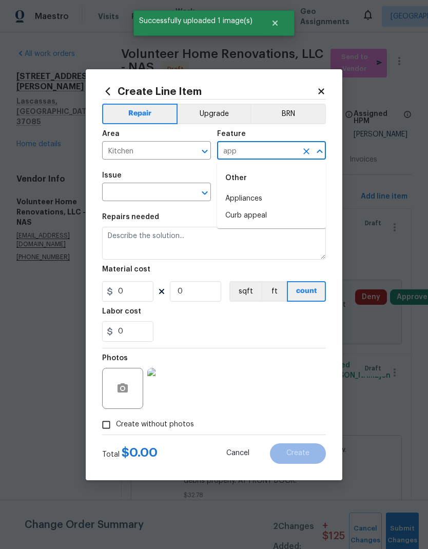
click at [257, 198] on li "Appliances" at bounding box center [271, 198] width 109 height 17
type input "Appliances"
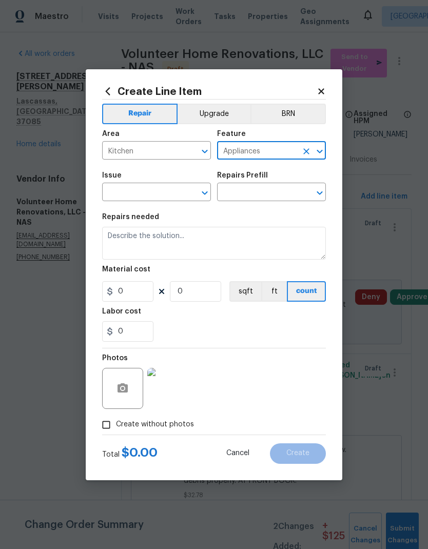
click at [209, 193] on icon "Open" at bounding box center [205, 193] width 12 height 12
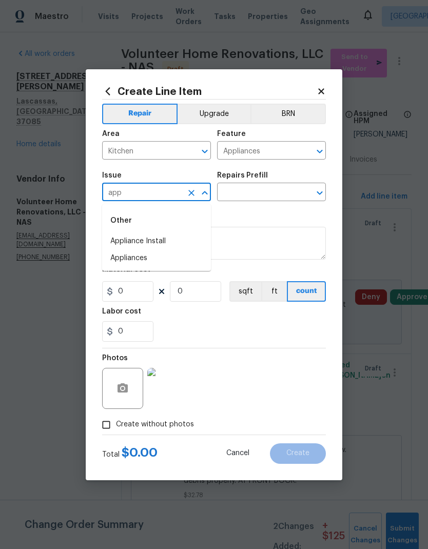
click at [158, 257] on li "Appliances" at bounding box center [156, 258] width 109 height 17
type input "Appliances"
click at [321, 193] on icon "Open" at bounding box center [320, 193] width 6 height 4
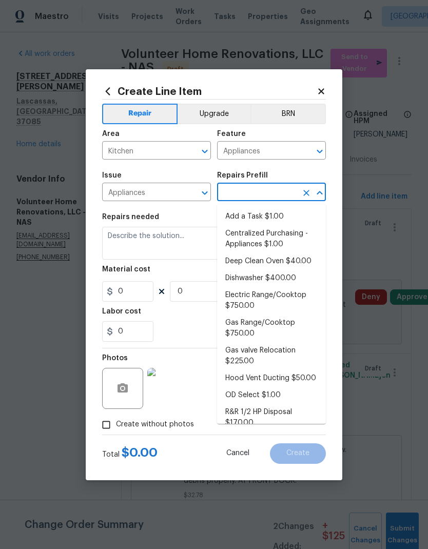
click at [260, 215] on li "Add a Task $1.00" at bounding box center [271, 216] width 109 height 17
type input "Add a Task $1.00"
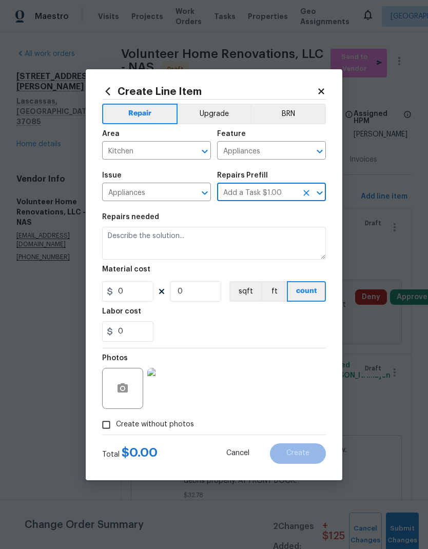
type textarea "HPM to detail"
type input "1"
type input "Add a Task $1.00"
type input "1"
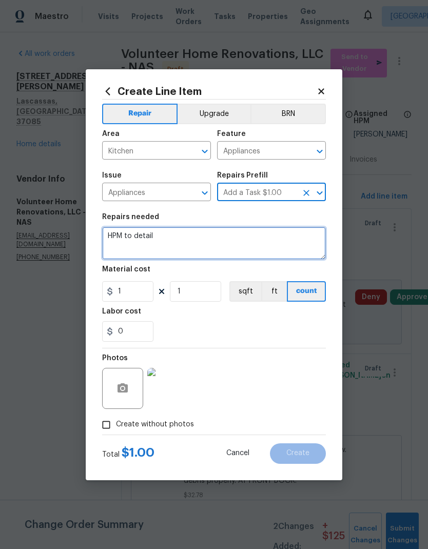
click at [141, 240] on textarea "HPM to detail" at bounding box center [214, 243] width 224 height 33
click at [143, 237] on textarea "HPM to detail" at bounding box center [214, 243] width 224 height 33
click at [138, 235] on textarea "HPM to detail" at bounding box center [214, 243] width 224 height 33
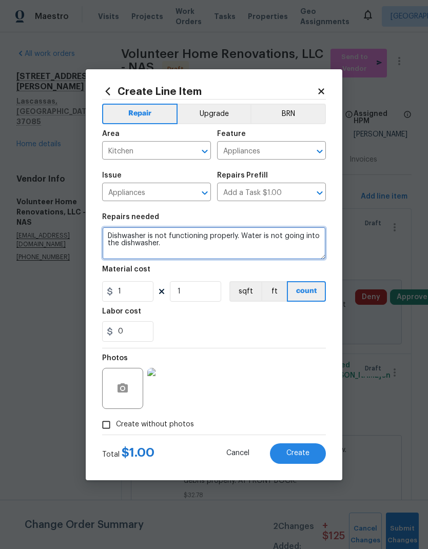
type textarea "Dishwasher is not functioning properly. Water is not going into the dishwasher."
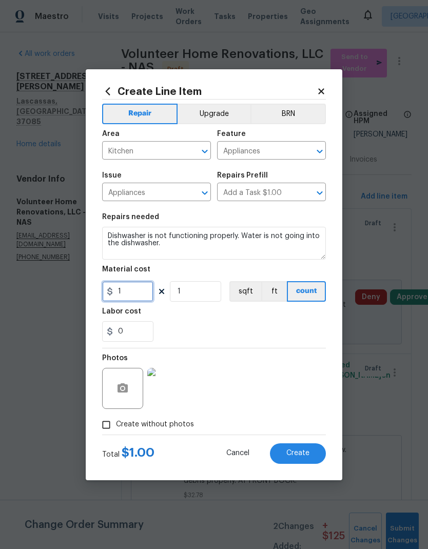
click at [144, 292] on input "1" at bounding box center [127, 291] width 51 height 21
type input "75"
click at [227, 313] on div "Labor cost" at bounding box center [214, 314] width 224 height 13
click at [300, 454] on span "Create" at bounding box center [297, 454] width 23 height 8
type input "0"
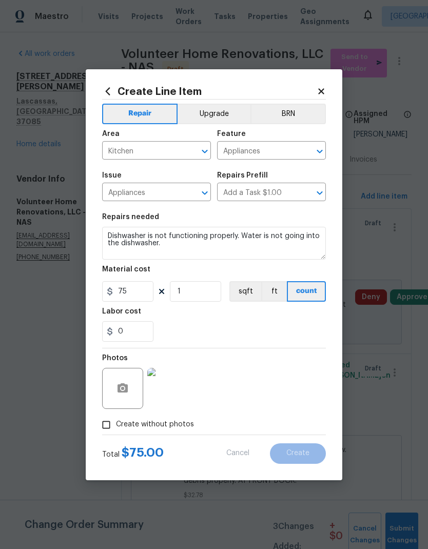
type input "0"
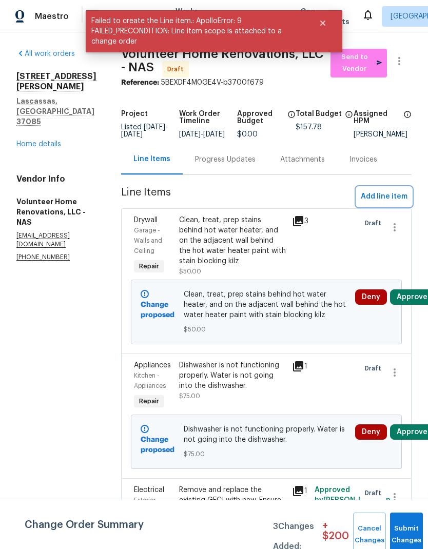
click at [393, 203] on span "Add line item" at bounding box center [384, 196] width 47 height 13
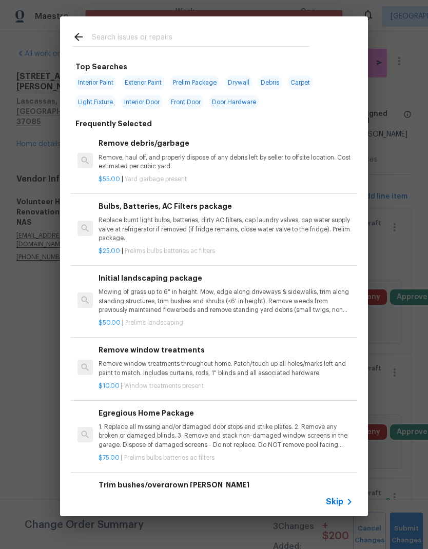
click at [339, 497] on span "Skip" at bounding box center [334, 502] width 17 height 10
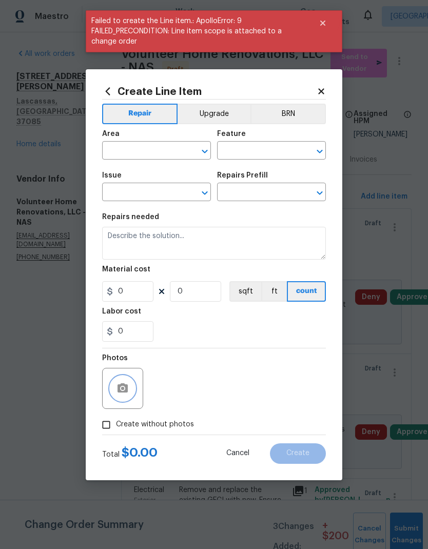
click at [125, 387] on icon "button" at bounding box center [123, 387] width 10 height 9
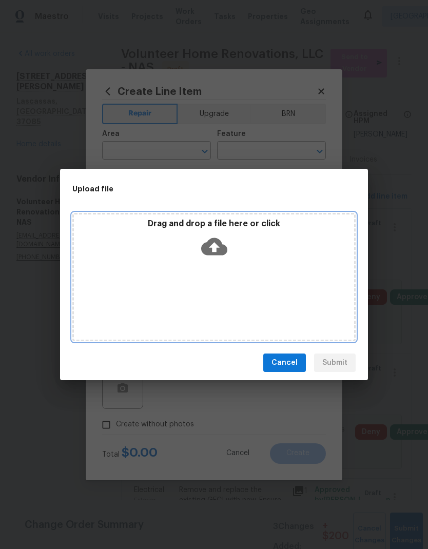
click at [224, 242] on icon at bounding box center [214, 246] width 26 height 26
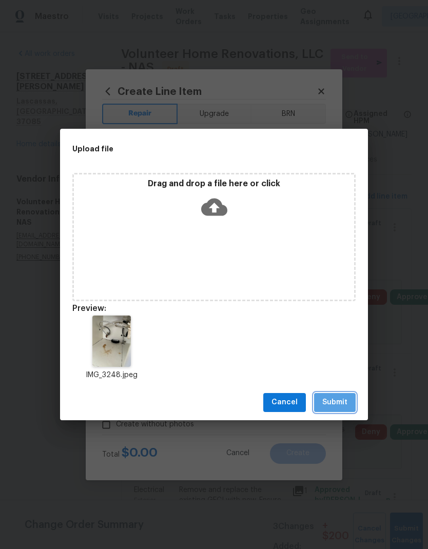
click at [333, 401] on span "Submit" at bounding box center [334, 402] width 25 height 13
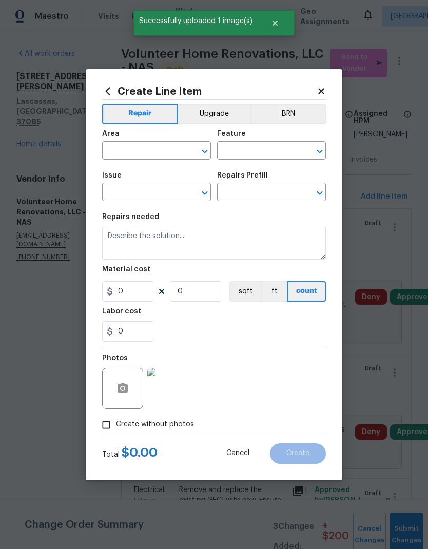
click at [155, 150] on input "text" at bounding box center [142, 152] width 80 height 16
click at [160, 179] on li "Kitchen" at bounding box center [156, 174] width 109 height 17
type input "Kitchen"
click at [274, 151] on input "text" at bounding box center [257, 152] width 80 height 16
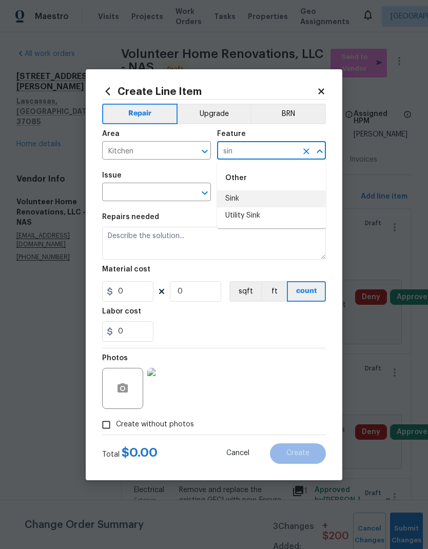
click at [252, 200] on li "Sink" at bounding box center [271, 198] width 109 height 17
type input "Sink"
click at [210, 193] on icon "Open" at bounding box center [205, 193] width 12 height 12
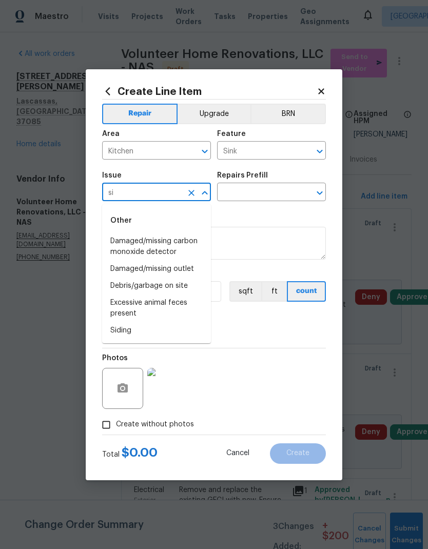
type input "s"
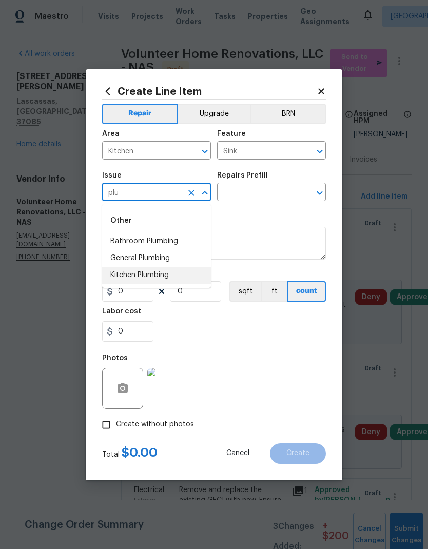
click at [162, 276] on li "Kitchen Plumbing" at bounding box center [156, 275] width 109 height 17
type input "Kitchen Plumbing"
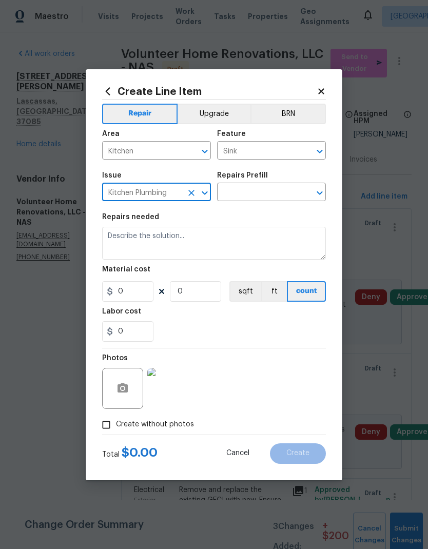
click at [318, 193] on icon "Open" at bounding box center [320, 193] width 6 height 4
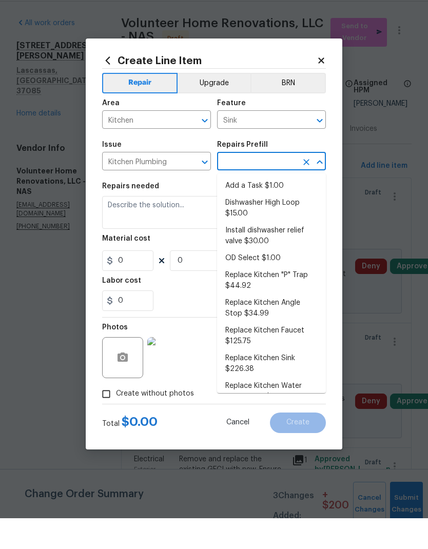
click at [268, 208] on li "Add a Task $1.00" at bounding box center [271, 216] width 109 height 17
type input "Add a Task $1.00"
type input "Plumbing"
type textarea "HPM to detail"
type input "1"
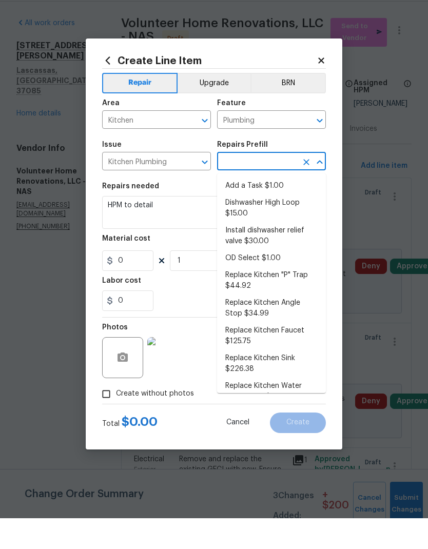
type input "Add a Task $1.00"
type input "1"
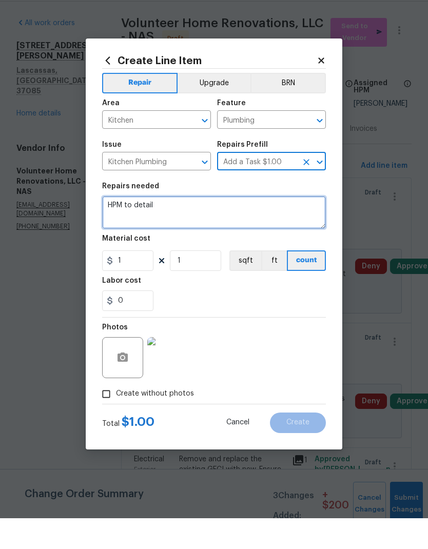
click at [135, 227] on textarea "HPM to detail" at bounding box center [214, 243] width 224 height 33
click at [133, 227] on textarea "HPM to detail" at bounding box center [214, 243] width 224 height 33
click at [132, 227] on textarea "HPM to detail" at bounding box center [214, 243] width 224 height 33
click at [131, 227] on textarea "HPM to detail" at bounding box center [214, 243] width 224 height 33
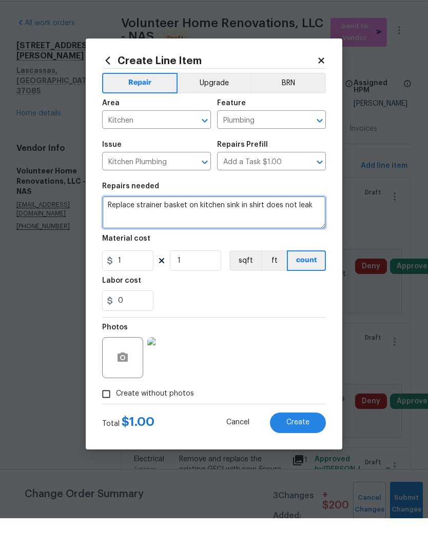
click at [253, 227] on textarea "Replace strainer basket on kitchen sink in shirt does not leak" at bounding box center [214, 243] width 224 height 33
click at [160, 227] on textarea "Replace strainer basket on kitchen sink I ensure the sink and all connections d…" at bounding box center [214, 243] width 224 height 33
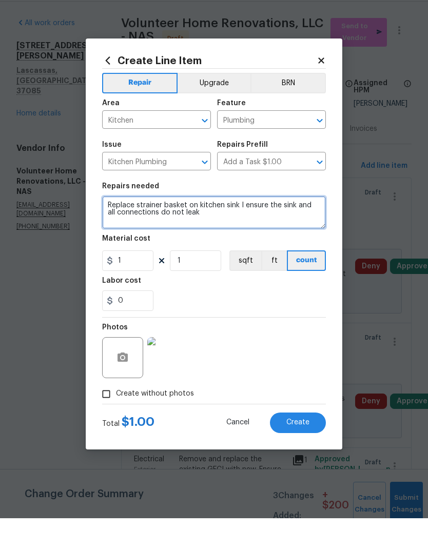
type textarea "Replace strainer basket on kitchen sink I ensure the sink and all connections d…"
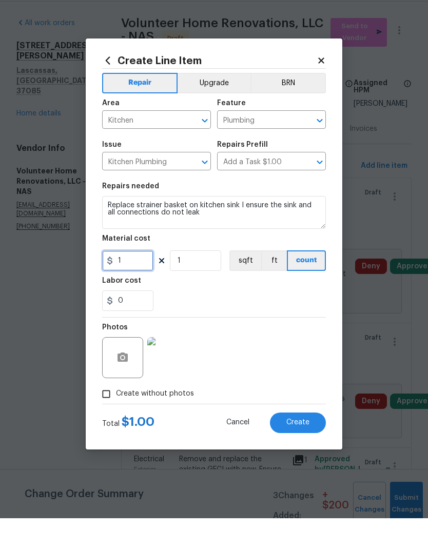
click at [142, 281] on input "1" at bounding box center [127, 291] width 51 height 21
type input "75"
click at [233, 321] on div "0" at bounding box center [214, 331] width 224 height 21
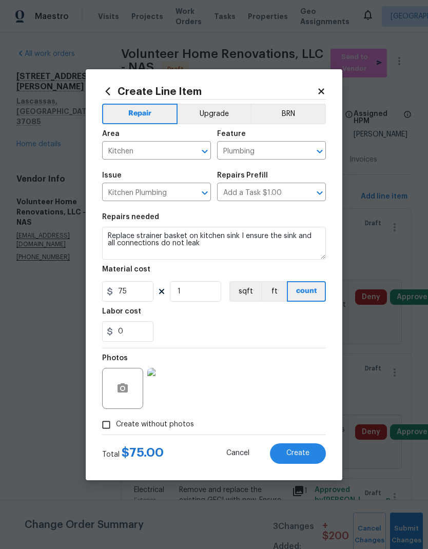
click at [303, 450] on button "Create" at bounding box center [298, 453] width 56 height 21
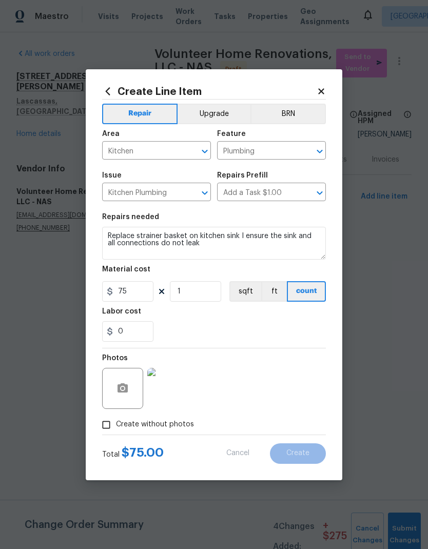
type input "0"
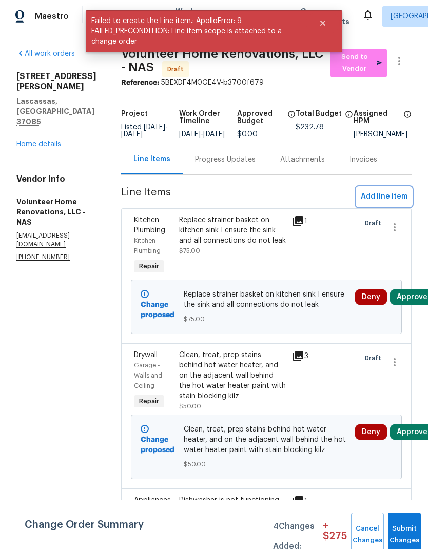
click at [392, 203] on span "Add line item" at bounding box center [384, 196] width 47 height 13
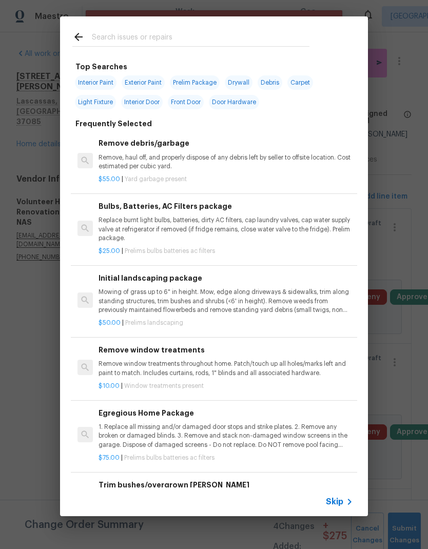
click at [340, 500] on span "Skip" at bounding box center [334, 502] width 17 height 10
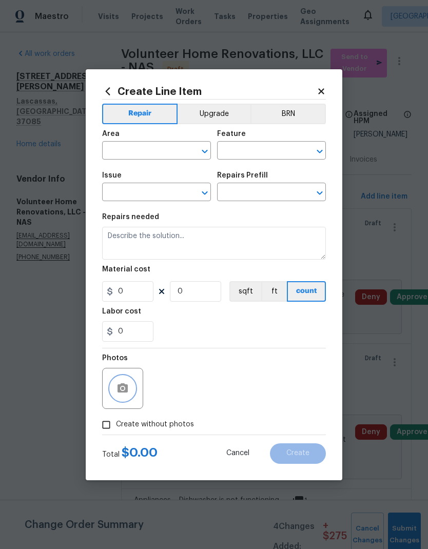
click at [132, 394] on button "button" at bounding box center [122, 388] width 25 height 25
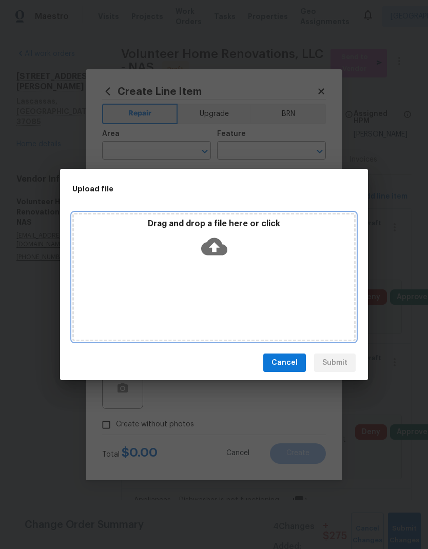
click at [221, 248] on icon at bounding box center [214, 246] width 26 height 17
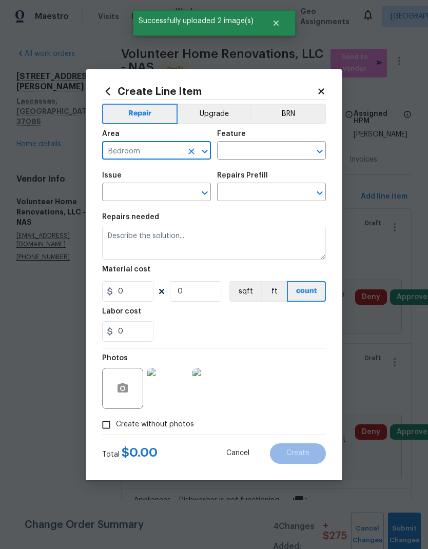
click at [322, 149] on icon "Open" at bounding box center [320, 151] width 12 height 12
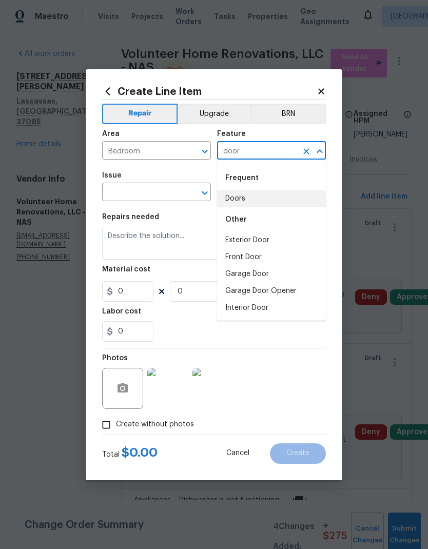
click at [269, 204] on li "Doors" at bounding box center [271, 198] width 109 height 17
type input "Doors"
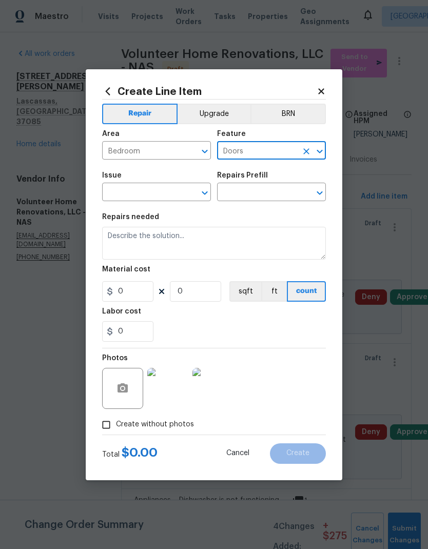
click at [215, 188] on div "Issue ​ Repairs Prefill ​" at bounding box center [214, 187] width 224 height 42
click at [173, 197] on input "text" at bounding box center [142, 193] width 80 height 16
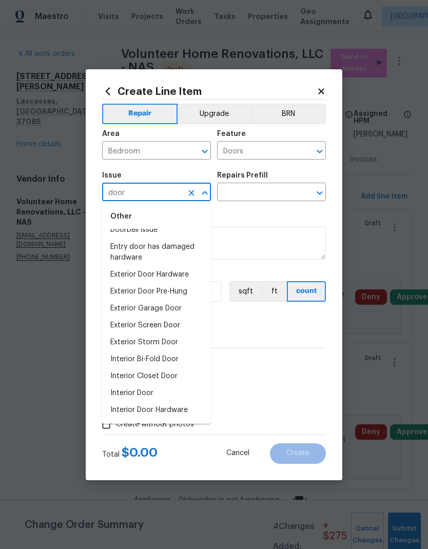
scroll to position [28, 0]
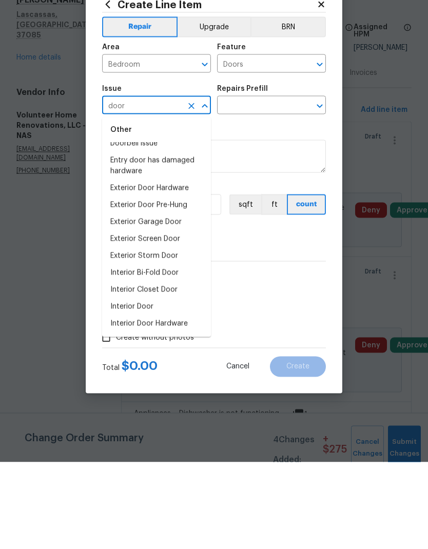
click at [160, 385] on li "Interior Door" at bounding box center [156, 393] width 109 height 17
type input "Interior Door"
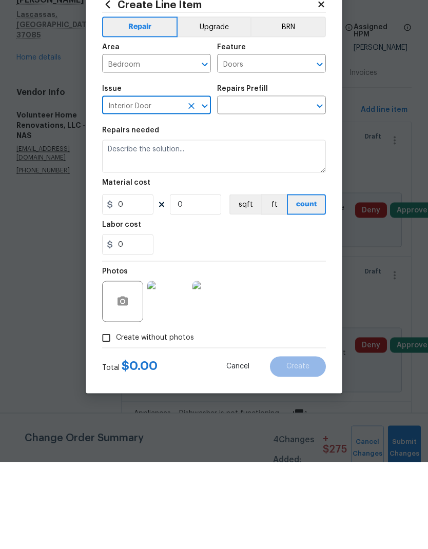
click at [312, 186] on button "Clear" at bounding box center [306, 193] width 14 height 14
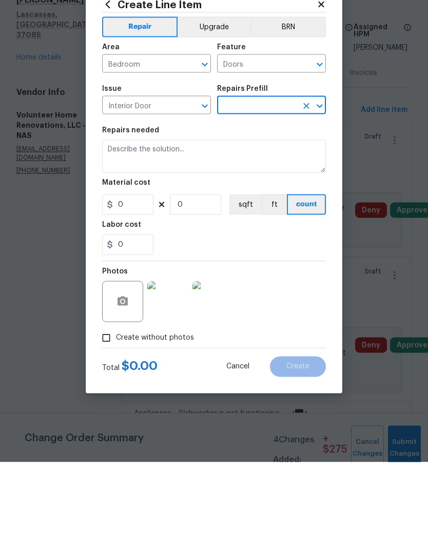
click at [326, 186] on button "Open" at bounding box center [320, 193] width 14 height 14
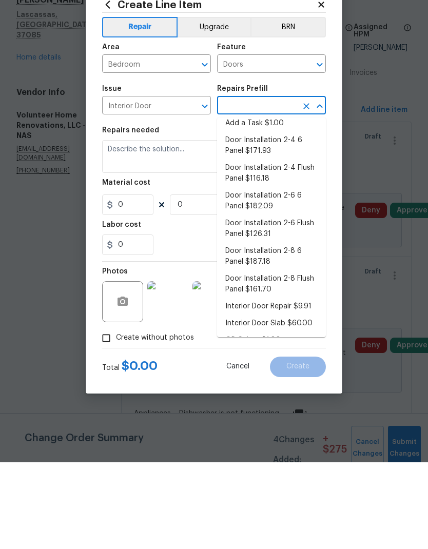
scroll to position [6, 0]
click at [297, 385] on li "Interior Door Repair $9.91" at bounding box center [271, 393] width 109 height 17
type input "Interior Door Repair $9.91"
type input "Interior Door"
type input "1"
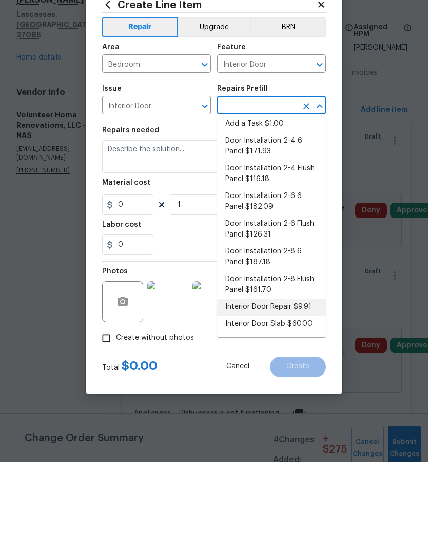
type input "Interior Door Repair $9.91"
type input "9.91"
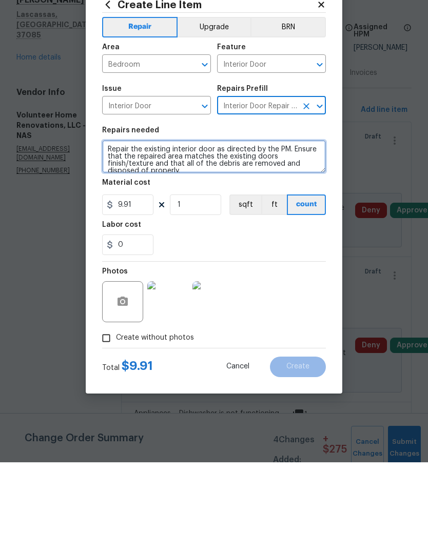
click at [156, 227] on textarea "Repair the existing interior door as directed by the PM. Ensure that the repair…" at bounding box center [214, 243] width 224 height 33
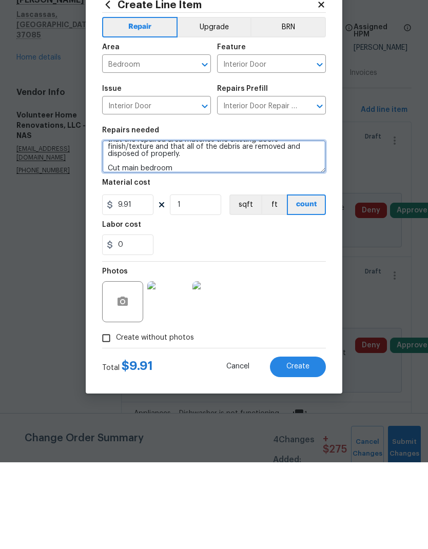
scroll to position [17, 0]
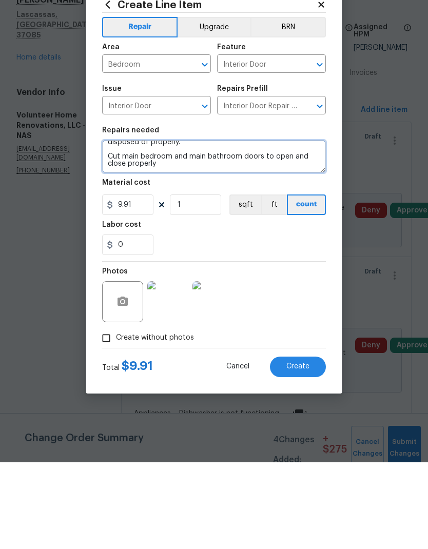
type textarea "Repair the existing interior door as directed by the PM. Ensure that the repair…"
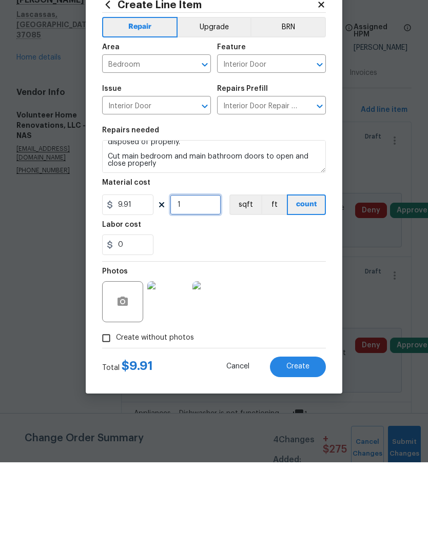
click at [207, 281] on input "1" at bounding box center [195, 291] width 51 height 21
type input "2"
click at [270, 321] on div "0" at bounding box center [214, 331] width 224 height 21
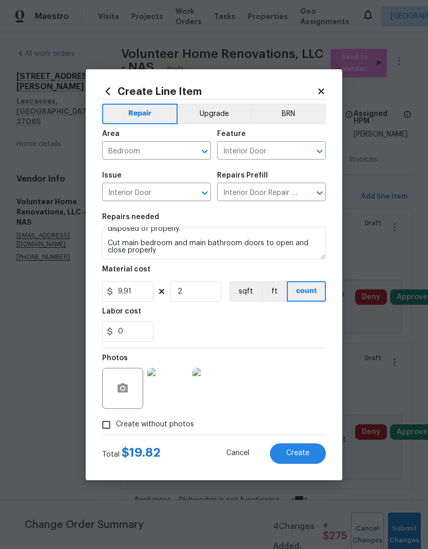
click at [307, 449] on button "Create" at bounding box center [298, 453] width 56 height 21
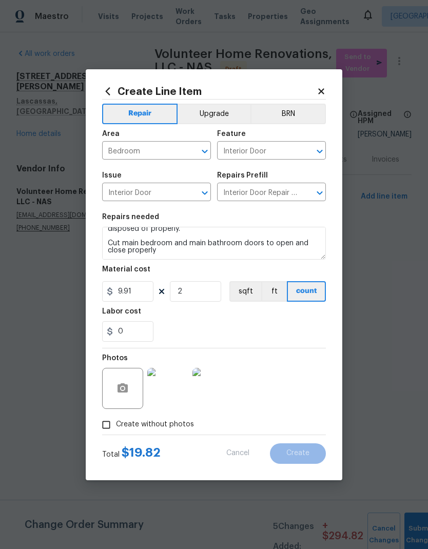
type input "0"
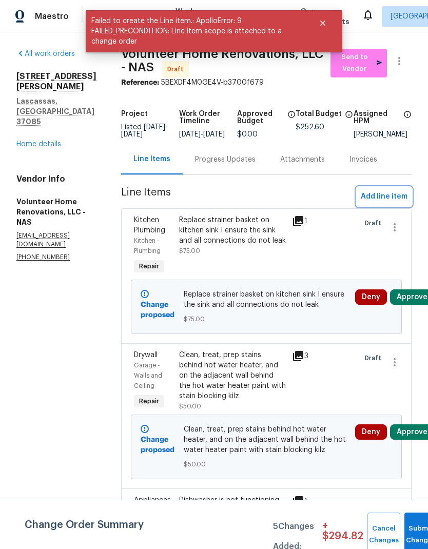
click at [392, 201] on span "Add line item" at bounding box center [384, 196] width 47 height 13
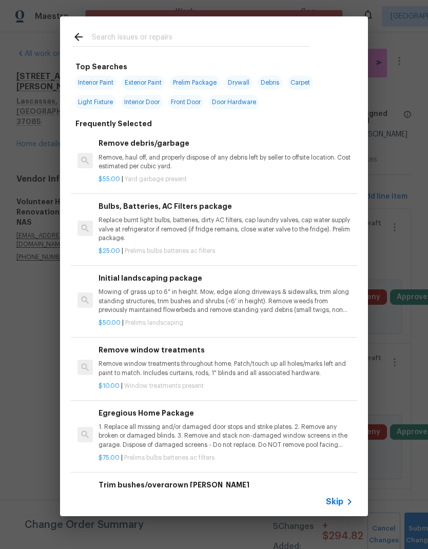
click at [341, 497] on span "Skip" at bounding box center [334, 502] width 17 height 10
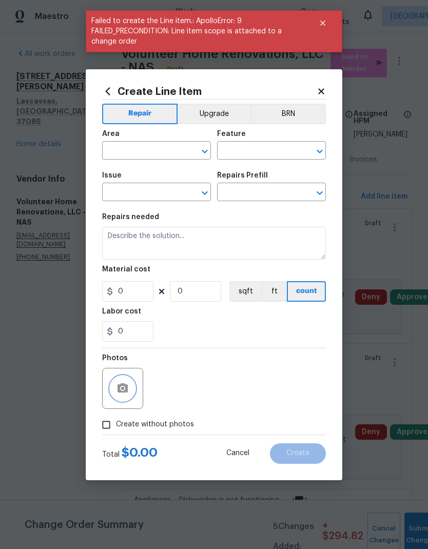
click at [130, 388] on button "button" at bounding box center [122, 388] width 25 height 25
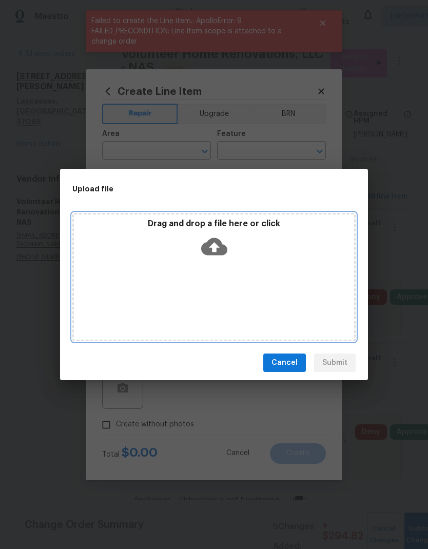
click at [227, 248] on icon at bounding box center [214, 246] width 26 height 17
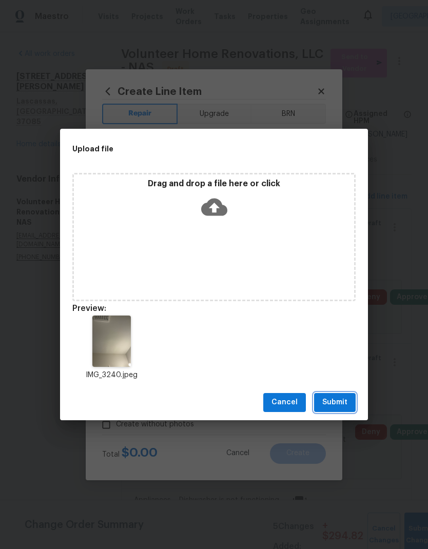
click at [337, 403] on span "Submit" at bounding box center [334, 402] width 25 height 13
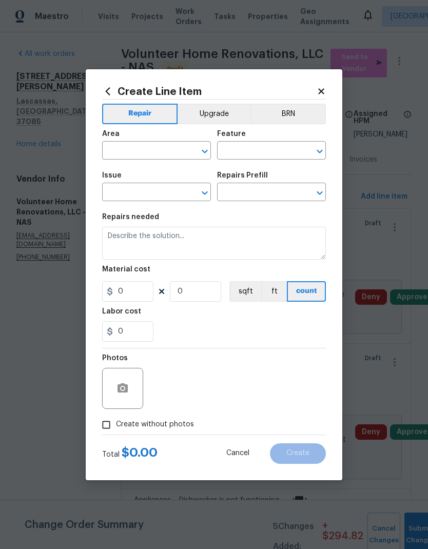
click at [151, 150] on input "text" at bounding box center [142, 152] width 80 height 16
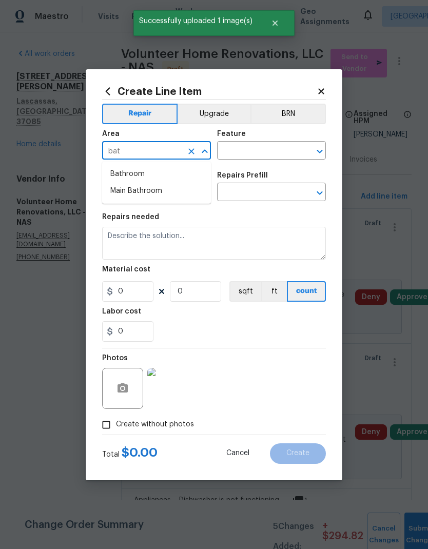
click at [153, 168] on li "Bathroom" at bounding box center [156, 174] width 109 height 17
type input "Bathroom"
click at [320, 148] on icon "Open" at bounding box center [320, 151] width 12 height 12
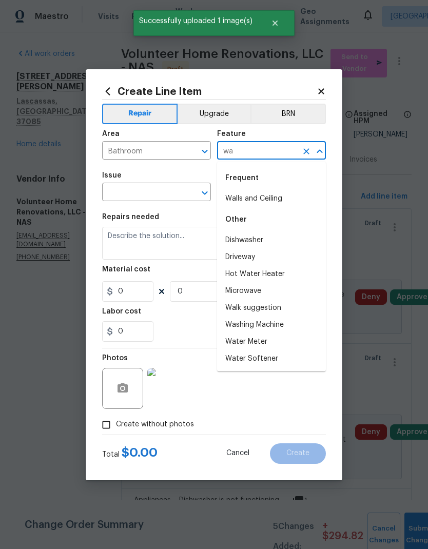
click at [283, 194] on li "Walls and Ceiling" at bounding box center [271, 198] width 109 height 17
type input "Walls and Ceiling"
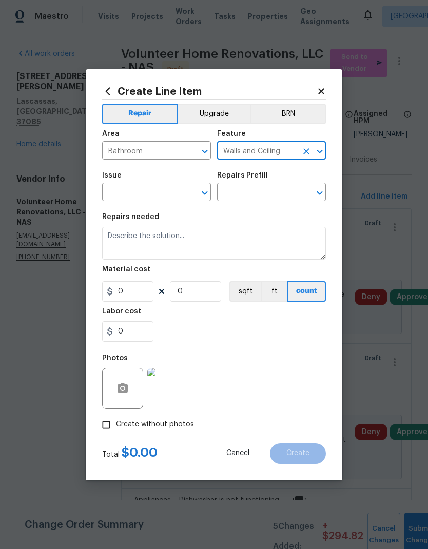
click at [212, 192] on div "Issue ​ Repairs Prefill ​" at bounding box center [214, 187] width 224 height 42
click at [209, 196] on icon "Open" at bounding box center [205, 193] width 12 height 12
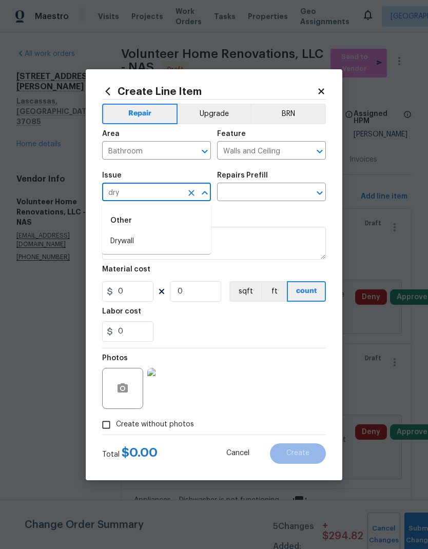
click at [165, 241] on li "Drywall" at bounding box center [156, 241] width 109 height 17
type input "Drywall"
click at [322, 192] on icon "Open" at bounding box center [320, 193] width 6 height 4
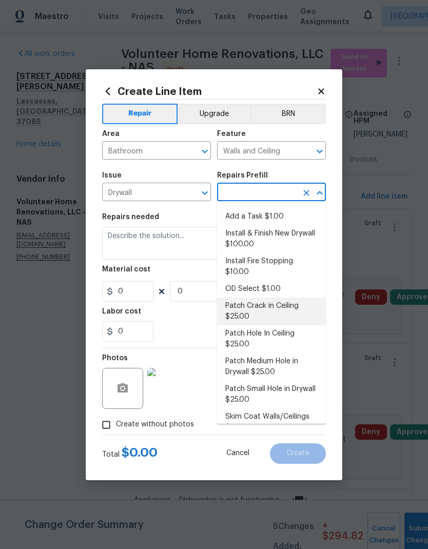
click at [298, 298] on li "Patch Crack in Ceiling $25.00" at bounding box center [271, 312] width 109 height 28
type input "Patch Crack in Ceiling $25.00"
type textarea "Prep/scrape all loose material from the damaged area; prime if needed. Patch th…"
type input "1"
type input "Patch Crack in Ceiling $25.00"
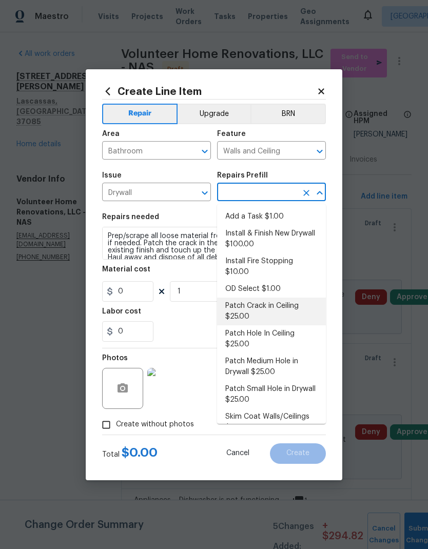
type input "25"
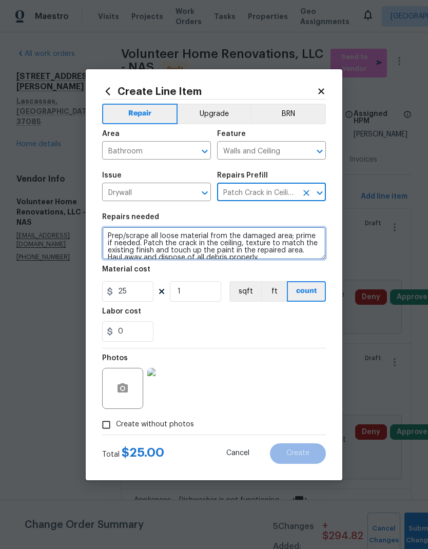
click at [267, 256] on textarea "Prep/scrape all loose material from the damaged area; prime if needed. Patch th…" at bounding box center [214, 243] width 224 height 33
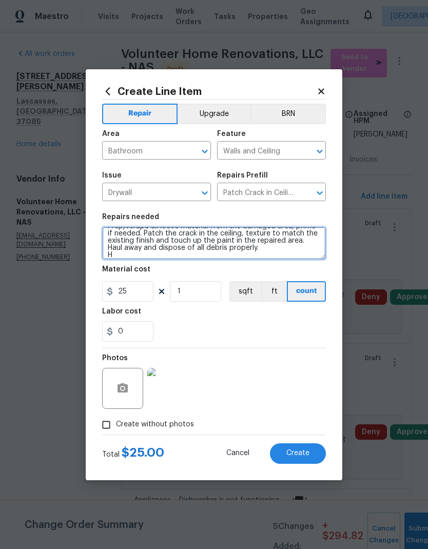
scroll to position [10, 0]
type textarea "Prep/scrape all loose material from the damaged area; prime if needed. Patch th…"
click at [202, 315] on div "Labor cost" at bounding box center [214, 314] width 224 height 13
click at [303, 451] on span "Create" at bounding box center [297, 454] width 23 height 8
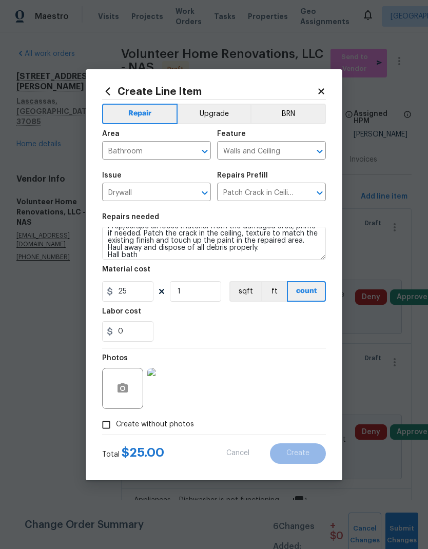
type input "0"
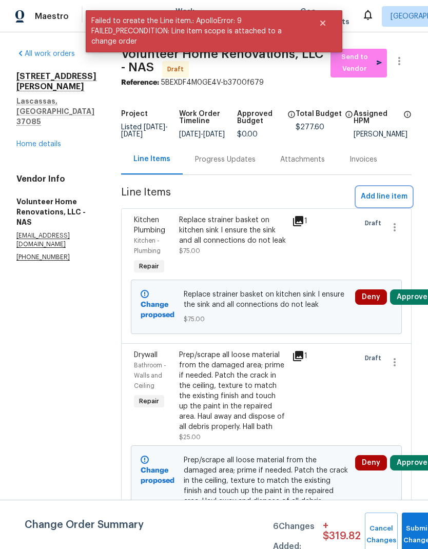
click at [385, 203] on span "Add line item" at bounding box center [384, 196] width 47 height 13
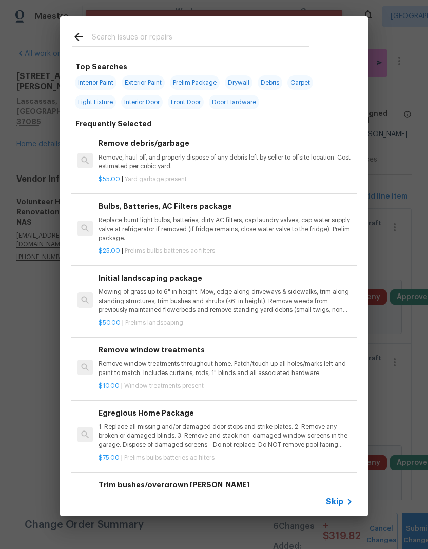
click at [344, 503] on icon at bounding box center [349, 502] width 12 height 12
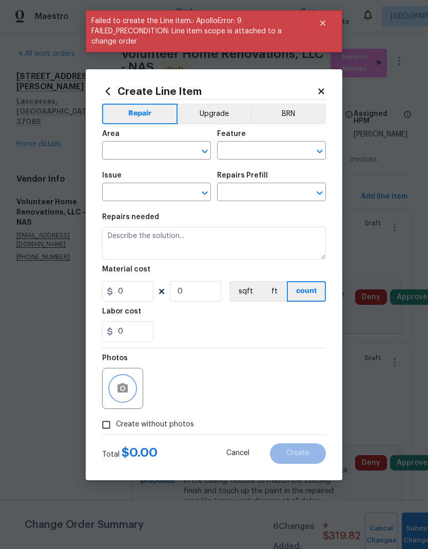
click at [127, 393] on icon "button" at bounding box center [123, 387] width 10 height 9
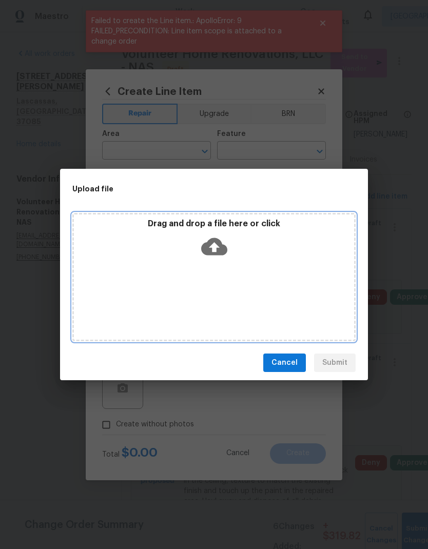
click at [220, 253] on icon at bounding box center [214, 246] width 26 height 17
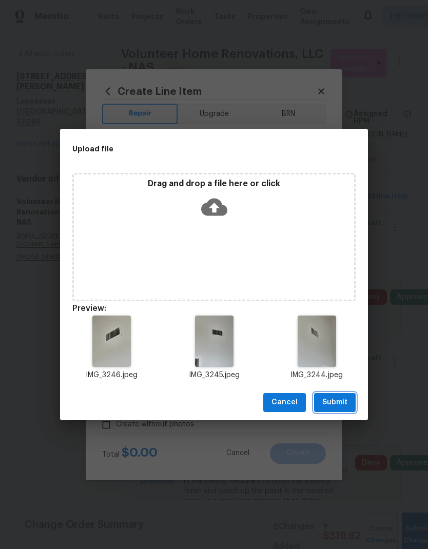
click at [339, 400] on span "Submit" at bounding box center [334, 402] width 25 height 13
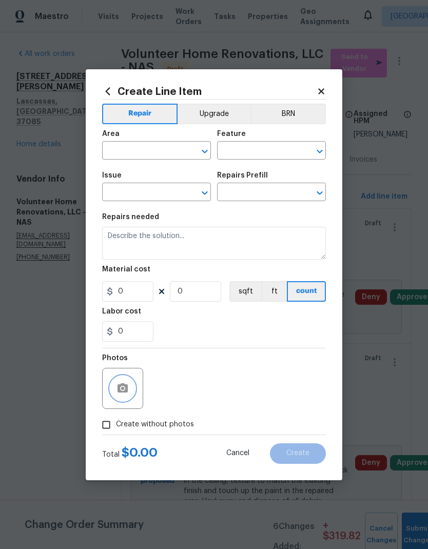
click at [205, 149] on icon "Open" at bounding box center [205, 151] width 12 height 12
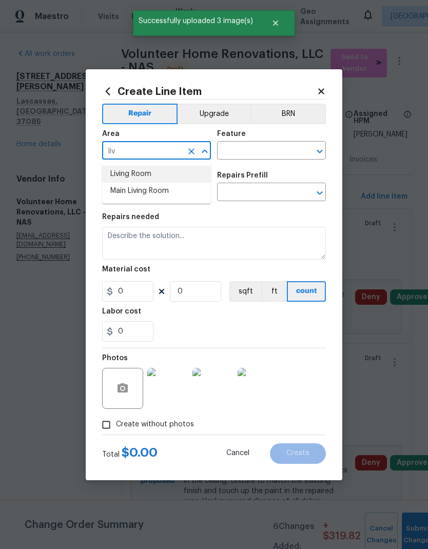
click at [151, 176] on li "Living Room" at bounding box center [156, 174] width 109 height 17
type input "Living Room"
click at [320, 153] on icon "Open" at bounding box center [320, 151] width 12 height 12
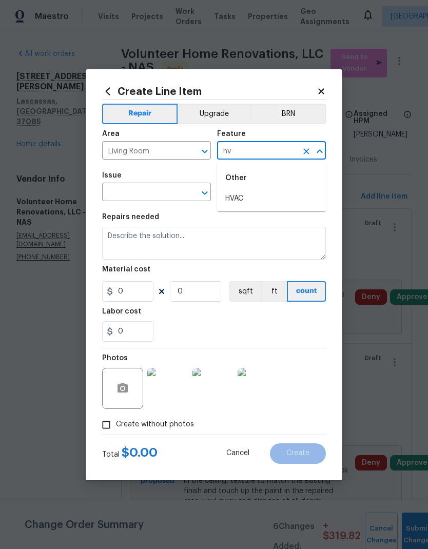
click at [281, 204] on li "HVAC" at bounding box center [271, 198] width 109 height 17
type input "HVAC"
click at [204, 193] on icon "Open" at bounding box center [205, 193] width 12 height 12
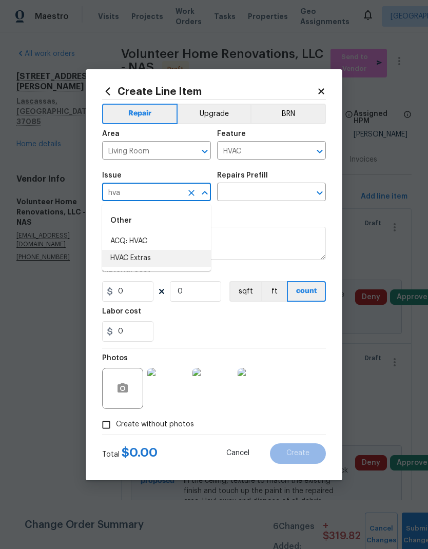
click at [169, 257] on li "HVAC Extras" at bounding box center [156, 258] width 109 height 17
type input "HVAC Extras"
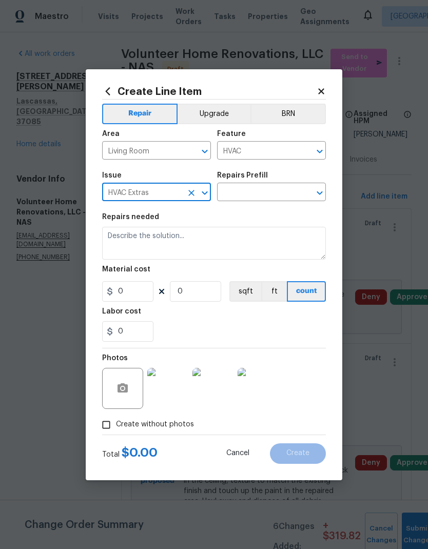
click at [321, 193] on icon "Open" at bounding box center [320, 193] width 6 height 4
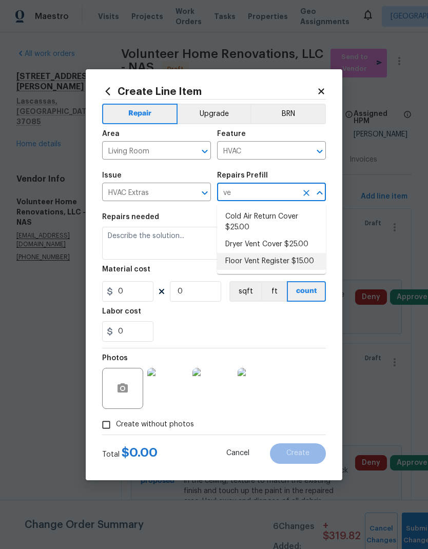
click at [289, 262] on li "Floor Vent Register $15.00" at bounding box center [271, 261] width 109 height 17
type input "Floor Vent Register $15.00"
type textarea "Remove the existing floor vent register (if present) and install a new floor ve…"
type input "1"
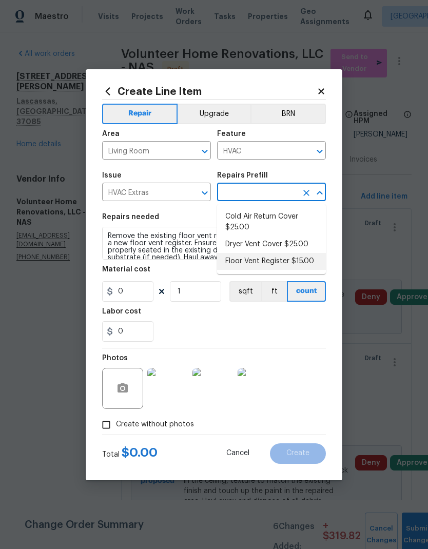
type input "Floor Vent Register $15.00"
type input "15"
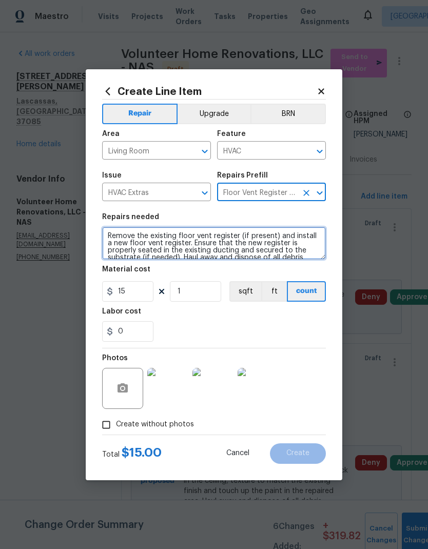
click at [203, 245] on textarea "Remove the existing floor vent register (if present) and install a new floor ve…" at bounding box center [214, 243] width 224 height 33
click at [208, 246] on textarea "Remove the existing floor vent register (if present) and install a new floor ve…" at bounding box center [214, 243] width 224 height 33
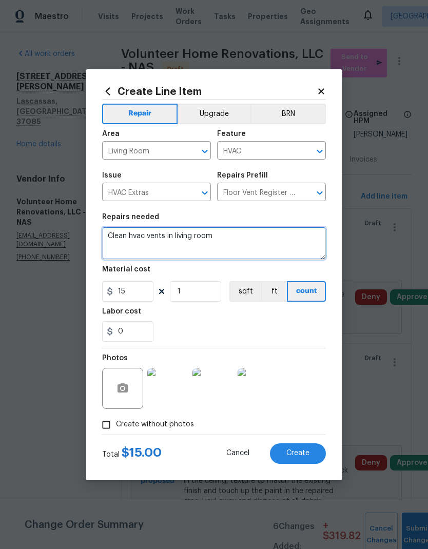
type textarea "Clean hvac vents in living room"
click at [247, 317] on div "Labor cost" at bounding box center [214, 314] width 224 height 13
click at [303, 453] on span "Create" at bounding box center [297, 454] width 23 height 8
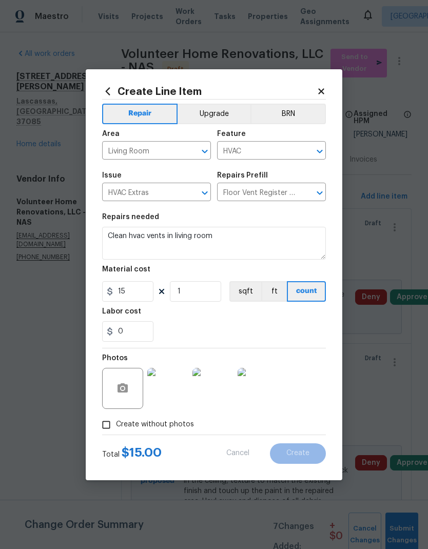
type input "0"
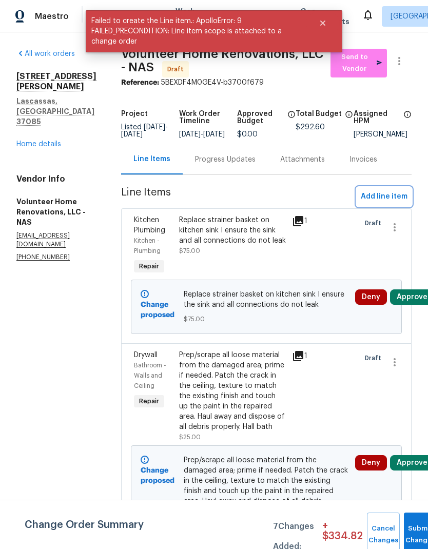
click at [391, 203] on span "Add line item" at bounding box center [384, 196] width 47 height 13
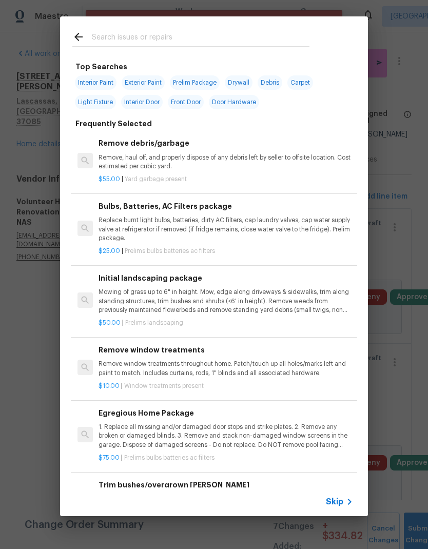
click at [339, 501] on span "Skip" at bounding box center [334, 502] width 17 height 10
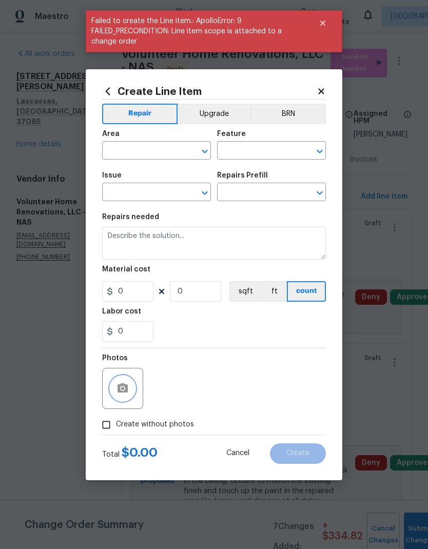
click at [129, 380] on button "button" at bounding box center [122, 388] width 25 height 25
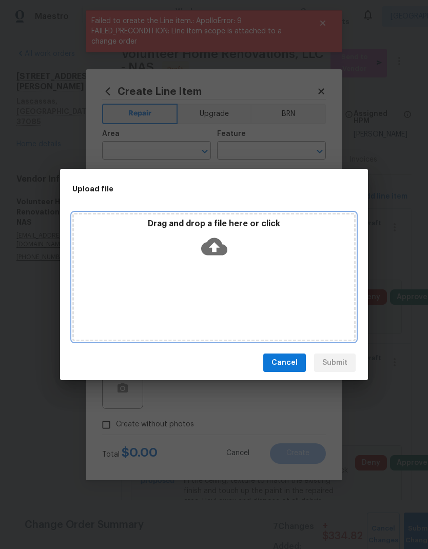
click at [216, 239] on icon at bounding box center [214, 246] width 26 height 17
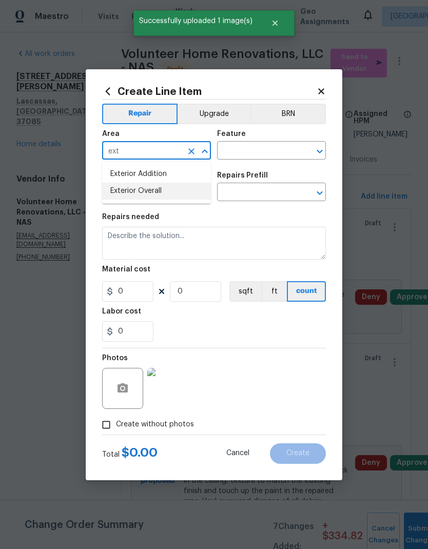
click at [171, 192] on li "Exterior Overall" at bounding box center [156, 191] width 109 height 17
type input "Exterior Overall"
click at [318, 150] on icon "Open" at bounding box center [320, 152] width 6 height 4
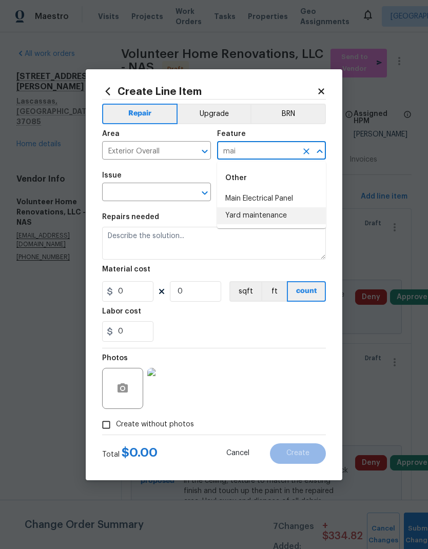
click at [281, 220] on li "Yard maintenance" at bounding box center [271, 215] width 109 height 17
type input "Yard maintenance"
click at [207, 191] on icon "Open" at bounding box center [205, 193] width 12 height 12
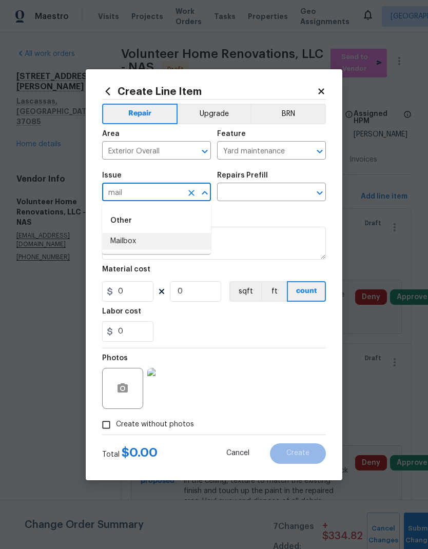
click at [172, 238] on li "Mailbox" at bounding box center [156, 241] width 109 height 17
type input "Mailbox"
click at [325, 195] on icon "Open" at bounding box center [320, 193] width 12 height 12
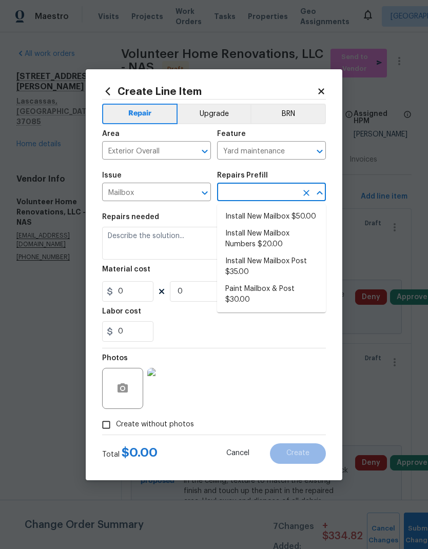
click at [248, 263] on li "Install New Mailbox Post $35.00" at bounding box center [271, 267] width 109 height 28
type input "Install New Mailbox Post $35.00"
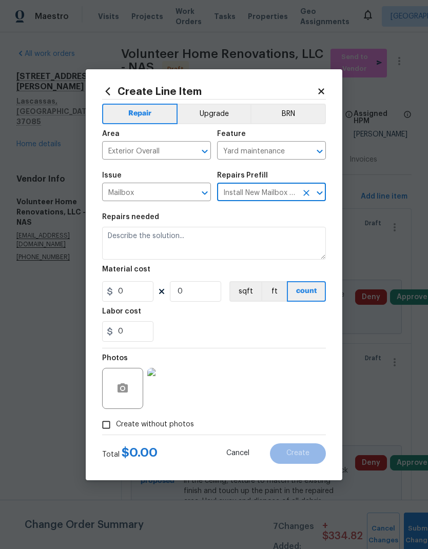
type input "35"
type input "1"
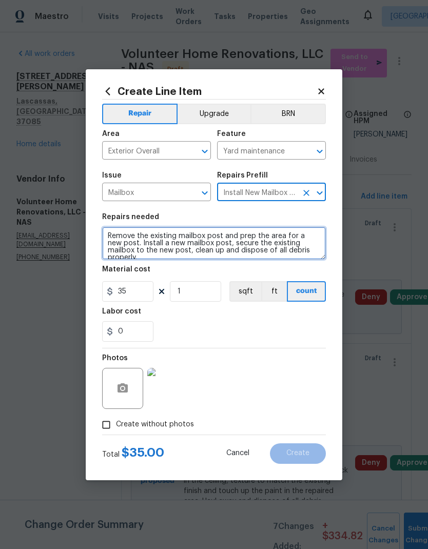
click at [179, 242] on textarea "Remove the existing mailbox post and prep the area for a new post. Install a ne…" at bounding box center [214, 243] width 224 height 33
click at [177, 246] on textarea "Remove the existing mailbox post and prep the area for a new post. Install a ne…" at bounding box center [214, 243] width 224 height 33
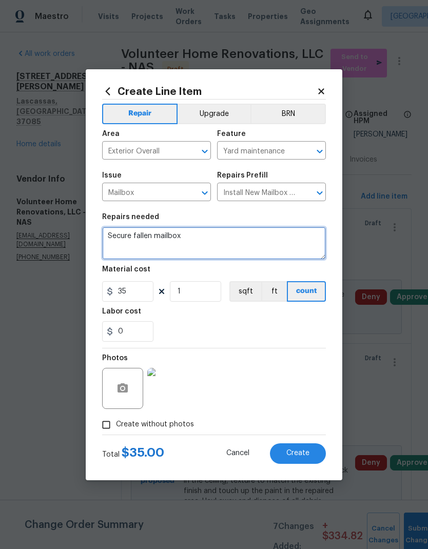
type textarea "Secure fallen mailbox"
click at [223, 325] on div "0" at bounding box center [214, 331] width 224 height 21
click at [300, 449] on button "Create" at bounding box center [298, 453] width 56 height 21
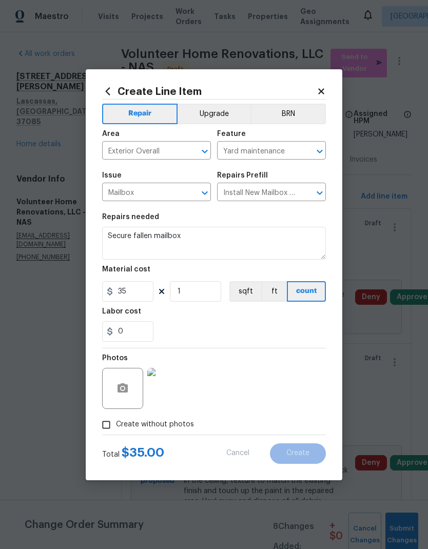
type input "0"
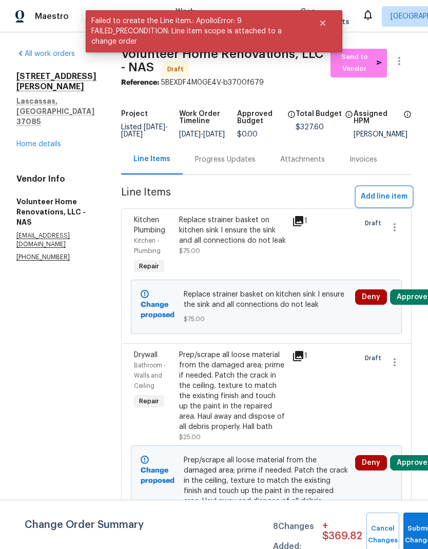
click at [385, 203] on span "Add line item" at bounding box center [384, 196] width 47 height 13
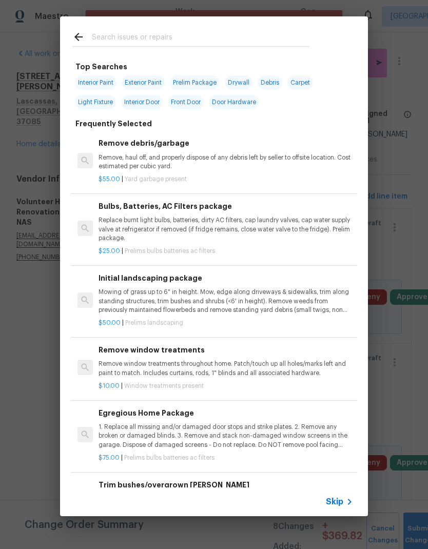
click at [336, 497] on span "Skip" at bounding box center [334, 502] width 17 height 10
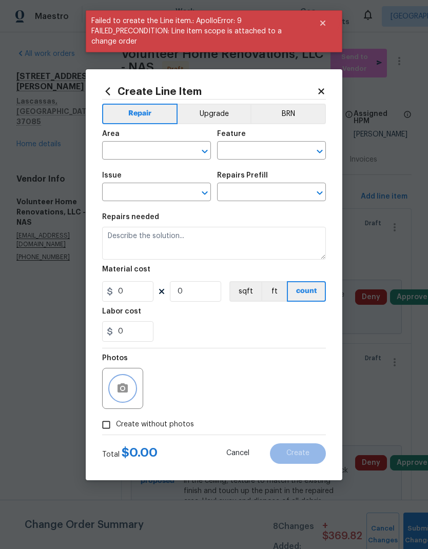
click at [126, 396] on button "button" at bounding box center [122, 388] width 25 height 25
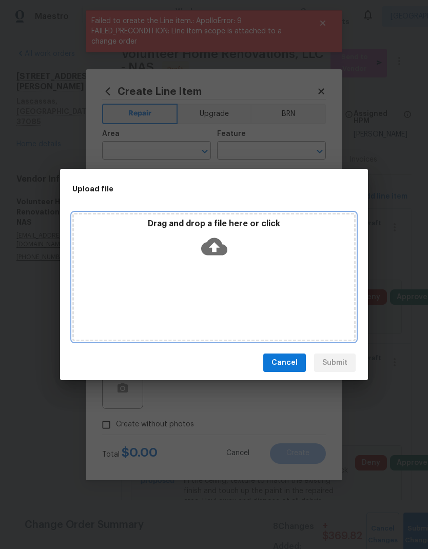
click at [226, 250] on icon at bounding box center [214, 246] width 26 height 17
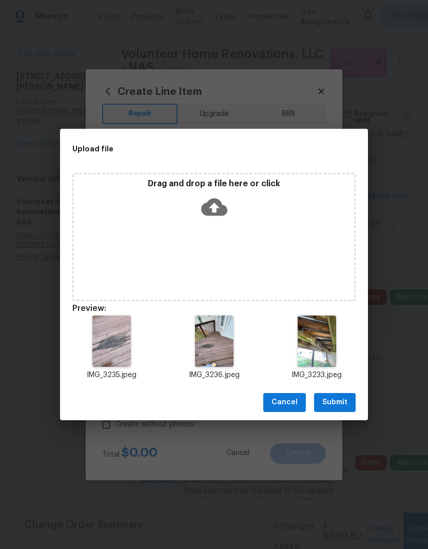
click at [328, 400] on span "Submit" at bounding box center [334, 402] width 25 height 13
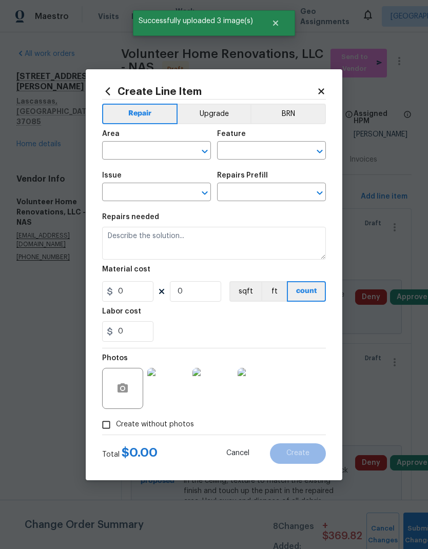
click at [154, 147] on input "text" at bounding box center [142, 152] width 80 height 16
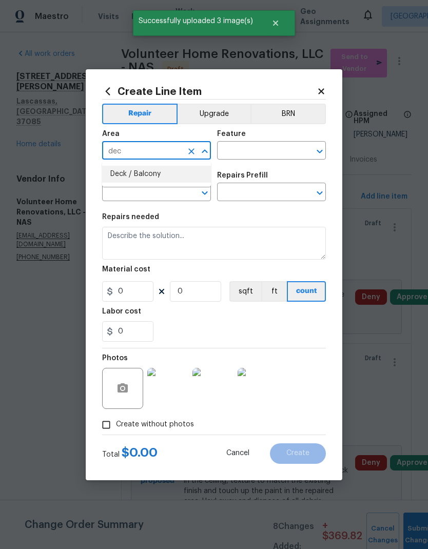
click at [155, 174] on li "Deck / Balcony" at bounding box center [156, 174] width 109 height 17
type input "Deck / Balcony"
click at [320, 151] on icon "Open" at bounding box center [320, 152] width 6 height 4
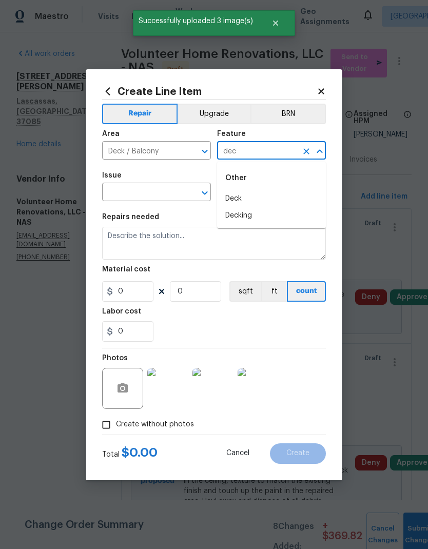
click at [262, 202] on li "Deck" at bounding box center [271, 198] width 109 height 17
type input "Deck"
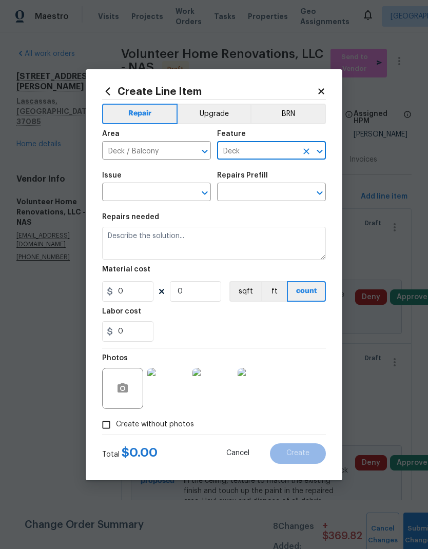
click at [210, 191] on icon "Open" at bounding box center [205, 193] width 12 height 12
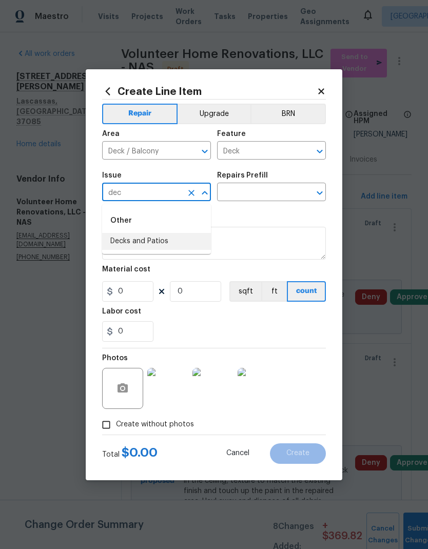
click at [172, 242] on li "Decks and Patios" at bounding box center [156, 241] width 109 height 17
type input "Decks and Patios"
click at [320, 193] on icon "Open" at bounding box center [320, 193] width 6 height 4
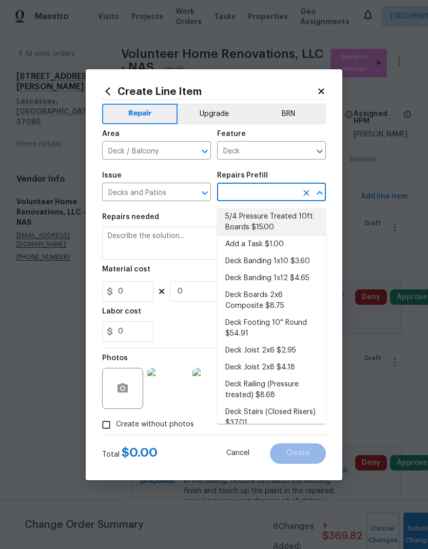
click at [265, 224] on li "5/4 Pressure Treated 10ft Boards $15.00" at bounding box center [271, 222] width 109 height 28
type input "5/4 Pressure Treated 10ft Boards $15.00"
type textarea "Remove and replace the existing deck boards with 2"x6"x10' pressure treated dec…"
type input "1"
type input "5/4 Pressure Treated 10ft Boards $15.00"
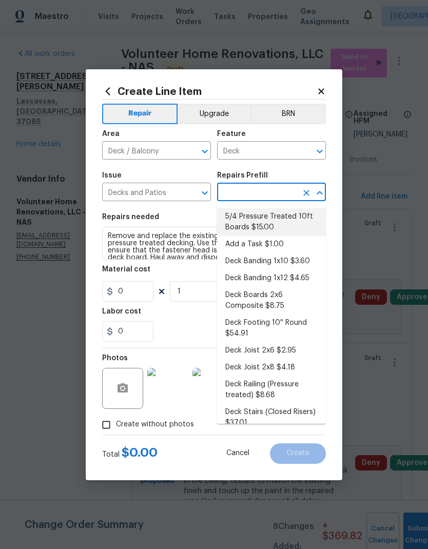
type input "15"
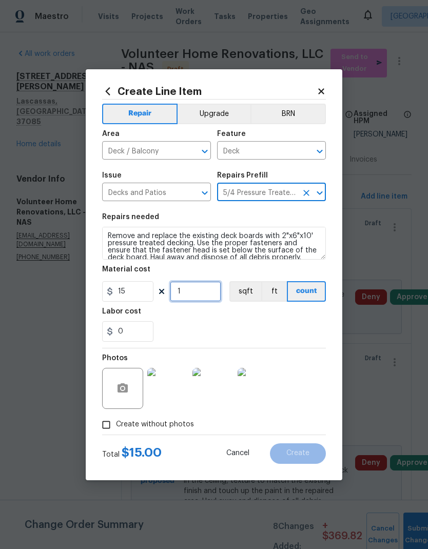
click at [204, 293] on input "1" at bounding box center [195, 291] width 51 height 21
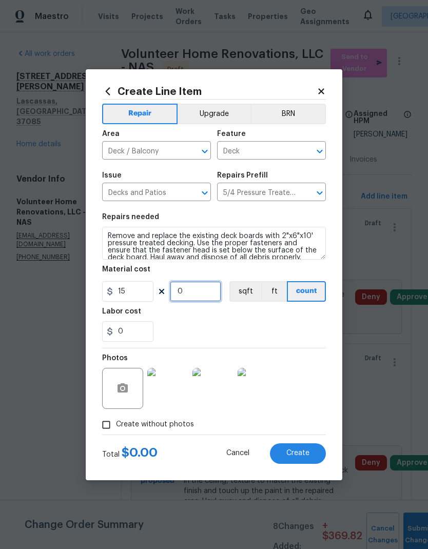
type input "2"
click at [229, 323] on div "0" at bounding box center [214, 331] width 224 height 21
click at [303, 453] on span "Create" at bounding box center [297, 454] width 23 height 8
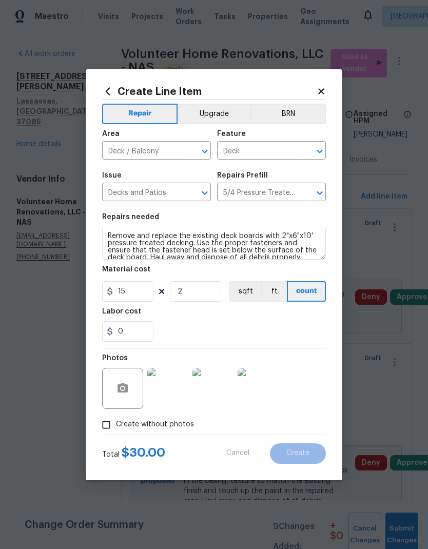
type input "0"
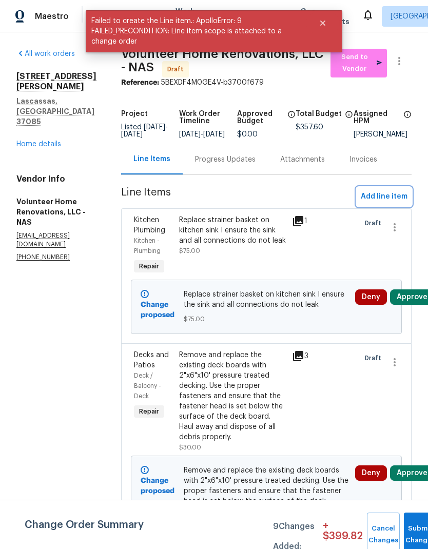
click at [388, 203] on span "Add line item" at bounding box center [384, 196] width 47 height 13
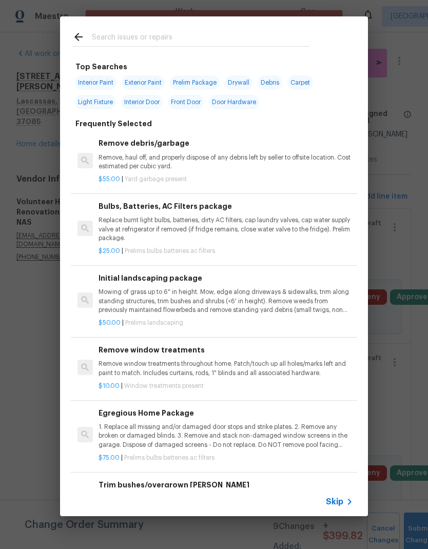
click at [335, 498] on span "Skip" at bounding box center [334, 502] width 17 height 10
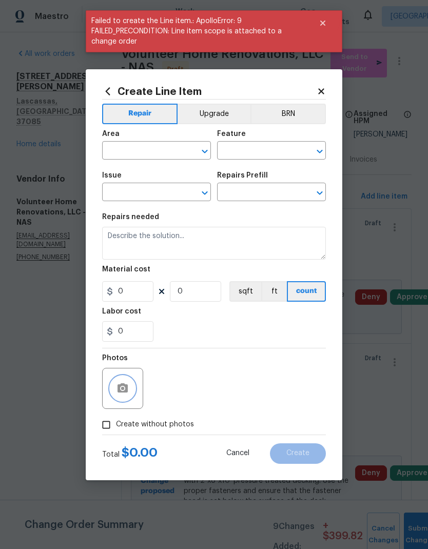
click at [126, 384] on icon "button" at bounding box center [122, 388] width 12 height 12
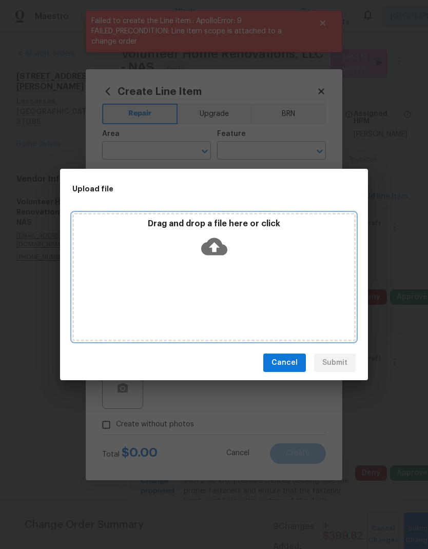
click at [238, 238] on div "Drag and drop a file here or click" at bounding box center [214, 241] width 280 height 44
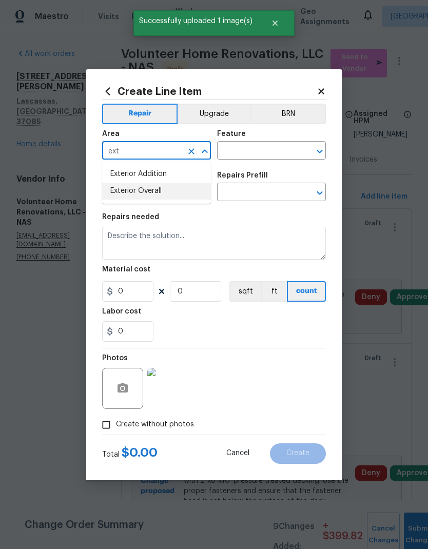
click at [170, 194] on li "Exterior Overall" at bounding box center [156, 191] width 109 height 17
type input "Exterior Overall"
click at [321, 149] on icon "Open" at bounding box center [320, 151] width 12 height 12
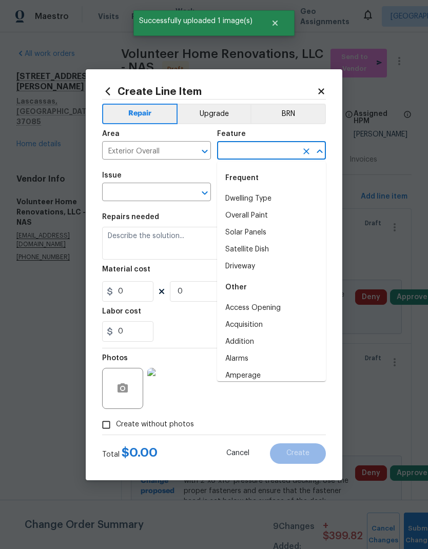
type input "d"
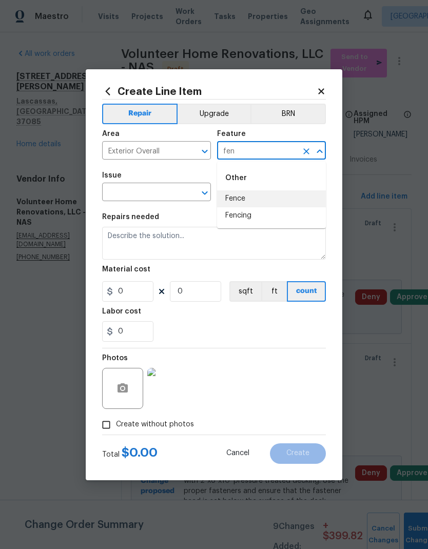
click at [257, 200] on li "Fence" at bounding box center [271, 198] width 109 height 17
type input "Fence"
click at [209, 194] on icon "Open" at bounding box center [205, 193] width 12 height 12
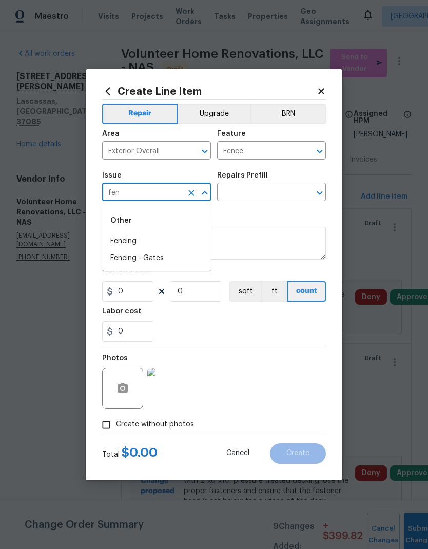
click at [161, 237] on li "Fencing" at bounding box center [156, 241] width 109 height 17
type input "Fencing"
click at [320, 191] on icon "Open" at bounding box center [320, 193] width 12 height 12
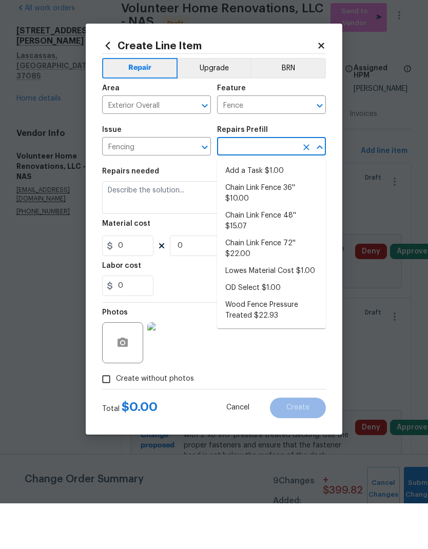
click at [282, 208] on li "Add a Task $1.00" at bounding box center [271, 216] width 109 height 17
type input "Add a Task $1.00"
type input "1"
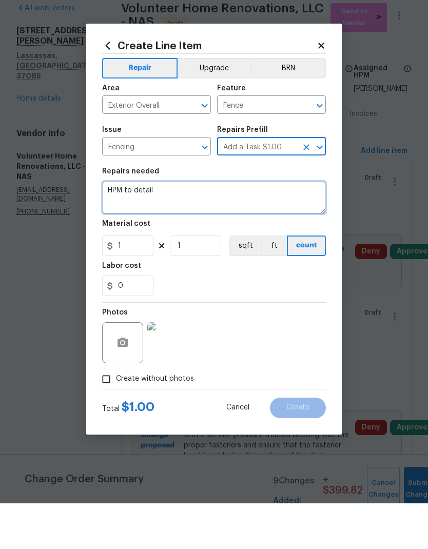
click at [133, 227] on textarea "HPM to detail" at bounding box center [214, 243] width 224 height 33
click at [128, 227] on textarea "HPM to detail" at bounding box center [214, 243] width 224 height 33
click at [132, 227] on textarea "HPM to detail" at bounding box center [214, 243] width 224 height 33
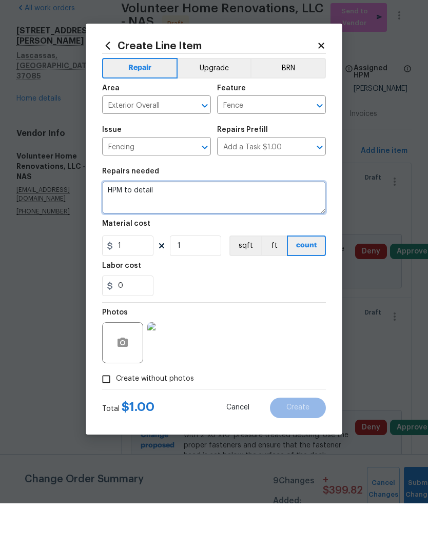
click at [128, 227] on textarea "HPM to detail" at bounding box center [214, 243] width 224 height 33
click at [127, 227] on textarea "HPM to detail" at bounding box center [214, 243] width 224 height 33
type textarea "Support and secure leaning fence panels"
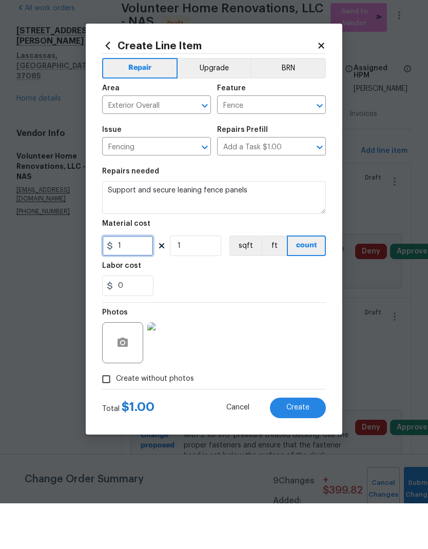
click at [133, 281] on input "1" at bounding box center [127, 291] width 51 height 21
type input "50"
click at [270, 321] on div "0" at bounding box center [214, 331] width 224 height 21
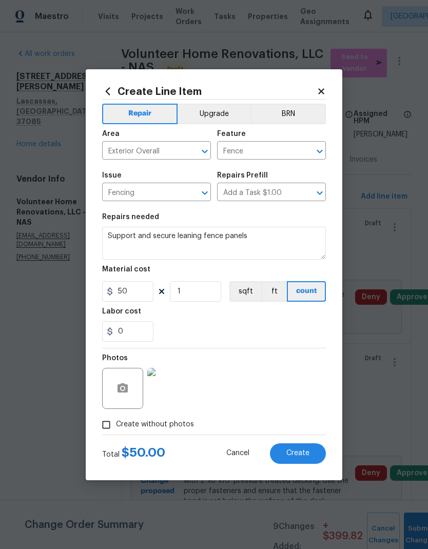
click at [304, 451] on span "Create" at bounding box center [297, 454] width 23 height 8
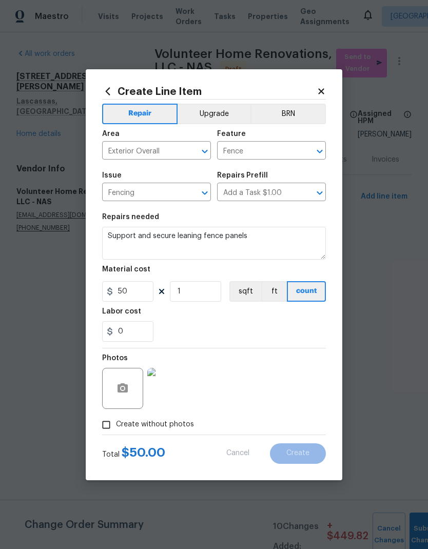
type input "0"
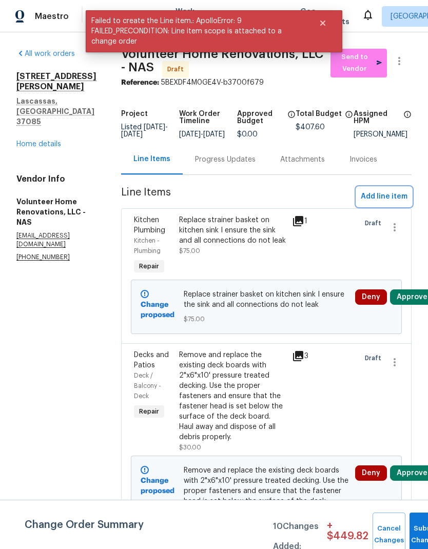
click at [388, 201] on span "Add line item" at bounding box center [384, 196] width 47 height 13
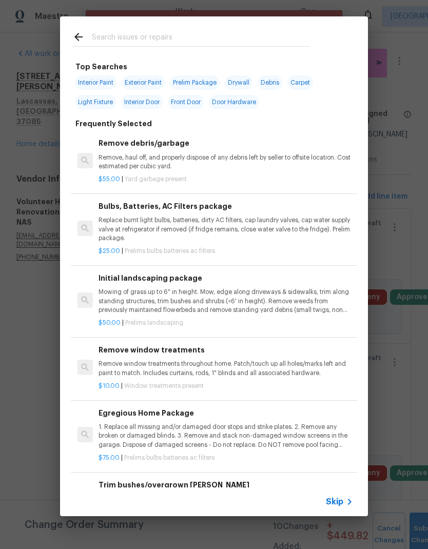
click at [341, 501] on span "Skip" at bounding box center [334, 502] width 17 height 10
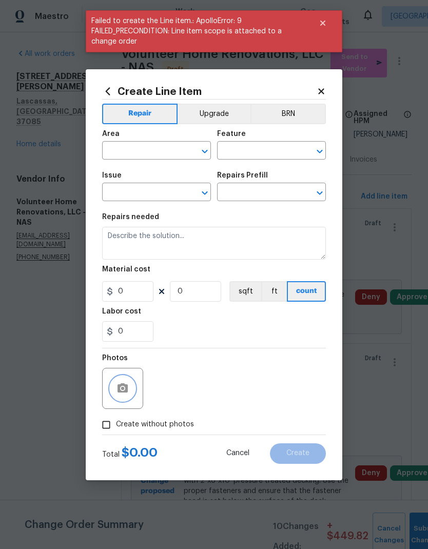
click at [133, 395] on button "button" at bounding box center [122, 388] width 25 height 25
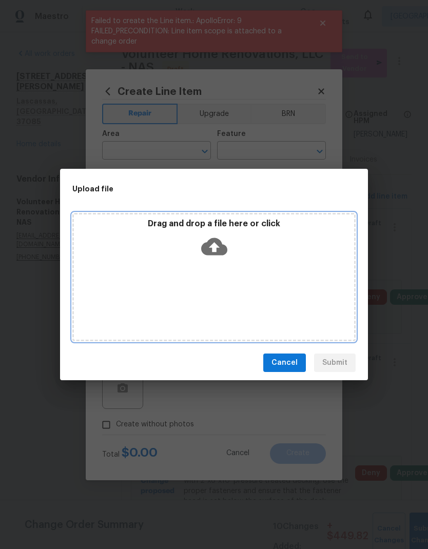
click at [222, 252] on icon at bounding box center [214, 246] width 26 height 17
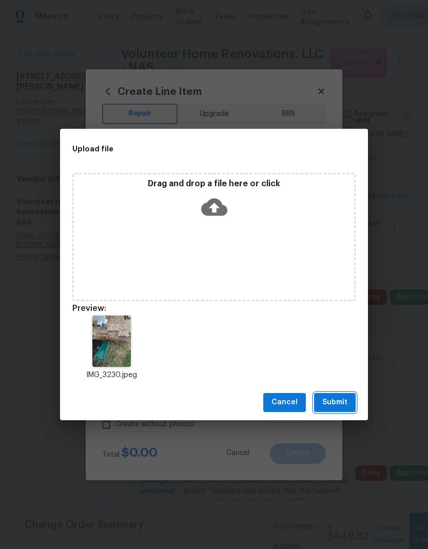
click at [346, 403] on span "Submit" at bounding box center [334, 402] width 25 height 13
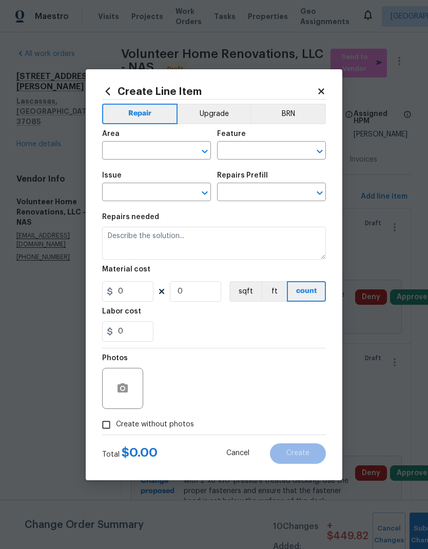
click at [150, 154] on input "text" at bounding box center [142, 152] width 80 height 16
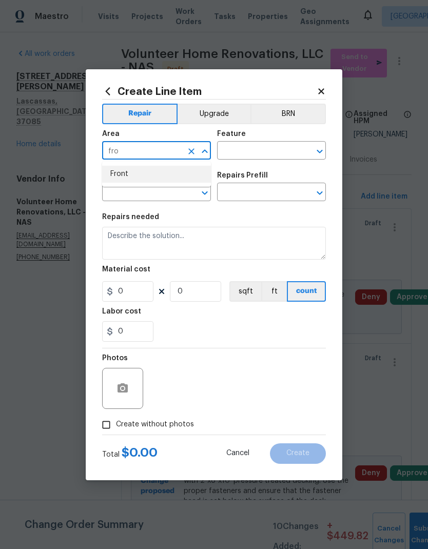
click at [172, 180] on li "Front" at bounding box center [156, 174] width 109 height 17
type input "Front"
click at [320, 149] on icon "Open" at bounding box center [320, 151] width 12 height 12
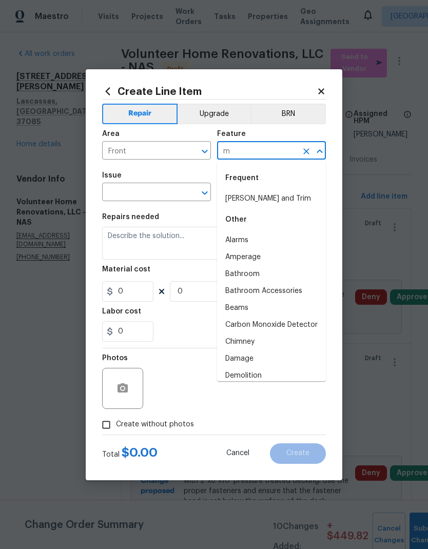
type input "mo"
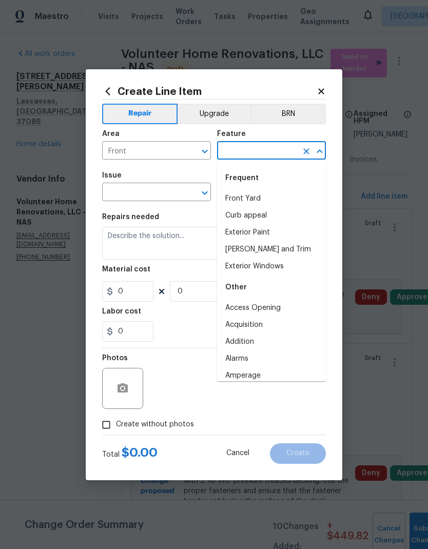
type input "t"
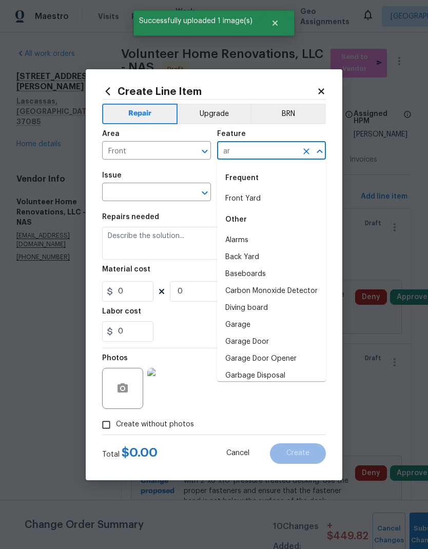
type input "a"
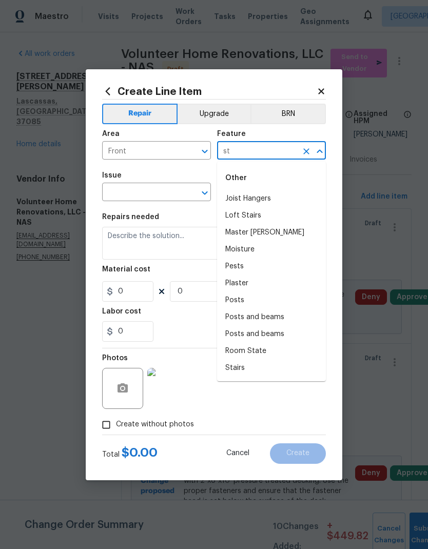
type input "s"
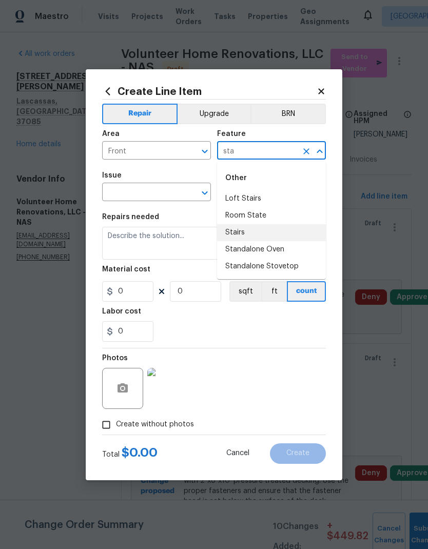
click at [258, 236] on li "Stairs" at bounding box center [271, 232] width 109 height 17
type input "Stairs"
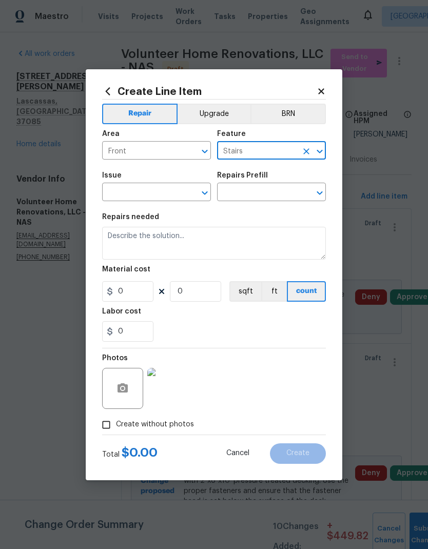
click at [208, 194] on icon "Open" at bounding box center [205, 193] width 12 height 12
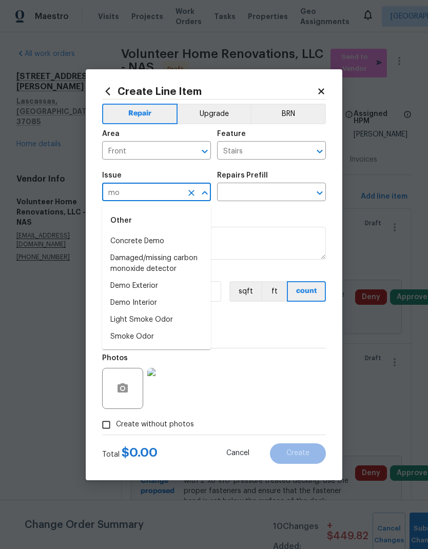
type input "m"
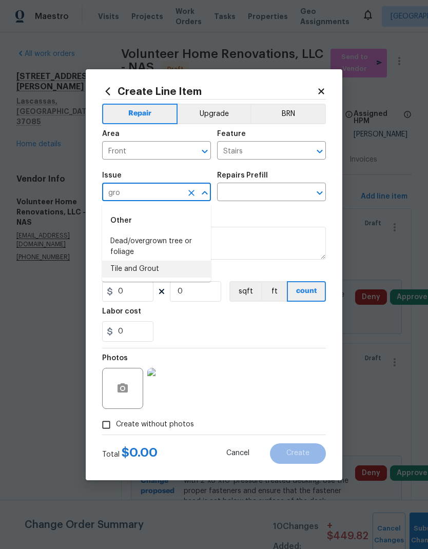
click at [175, 269] on li "Tile and Grout" at bounding box center [156, 269] width 109 height 17
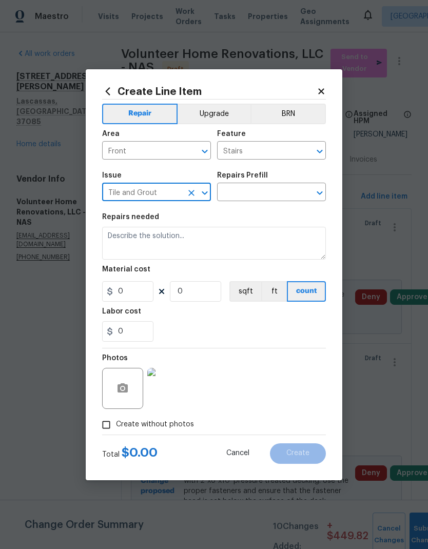
click at [311, 198] on icon "Clear" at bounding box center [306, 193] width 10 height 10
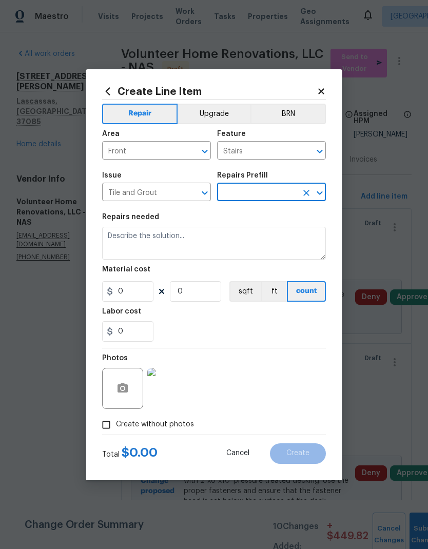
click at [322, 193] on icon "Open" at bounding box center [320, 193] width 12 height 12
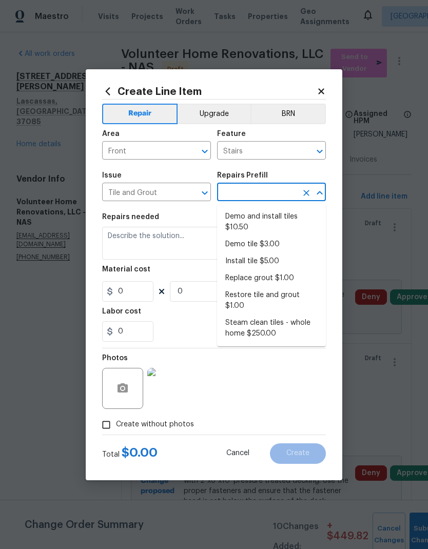
click at [210, 196] on icon "Open" at bounding box center [205, 193] width 12 height 12
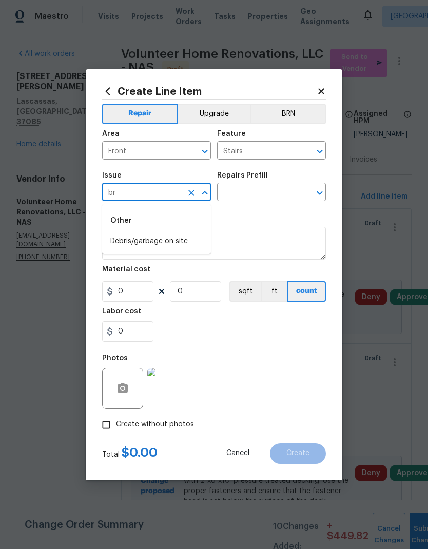
type input "b"
click at [171, 272] on li "Tile and Grout" at bounding box center [156, 269] width 109 height 17
type input "Tile and Grout"
click at [315, 194] on icon "Open" at bounding box center [320, 193] width 12 height 12
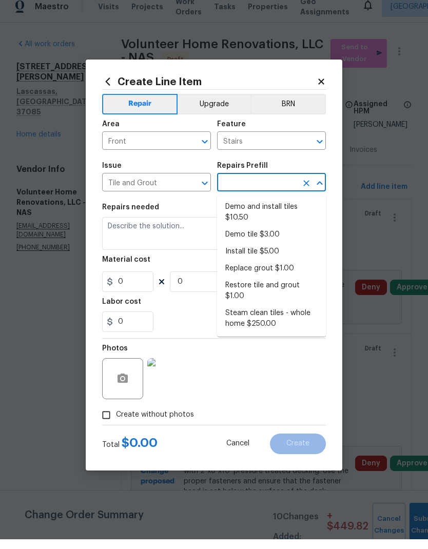
click at [290, 270] on li "Replace grout $1.00" at bounding box center [271, 278] width 109 height 17
type input "Replace grout $1.00"
type input "Overall Flooring"
type textarea "Scrape clean and regrout tile to match existing."
type input "1"
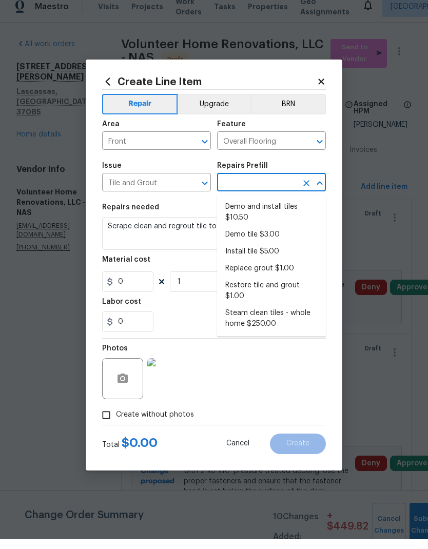
type input "Replace grout $1.00"
type input "1"
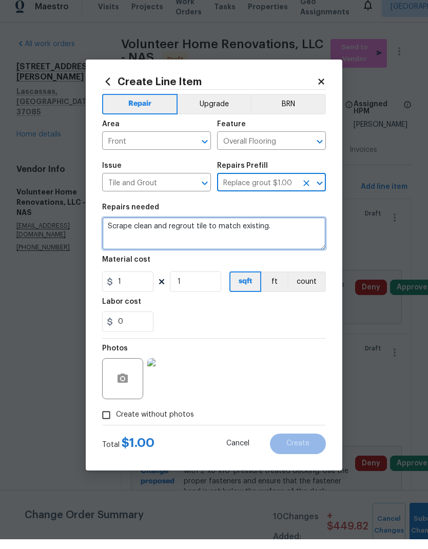
click at [209, 230] on textarea "Scrape clean and regrout tile to match existing." at bounding box center [214, 243] width 224 height 33
click at [213, 227] on textarea "Scrape clean and regrout tile to match existing." at bounding box center [214, 243] width 224 height 33
click at [201, 228] on textarea "Scrape clean and regrout tile to match existing." at bounding box center [214, 243] width 224 height 33
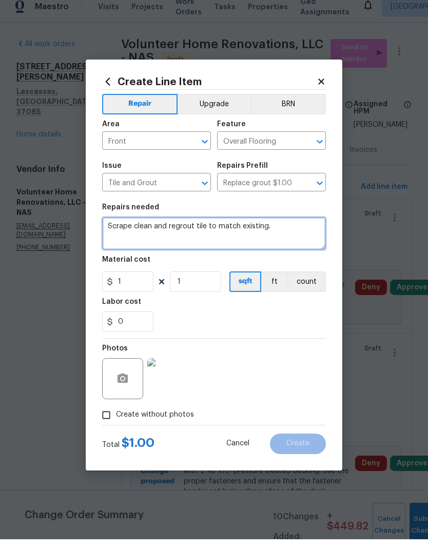
click at [202, 229] on textarea "Scrape clean and regrout tile to match existing." at bounding box center [214, 243] width 224 height 33
click at [311, 227] on textarea "Scrape clean and regrout tile to match existing." at bounding box center [214, 243] width 224 height 33
click at [184, 231] on textarea "Scrape clean and regrout tile to match existing." at bounding box center [214, 243] width 224 height 33
click at [205, 228] on textarea "Scrape clean and regrout tile to match existing." at bounding box center [214, 243] width 224 height 33
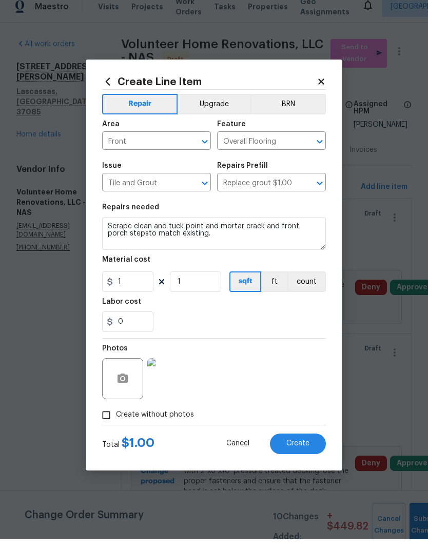
click at [209, 321] on div "0" at bounding box center [214, 331] width 224 height 21
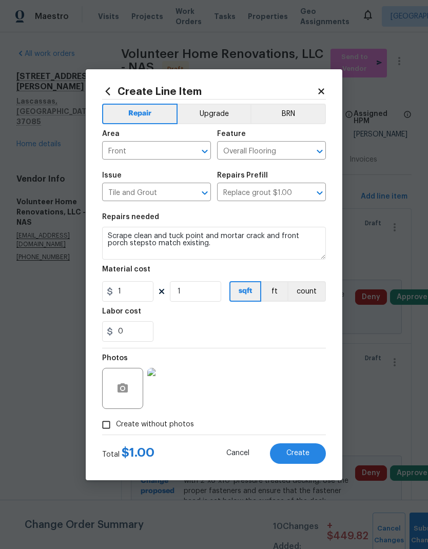
click at [143, 278] on div "Material cost" at bounding box center [214, 272] width 224 height 13
click at [136, 295] on input "1" at bounding box center [127, 291] width 51 height 21
click at [131, 243] on textarea "Scrape clean and tuck point and mortar crack and front porch stepsto match exis…" at bounding box center [214, 243] width 224 height 33
type textarea "Scrape clean and tuck point and mortar crack and front porch steps to match exi…"
click at [134, 296] on input "1" at bounding box center [127, 291] width 51 height 21
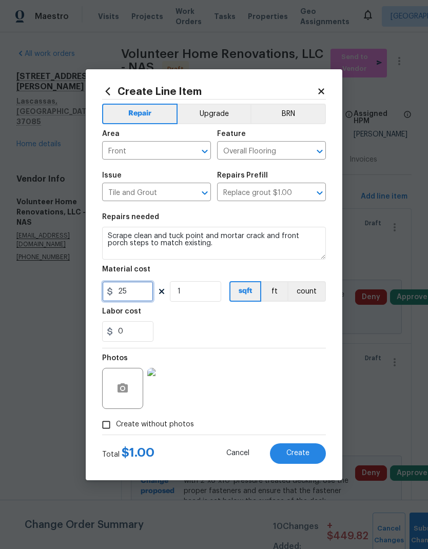
type input "25"
click at [224, 319] on div "Labor cost" at bounding box center [214, 314] width 224 height 13
click at [303, 456] on span "Create" at bounding box center [297, 454] width 23 height 8
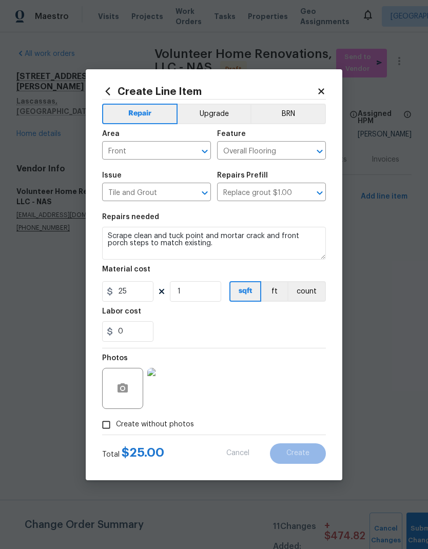
type input "0"
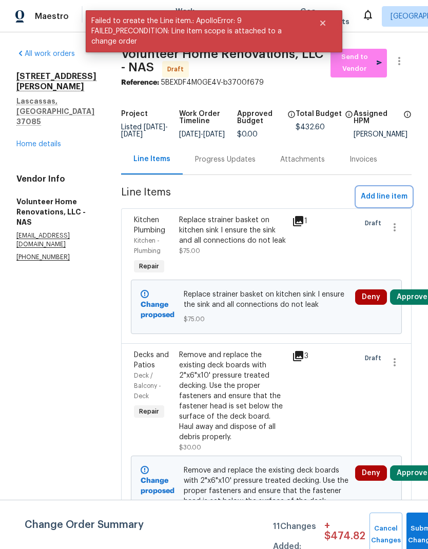
click at [386, 203] on span "Add line item" at bounding box center [384, 196] width 47 height 13
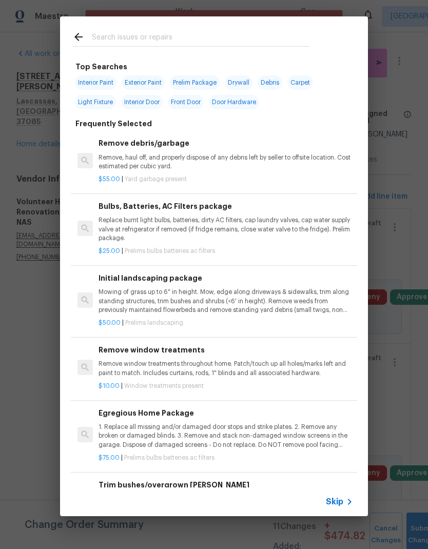
click at [340, 500] on span "Skip" at bounding box center [334, 502] width 17 height 10
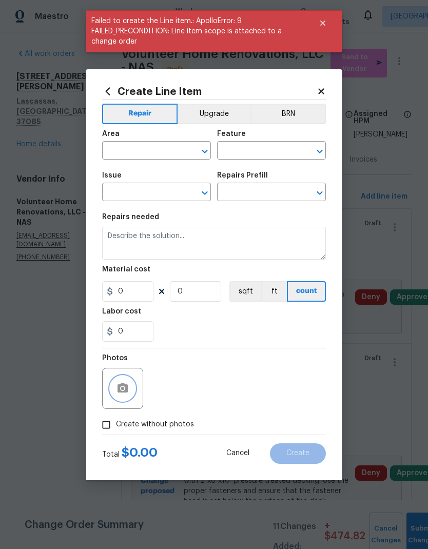
click at [125, 386] on icon "button" at bounding box center [123, 387] width 10 height 9
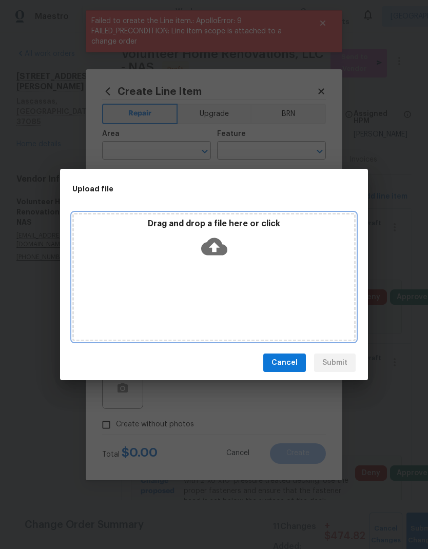
click at [228, 250] on div "Drag and drop a file here or click" at bounding box center [214, 241] width 280 height 44
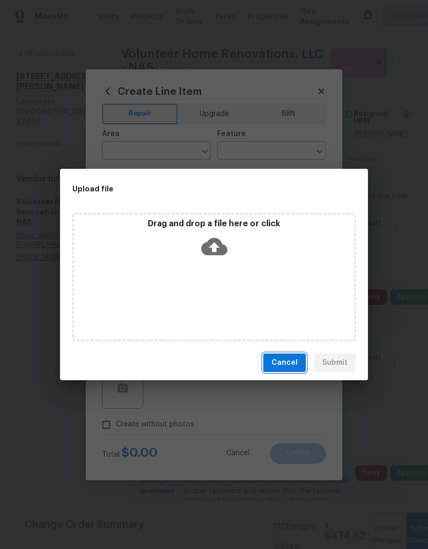
click at [291, 362] on span "Cancel" at bounding box center [284, 363] width 26 height 13
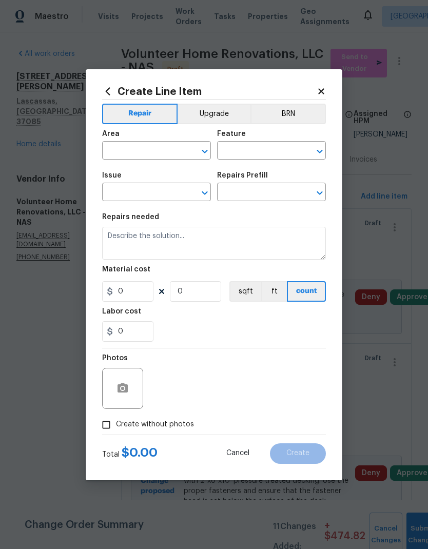
click at [322, 94] on icon at bounding box center [321, 91] width 9 height 9
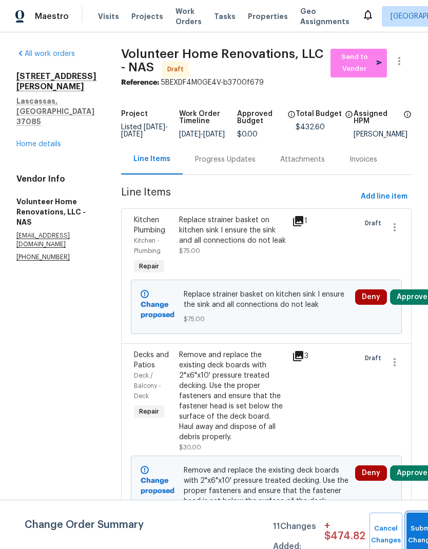
click at [410, 529] on button "Submit Changes" at bounding box center [422, 535] width 33 height 44
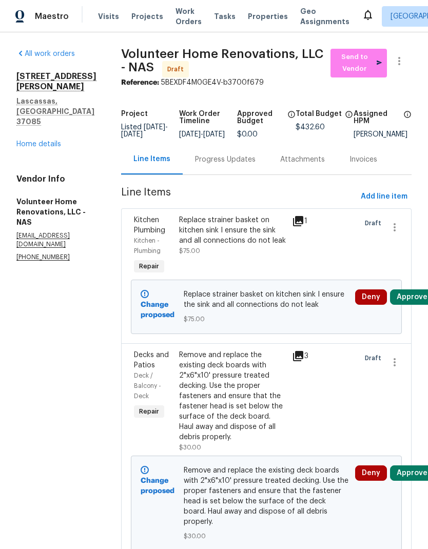
click at [417, 303] on button "Approve" at bounding box center [412, 296] width 44 height 15
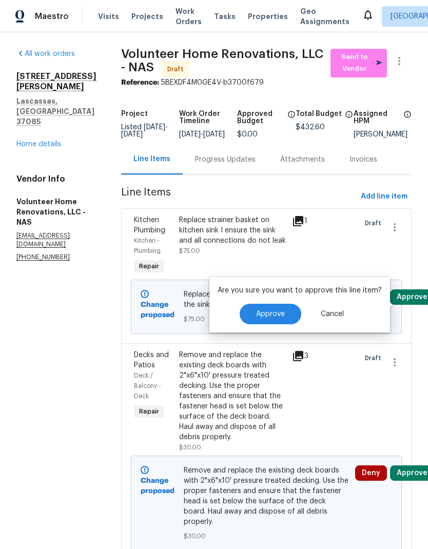
click at [280, 308] on button "Approve" at bounding box center [271, 314] width 62 height 21
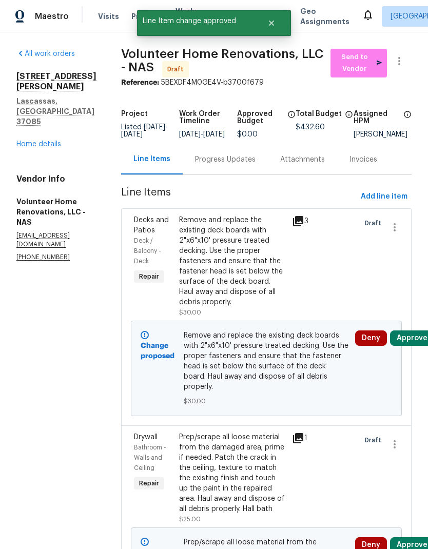
click at [419, 346] on button "Approve" at bounding box center [412, 337] width 44 height 15
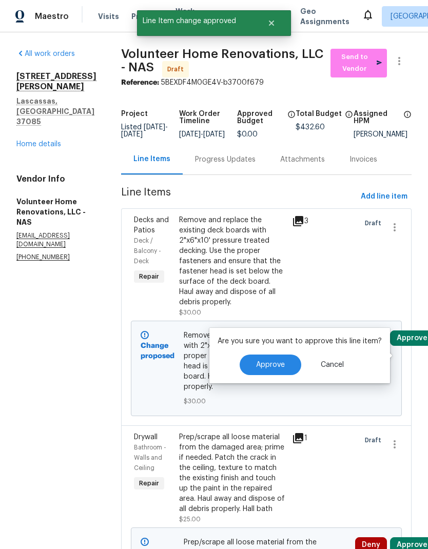
click at [271, 372] on button "Approve" at bounding box center [271, 365] width 62 height 21
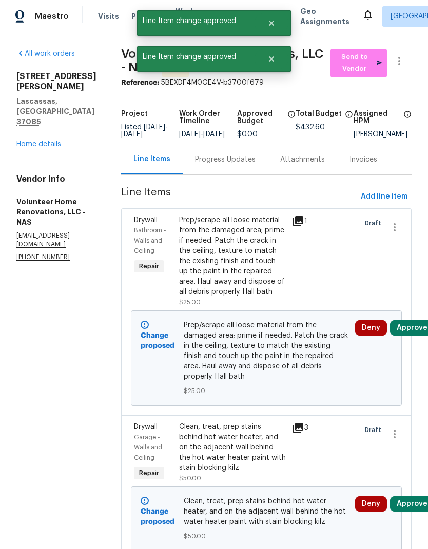
click at [418, 336] on button "Approve" at bounding box center [412, 327] width 44 height 15
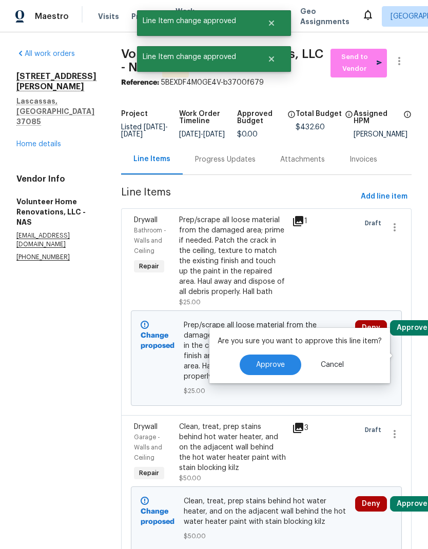
click at [275, 368] on span "Approve" at bounding box center [270, 365] width 29 height 8
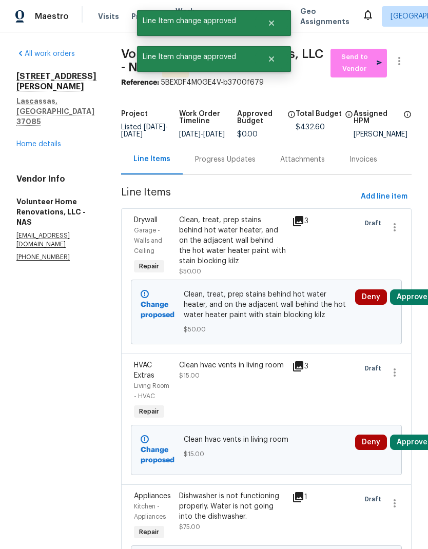
click at [37, 141] on link "Home details" at bounding box center [38, 144] width 45 height 7
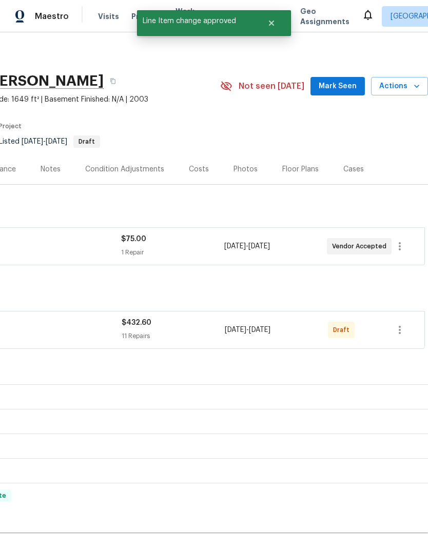
scroll to position [2, 152]
click at [408, 329] on button "button" at bounding box center [399, 330] width 25 height 25
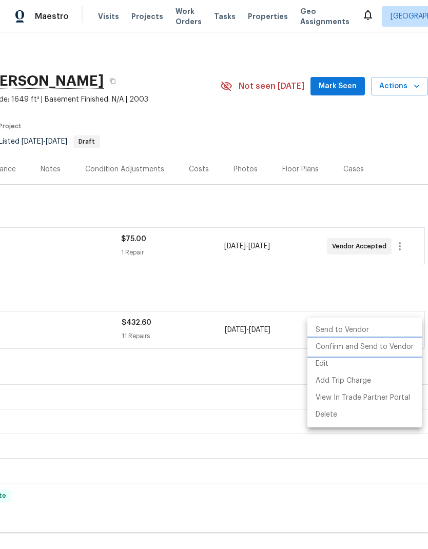
click at [393, 347] on li "Confirm and Send to Vendor" at bounding box center [364, 347] width 114 height 17
click at [252, 369] on div at bounding box center [214, 274] width 428 height 549
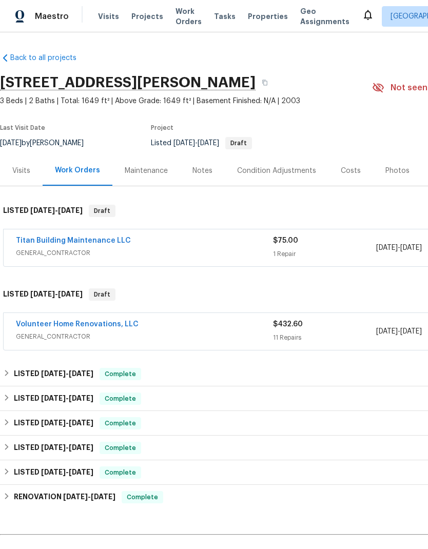
scroll to position [0, 0]
click at [88, 321] on link "Volunteer Home Renovations, LLC" at bounding box center [77, 324] width 123 height 7
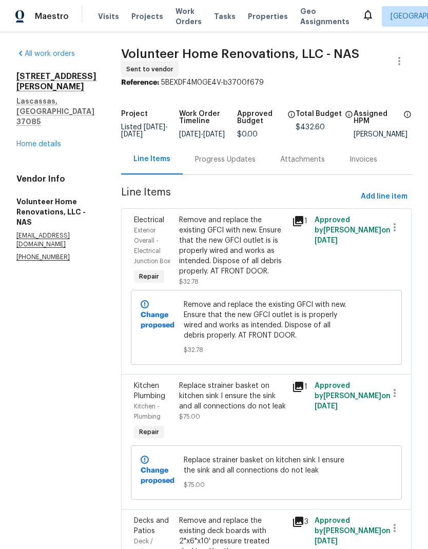
click at [39, 141] on link "Home details" at bounding box center [38, 144] width 45 height 7
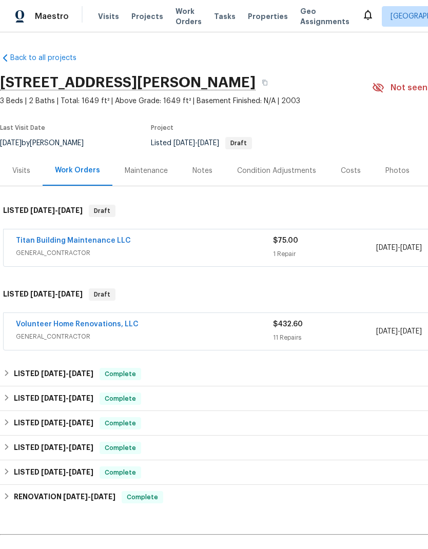
click at [207, 172] on div "Notes" at bounding box center [202, 171] width 20 height 10
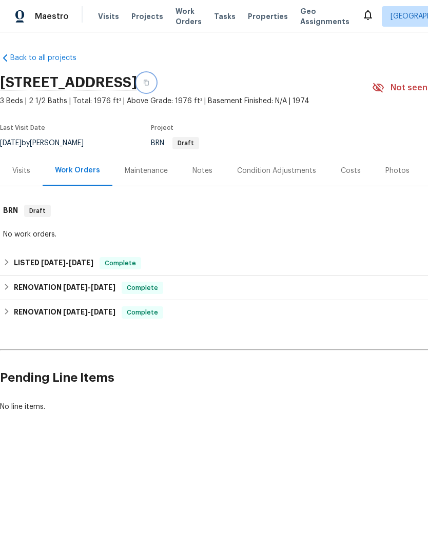
click at [155, 92] on button "button" at bounding box center [146, 82] width 18 height 18
click at [155, 89] on button "button" at bounding box center [146, 82] width 18 height 18
